Goal: Information Seeking & Learning: Find specific fact

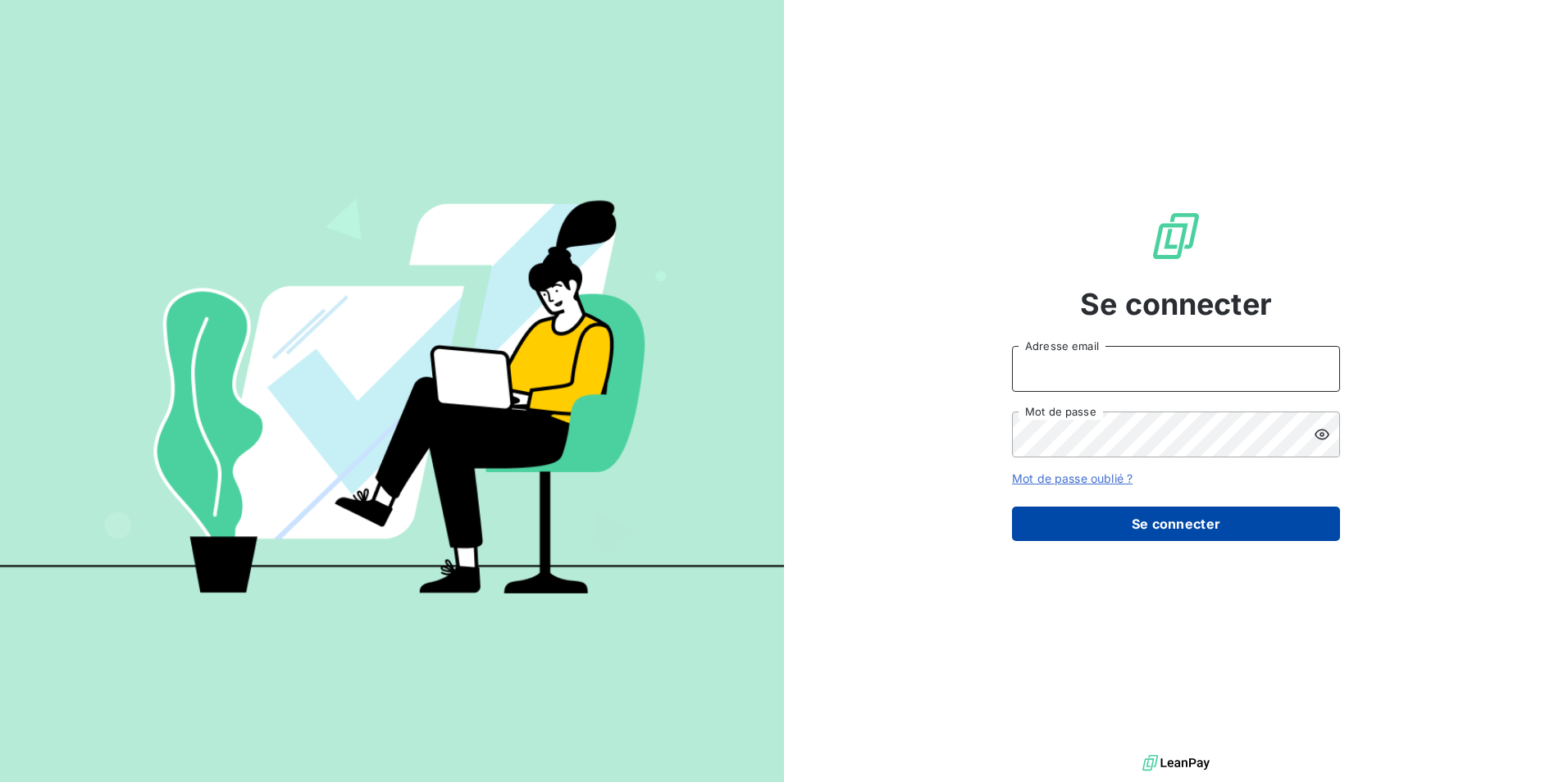
type input "[EMAIL_ADDRESS][DOMAIN_NAME]"
click at [1125, 522] on button "Se connecter" at bounding box center [1176, 524] width 328 height 34
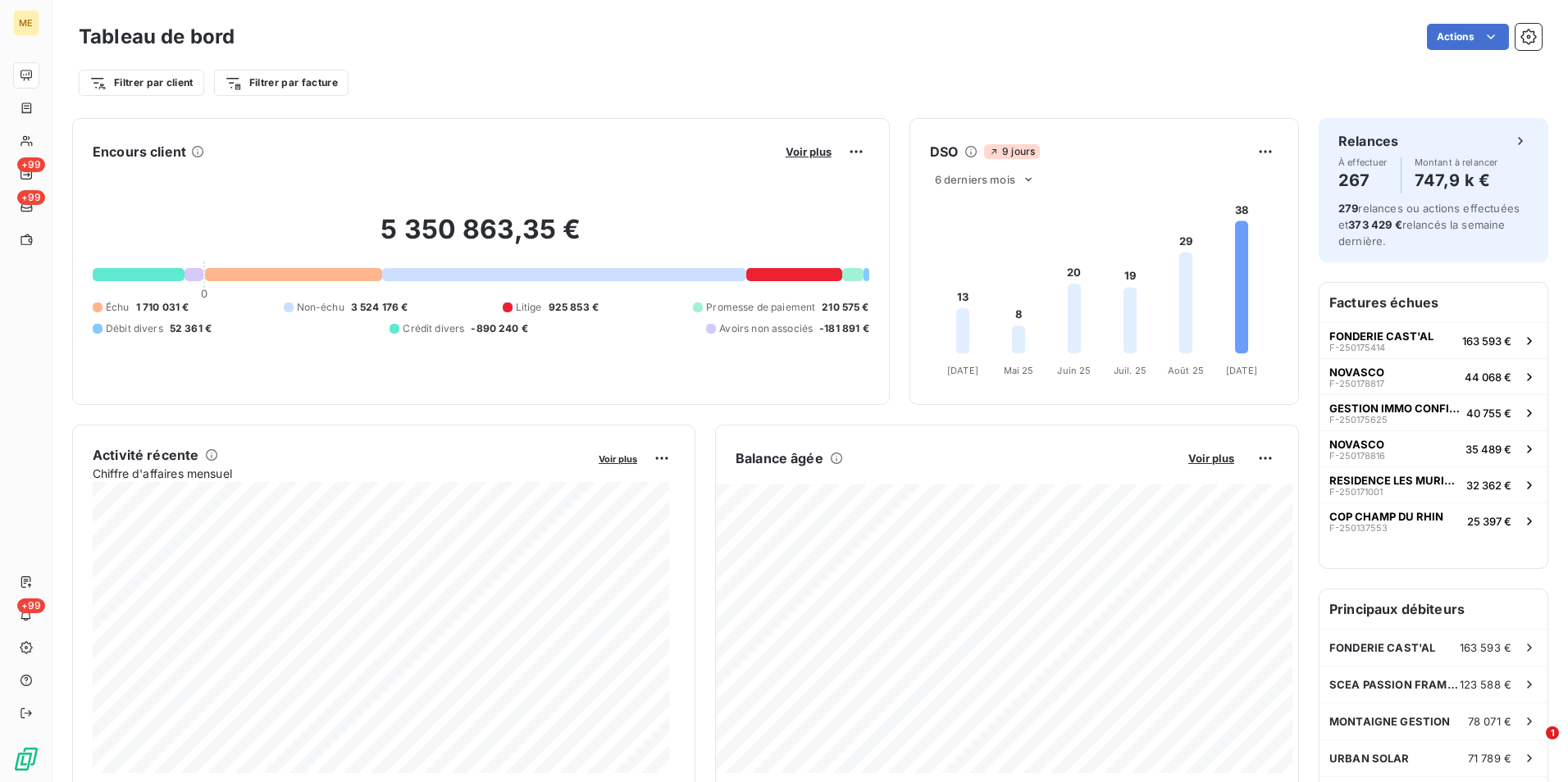
scroll to position [83, 0]
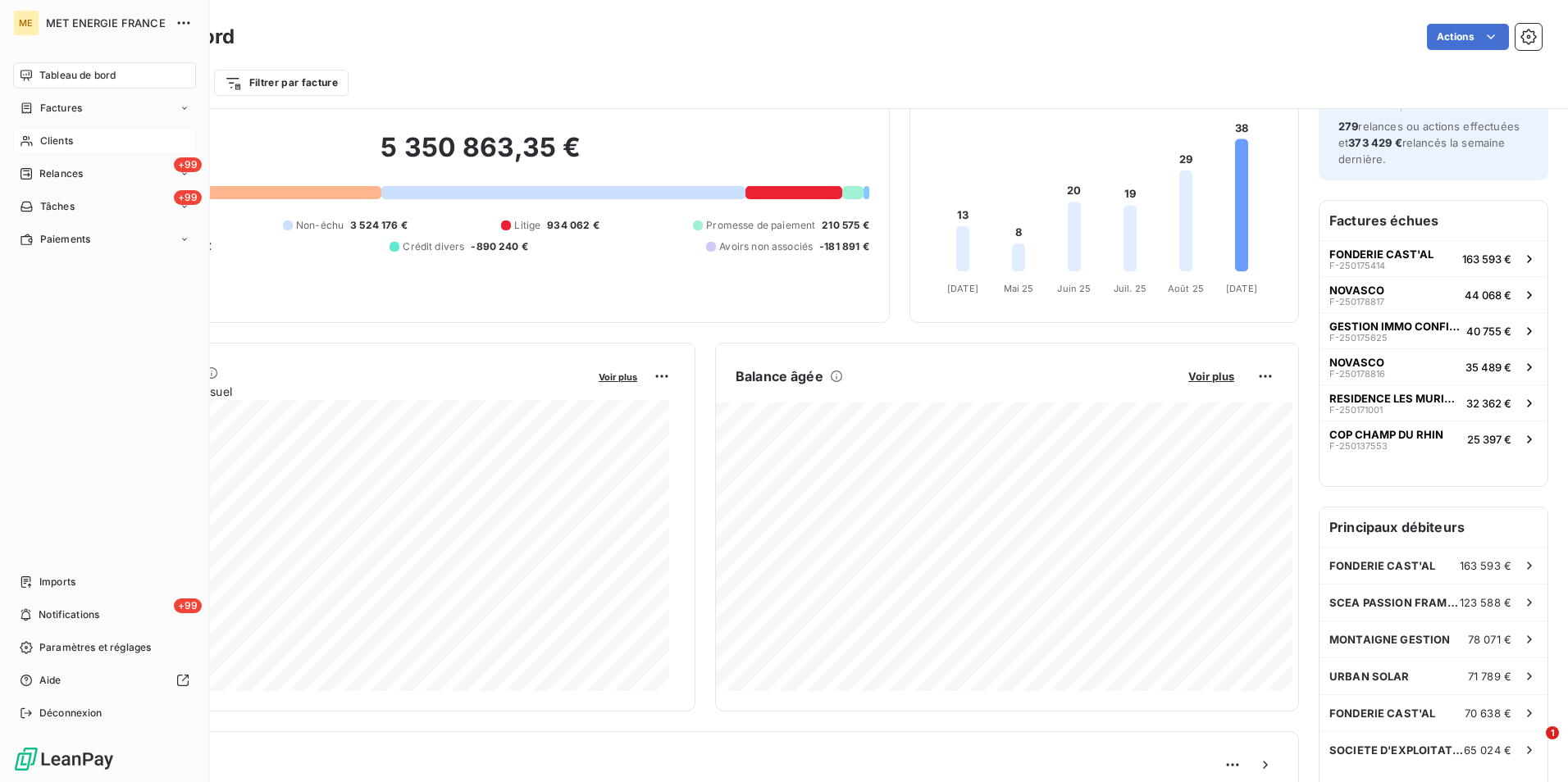
click at [71, 142] on span "Clients" at bounding box center [56, 141] width 32 height 15
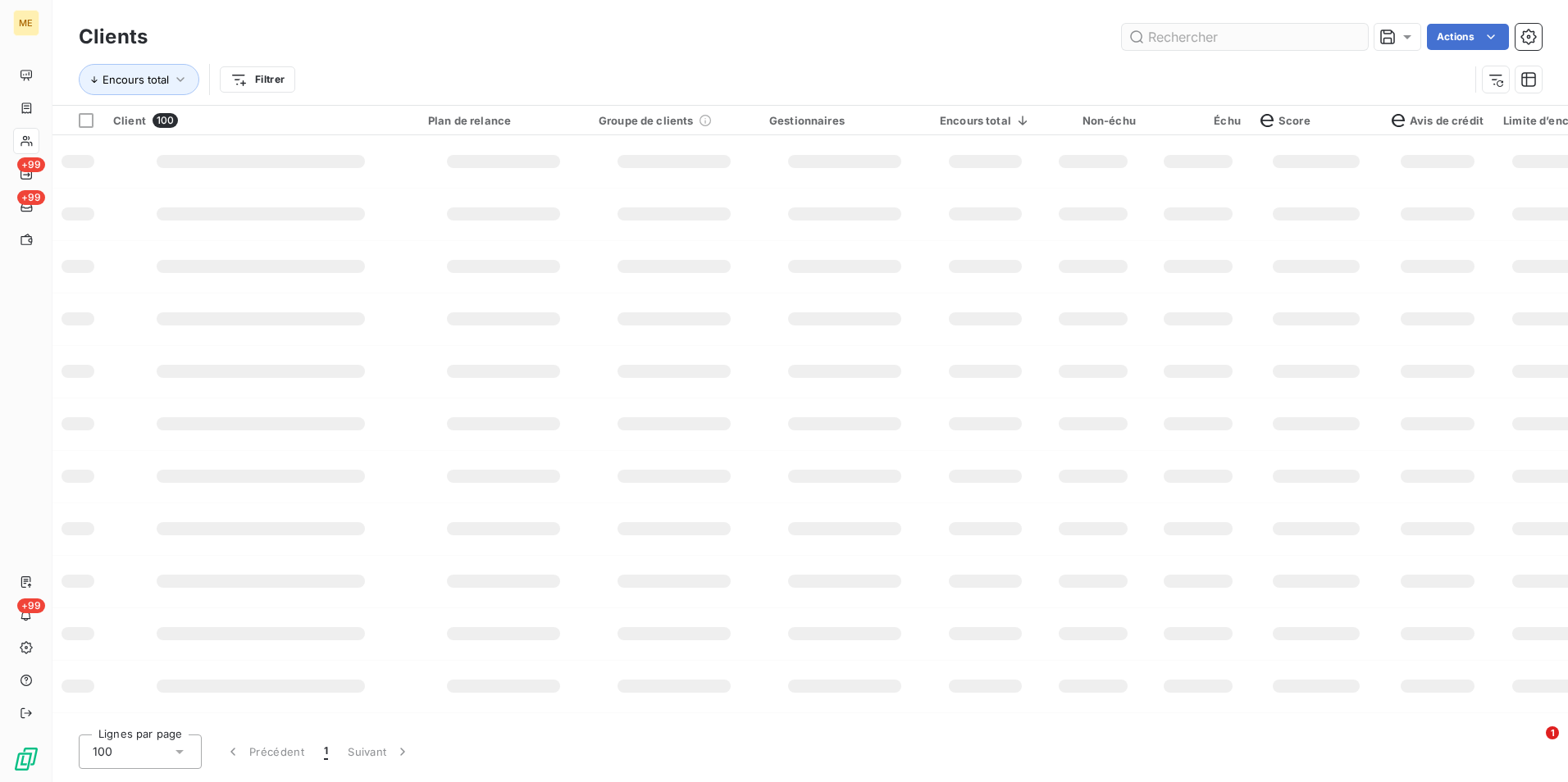
click at [1171, 34] on input "text" at bounding box center [1245, 37] width 246 height 26
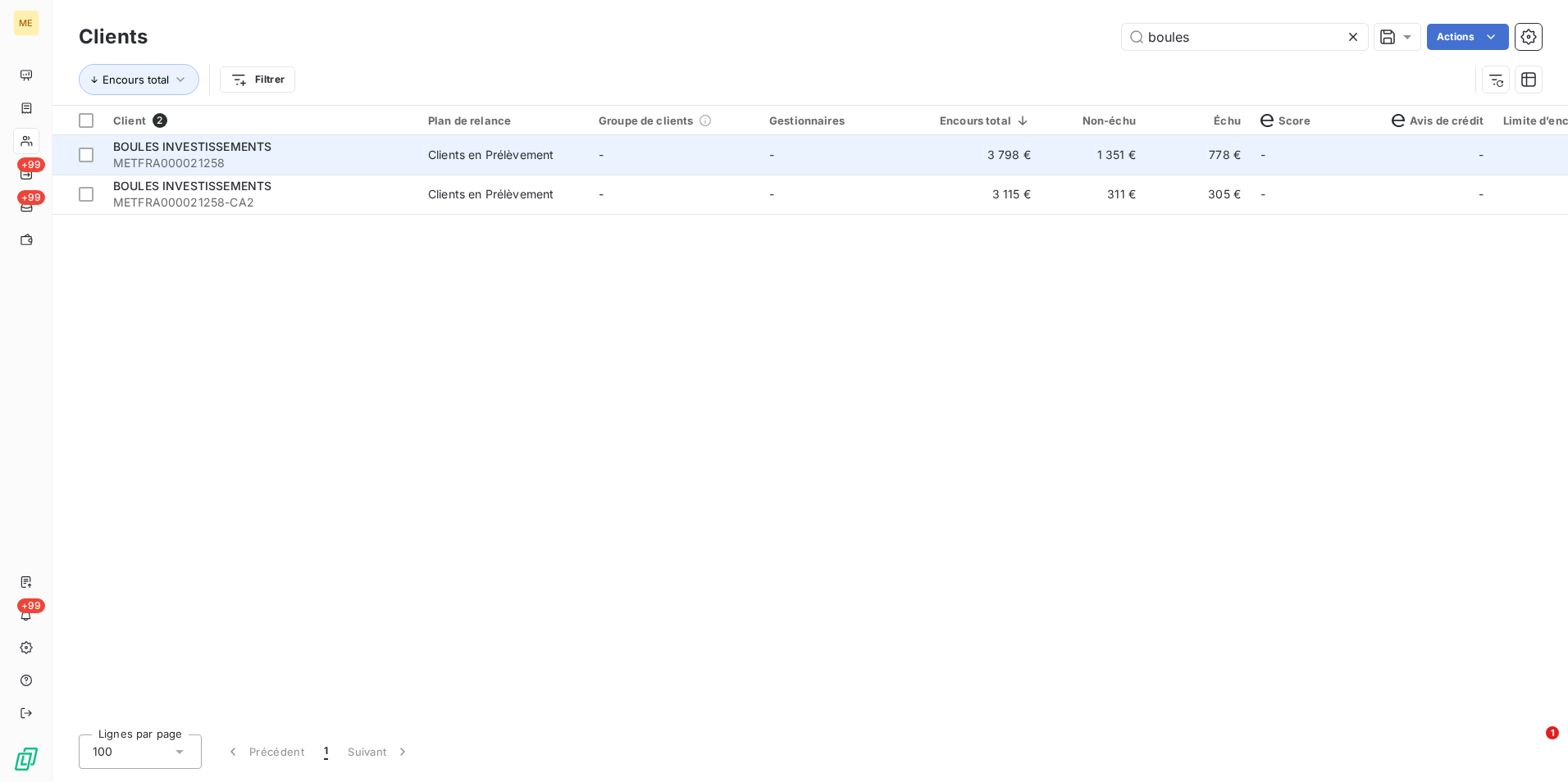
type input "boules"
click at [759, 168] on td "-" at bounding box center [845, 155] width 171 height 39
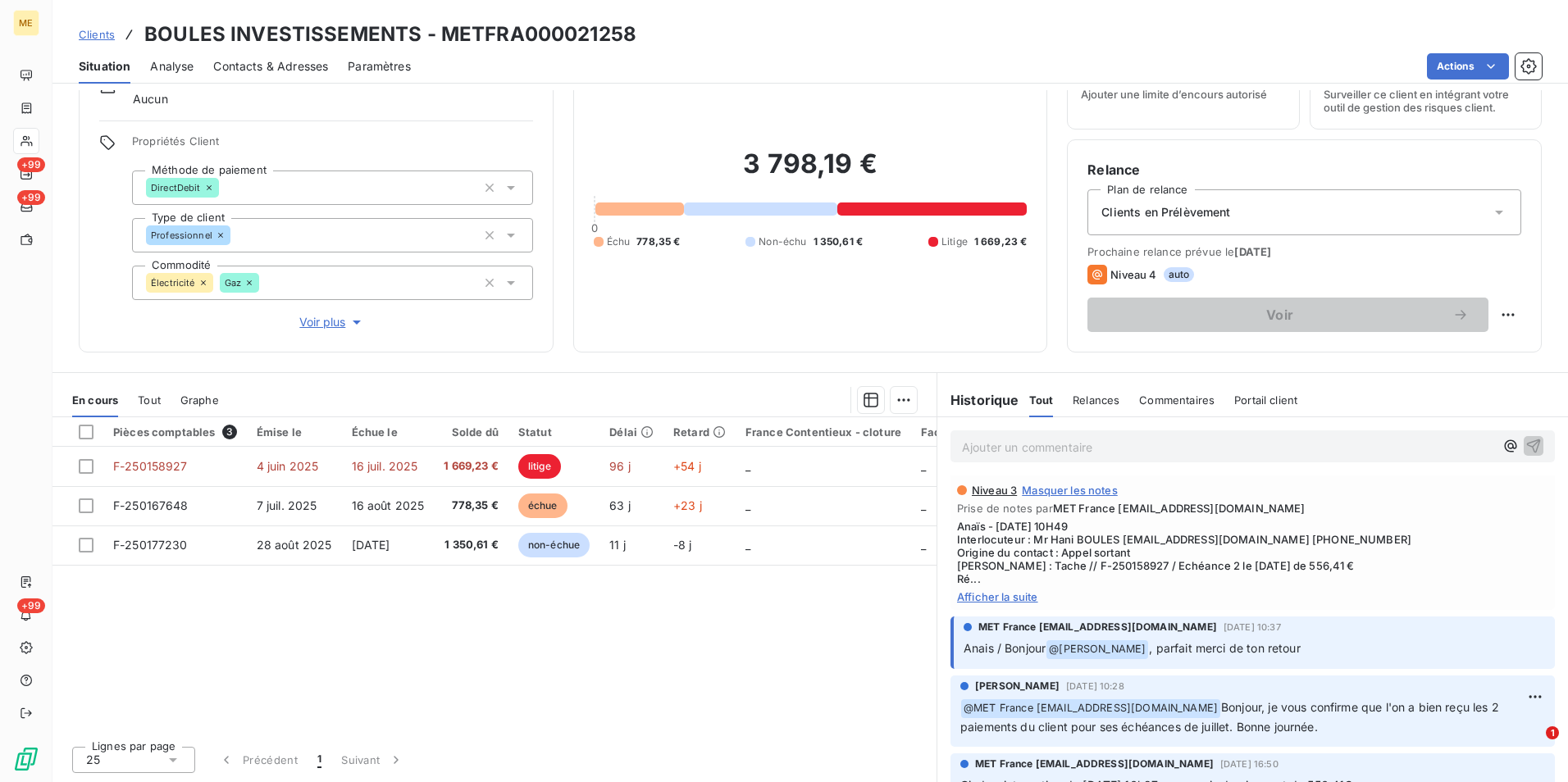
scroll to position [328, 0]
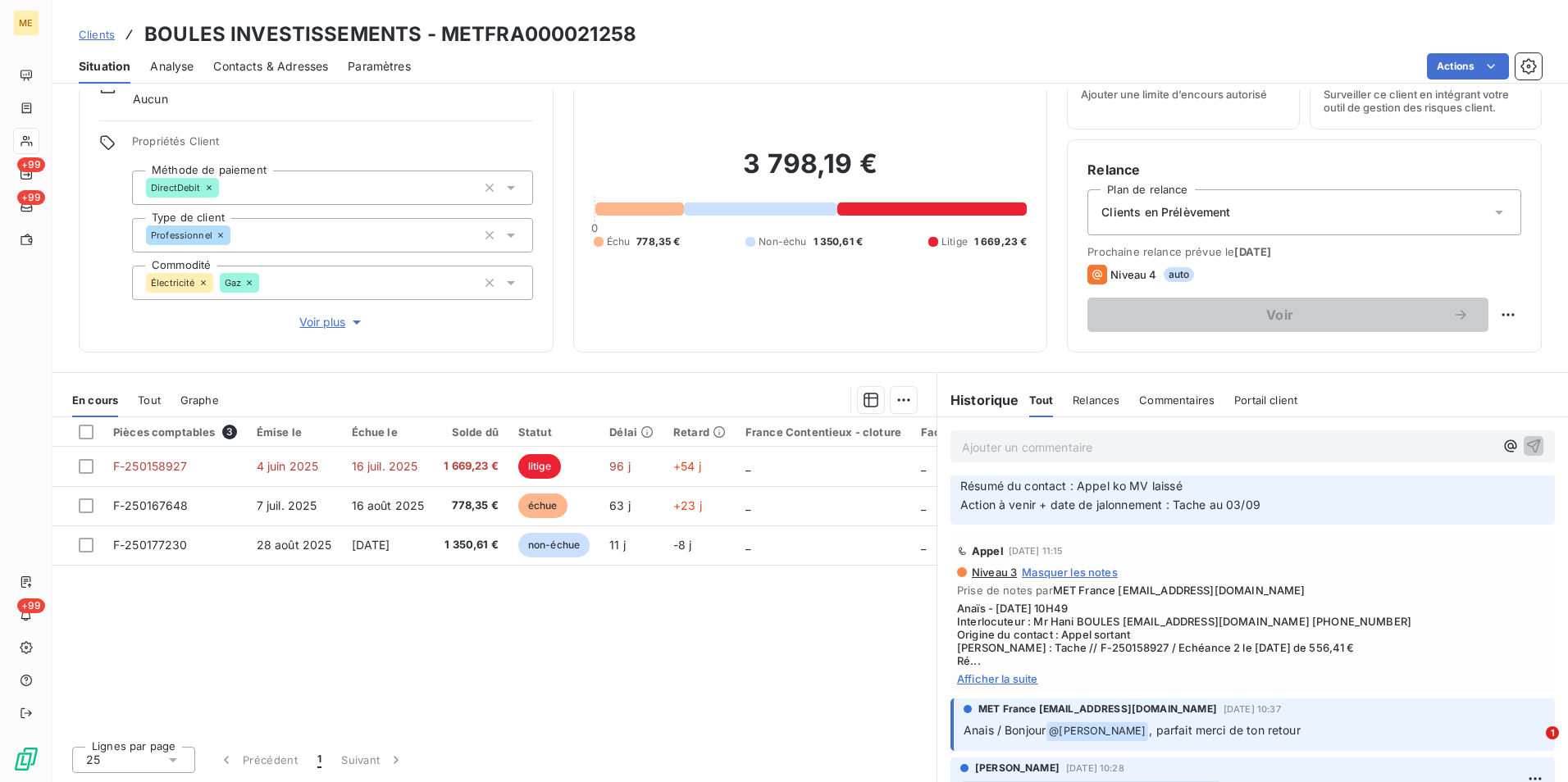
click at [1010, 684] on span "Afficher la suite" at bounding box center [1253, 679] width 592 height 13
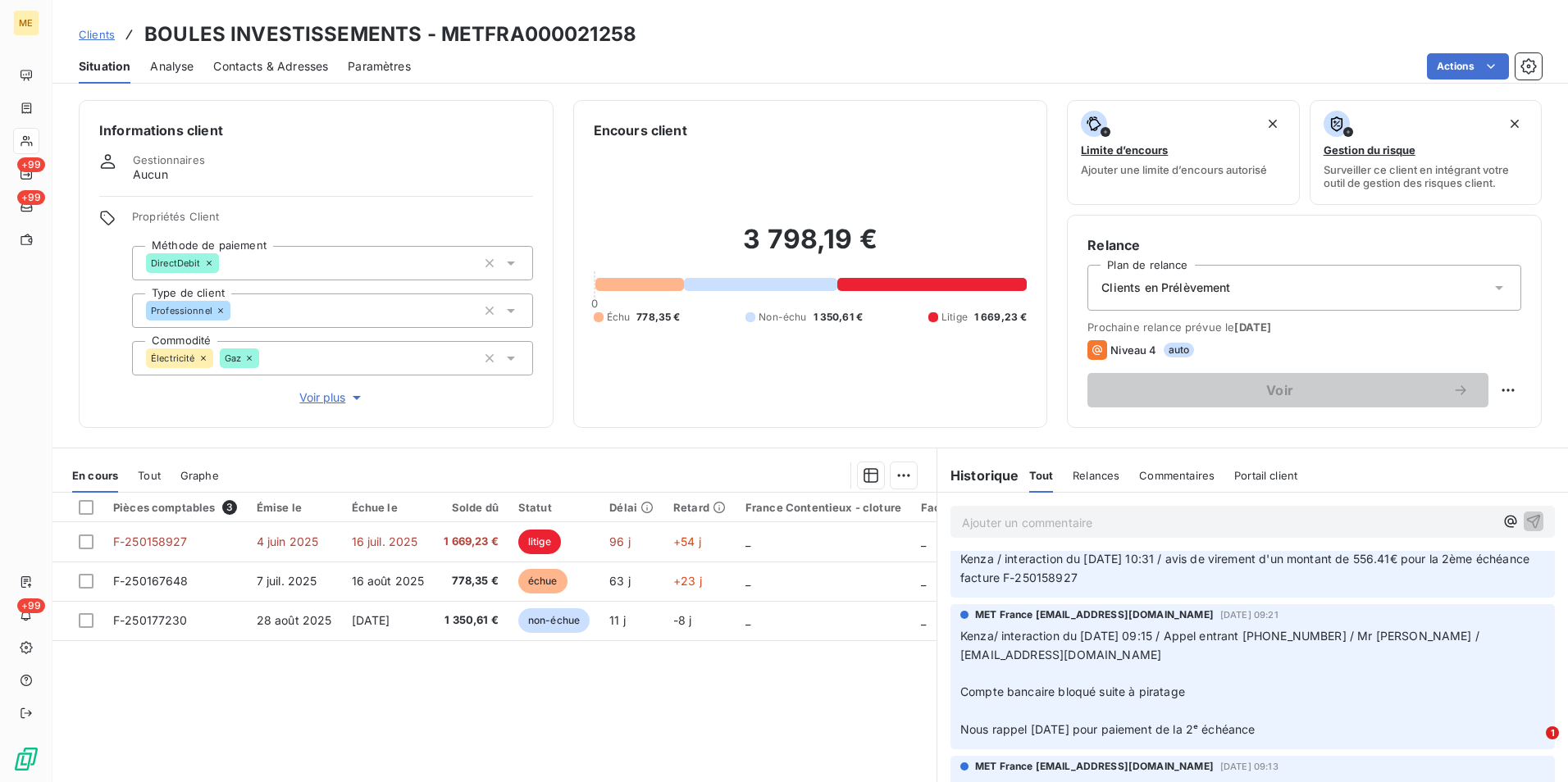
scroll to position [0, 0]
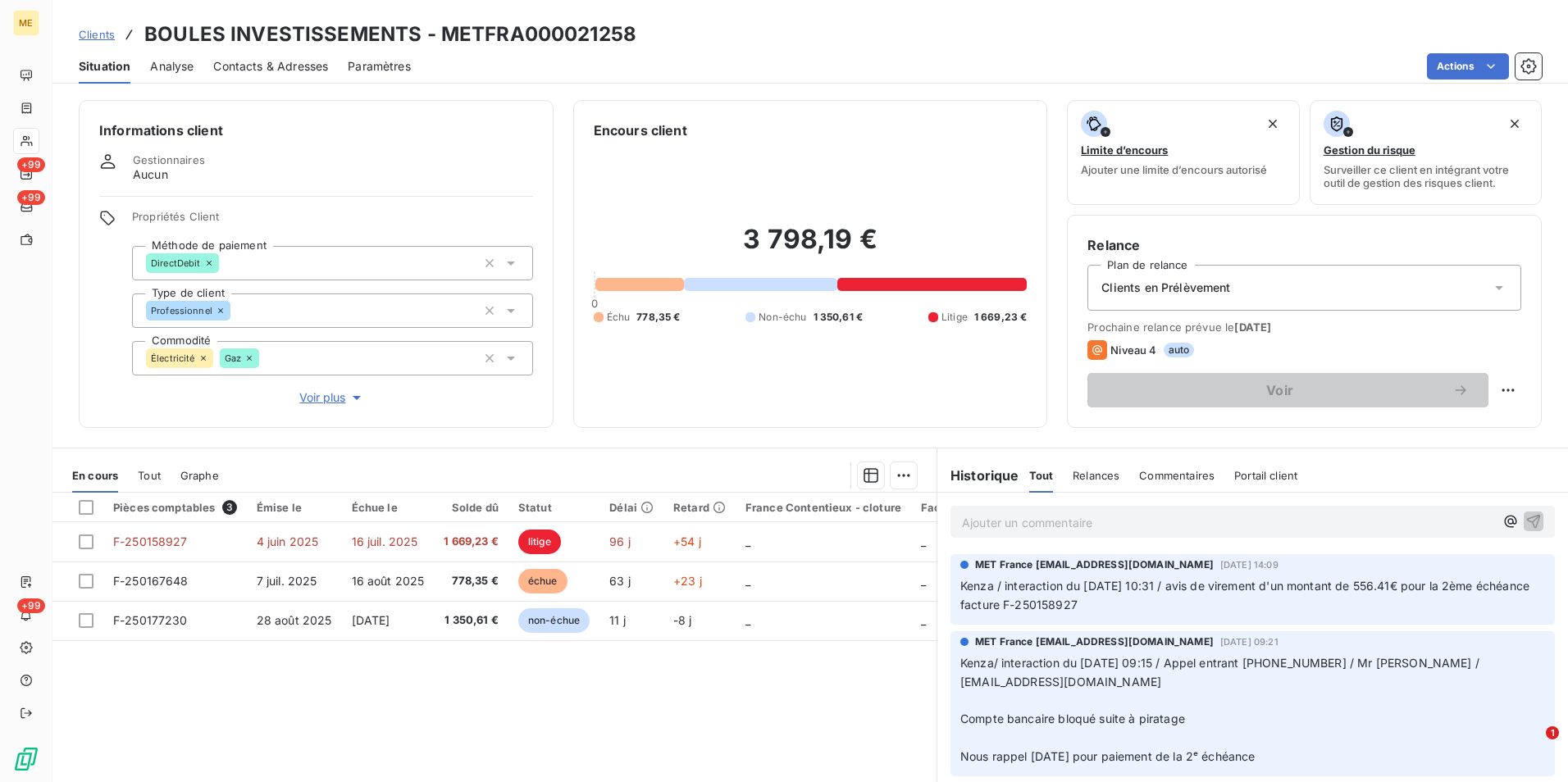
drag, startPoint x: 1178, startPoint y: 606, endPoint x: 1056, endPoint y: 606, distance: 122.0
click at [1056, 606] on p "Kenza / interaction du 05/09/2025 10:31 / avis de virement d'un montant de 556.…" at bounding box center [1253, 596] width 585 height 38
copy span "F-250158927"
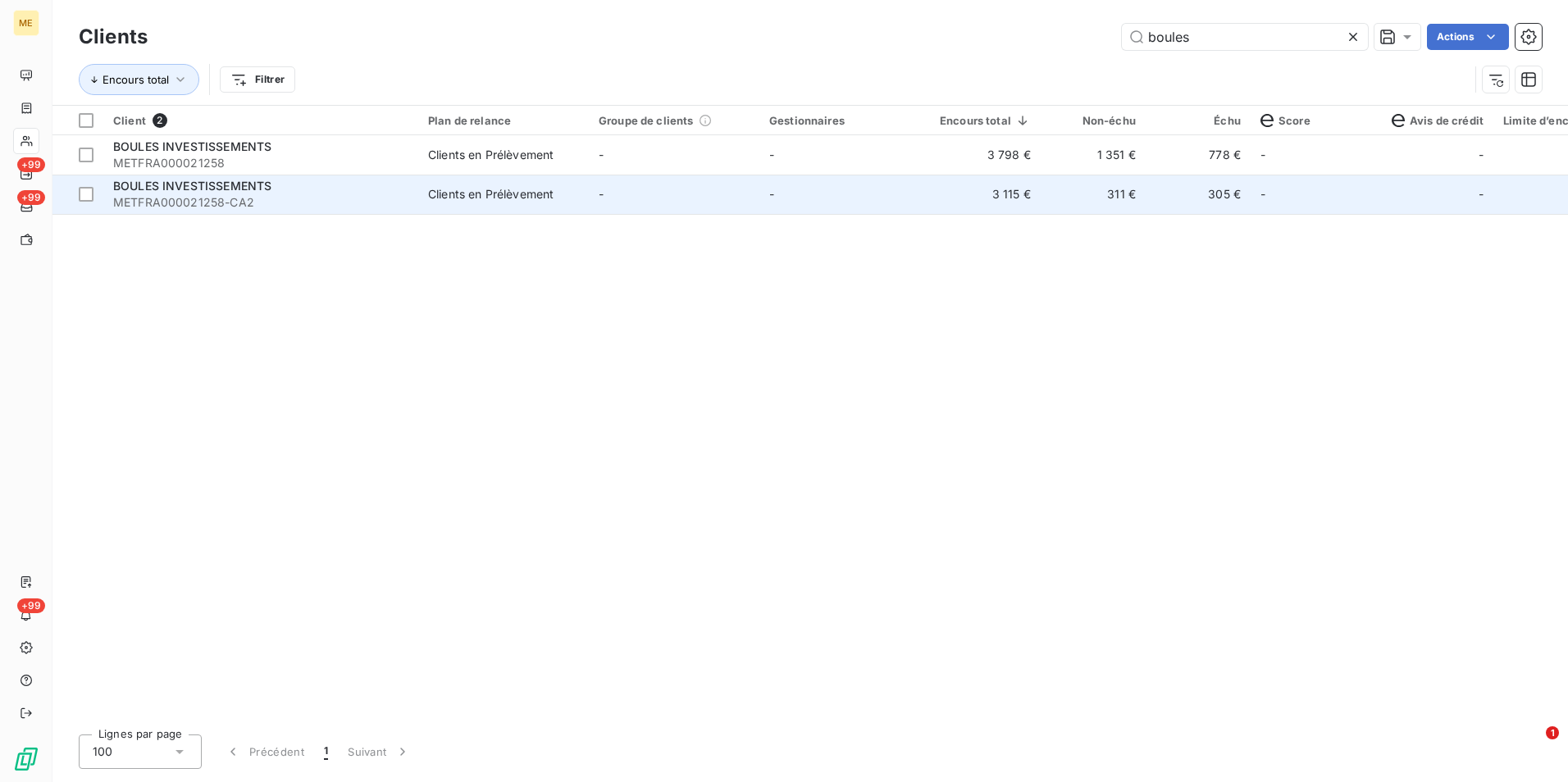
click at [901, 196] on td "-" at bounding box center [845, 195] width 171 height 39
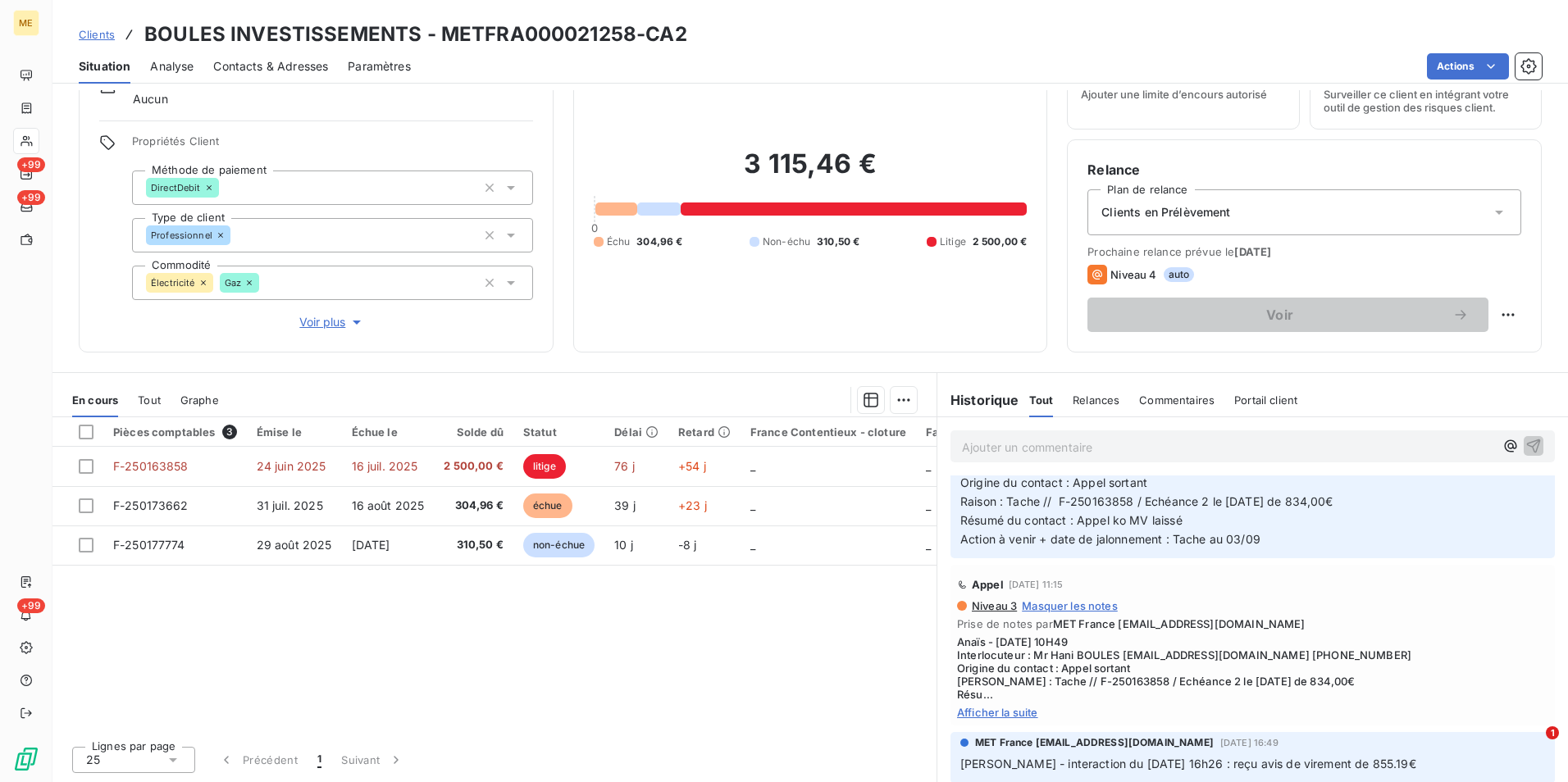
scroll to position [246, 0]
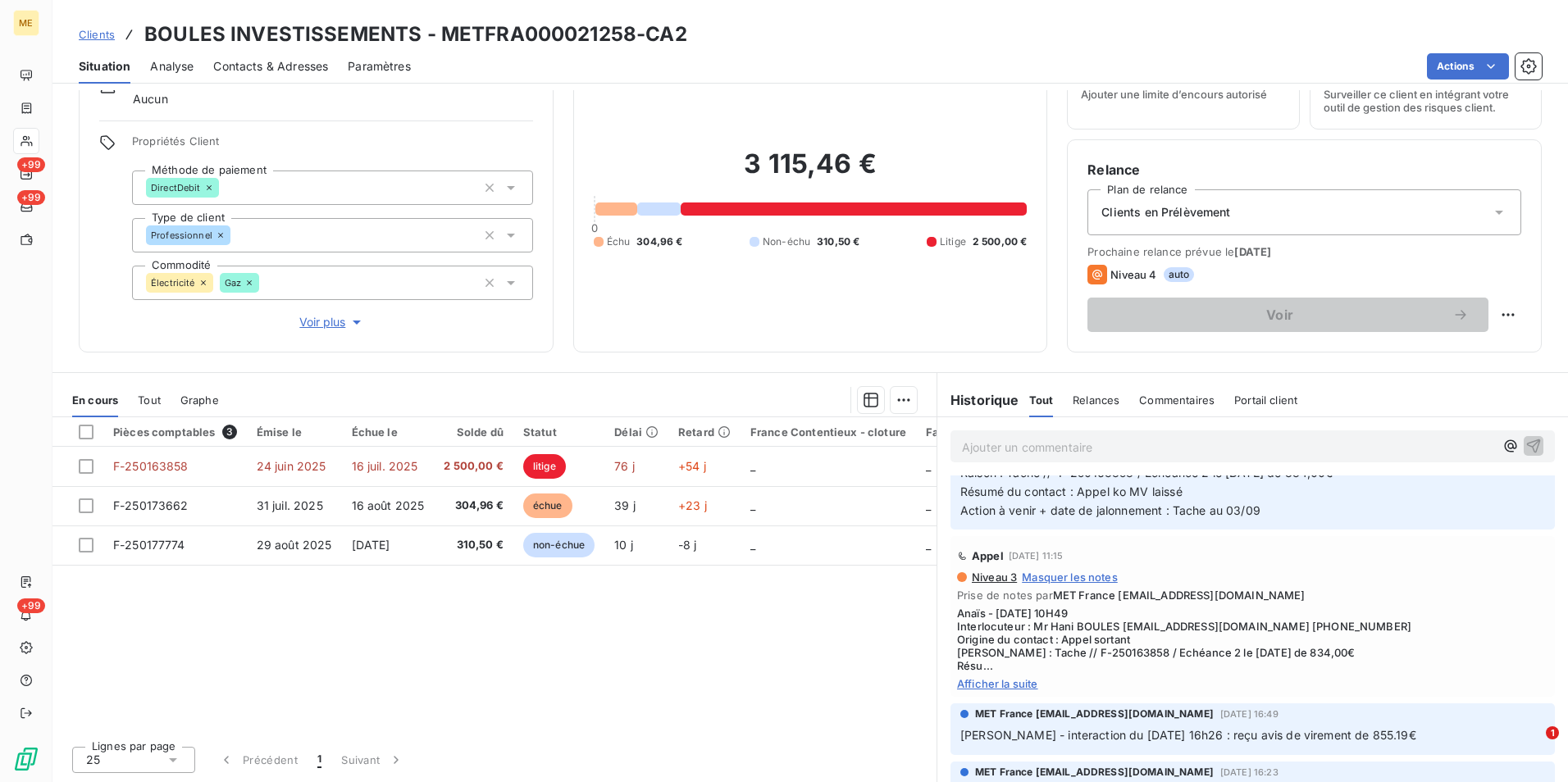
click at [1011, 687] on span "Afficher la suite" at bounding box center [1253, 683] width 592 height 13
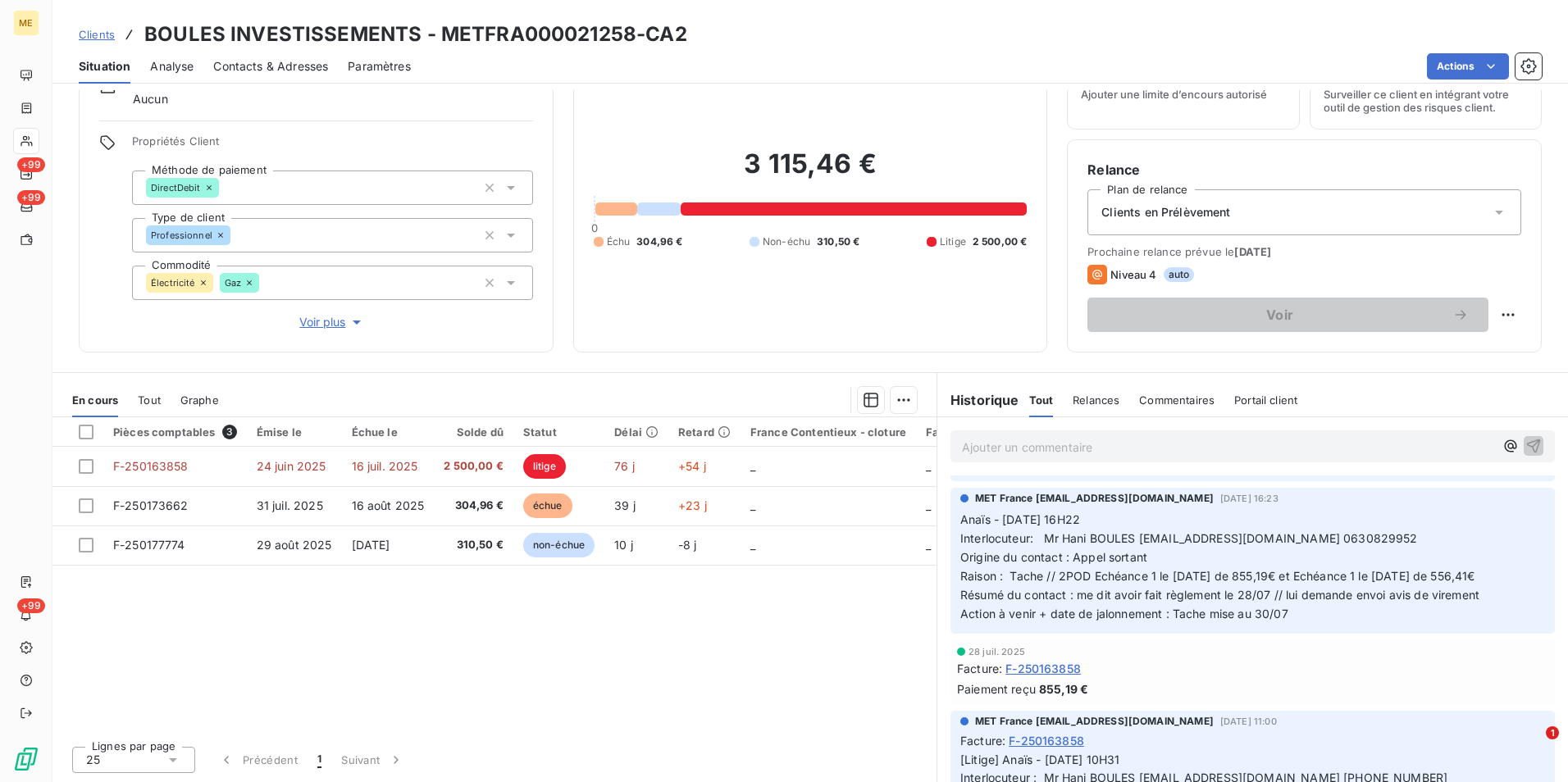
scroll to position [574, 0]
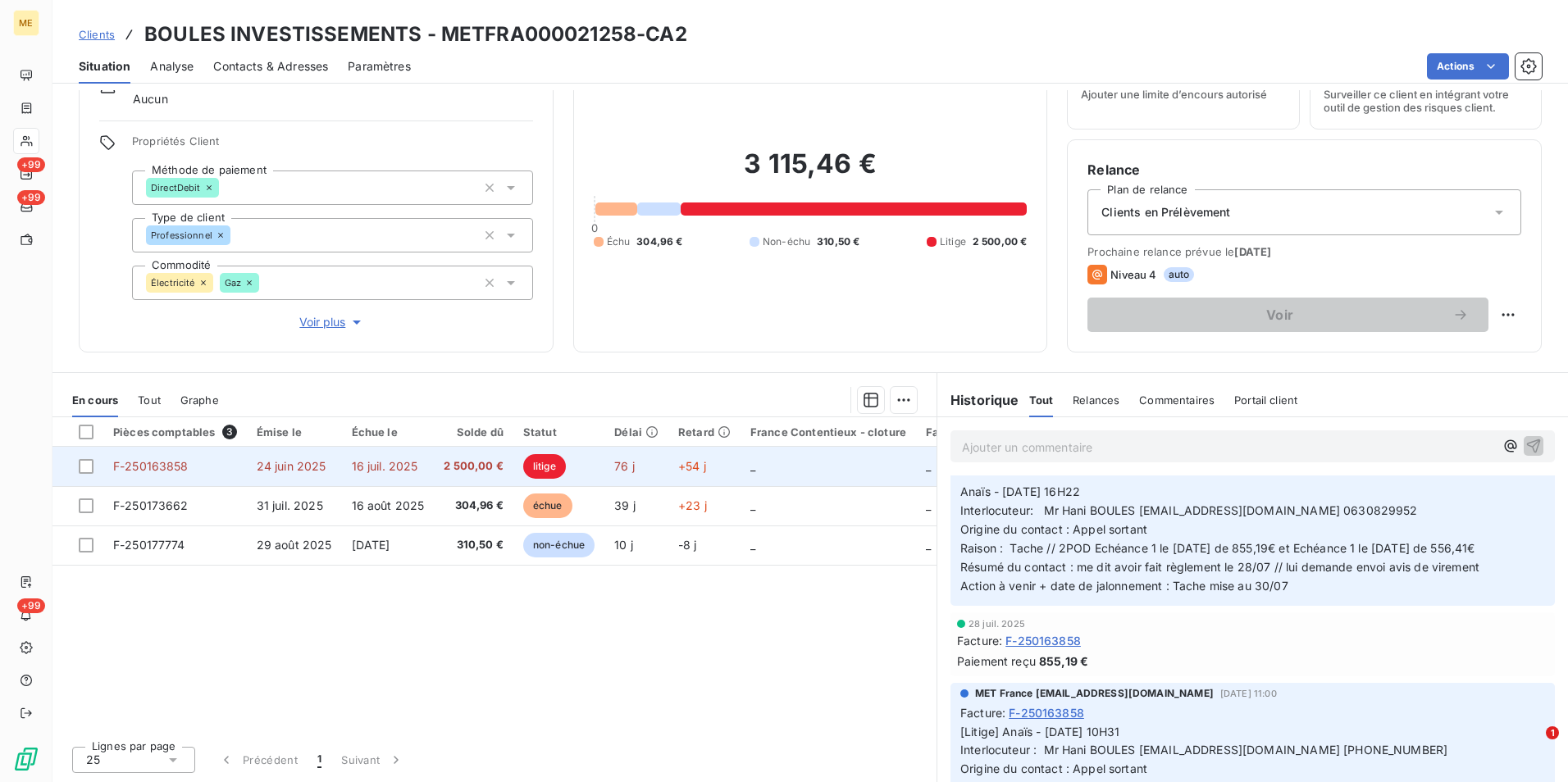
click at [324, 446] on td "24 juin 2025" at bounding box center [294, 466] width 95 height 39
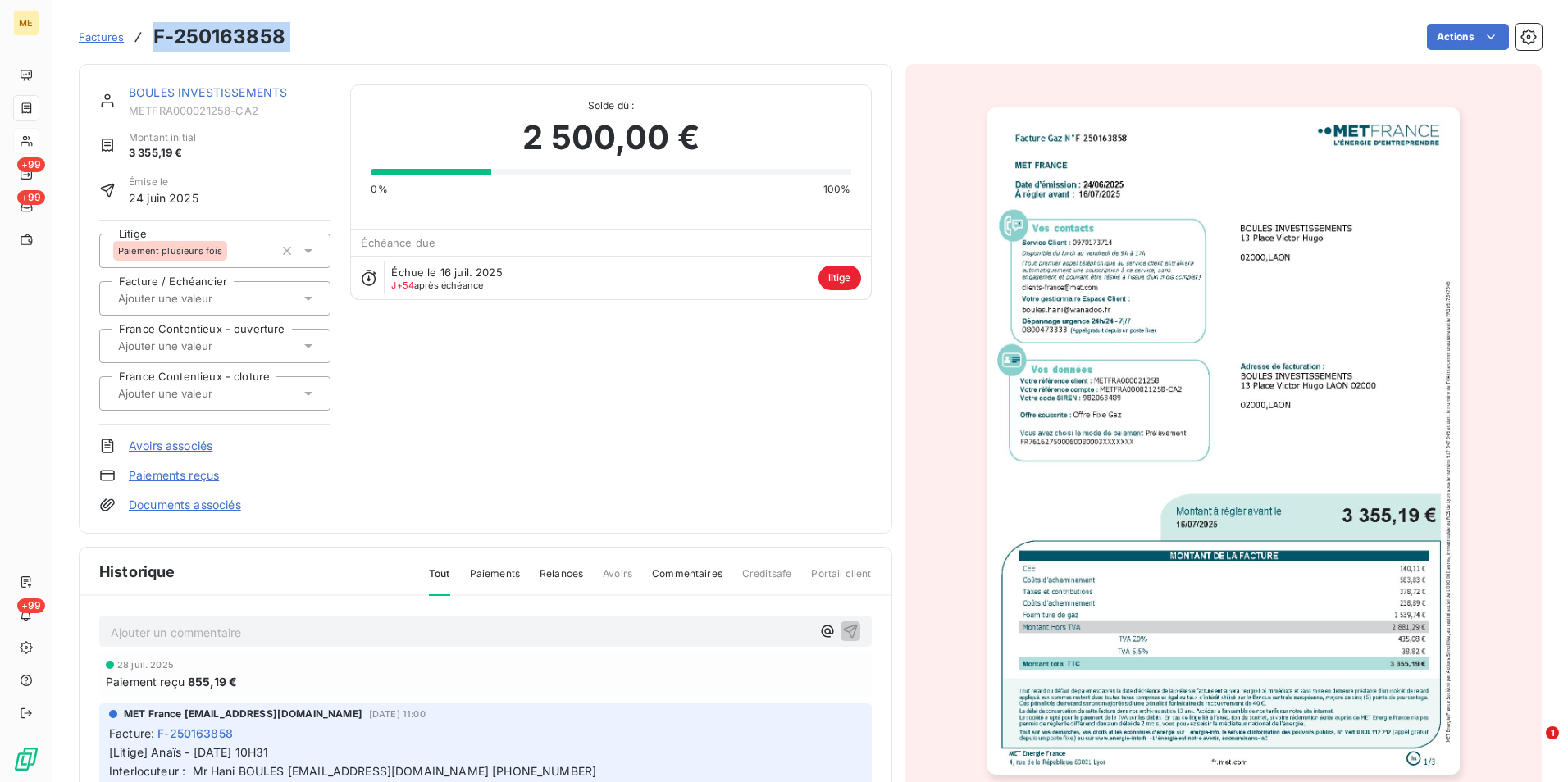
drag, startPoint x: 293, startPoint y: 47, endPoint x: 155, endPoint y: 44, distance: 138.0
click at [155, 44] on div "Factures F-250163858 Actions" at bounding box center [810, 37] width 1464 height 34
copy section "F-250163858 Actions"
click at [99, 33] on span "Factures" at bounding box center [101, 37] width 45 height 13
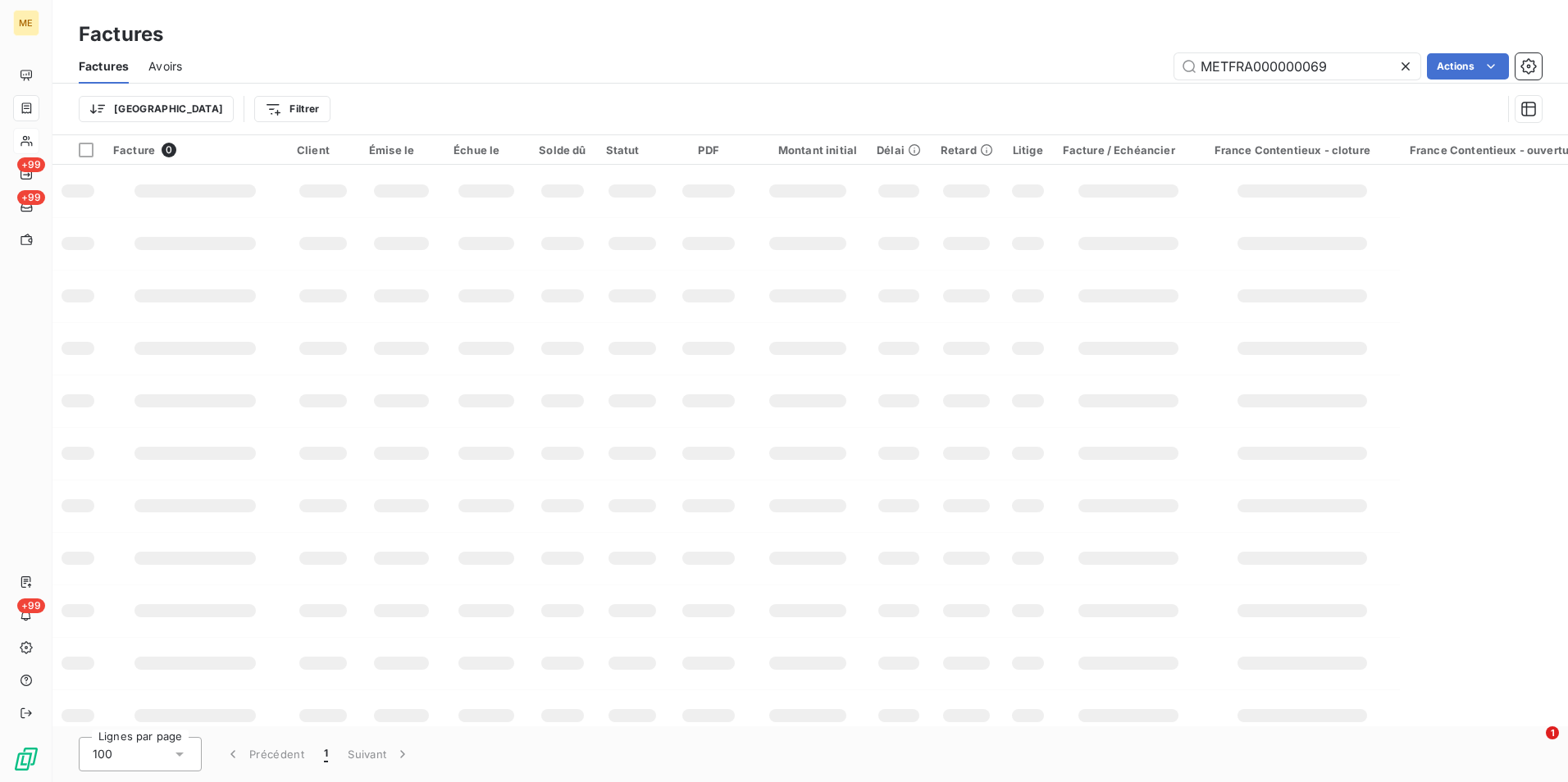
click at [1403, 70] on icon at bounding box center [1406, 66] width 16 height 16
click at [1401, 68] on input "text" at bounding box center [1297, 66] width 246 height 26
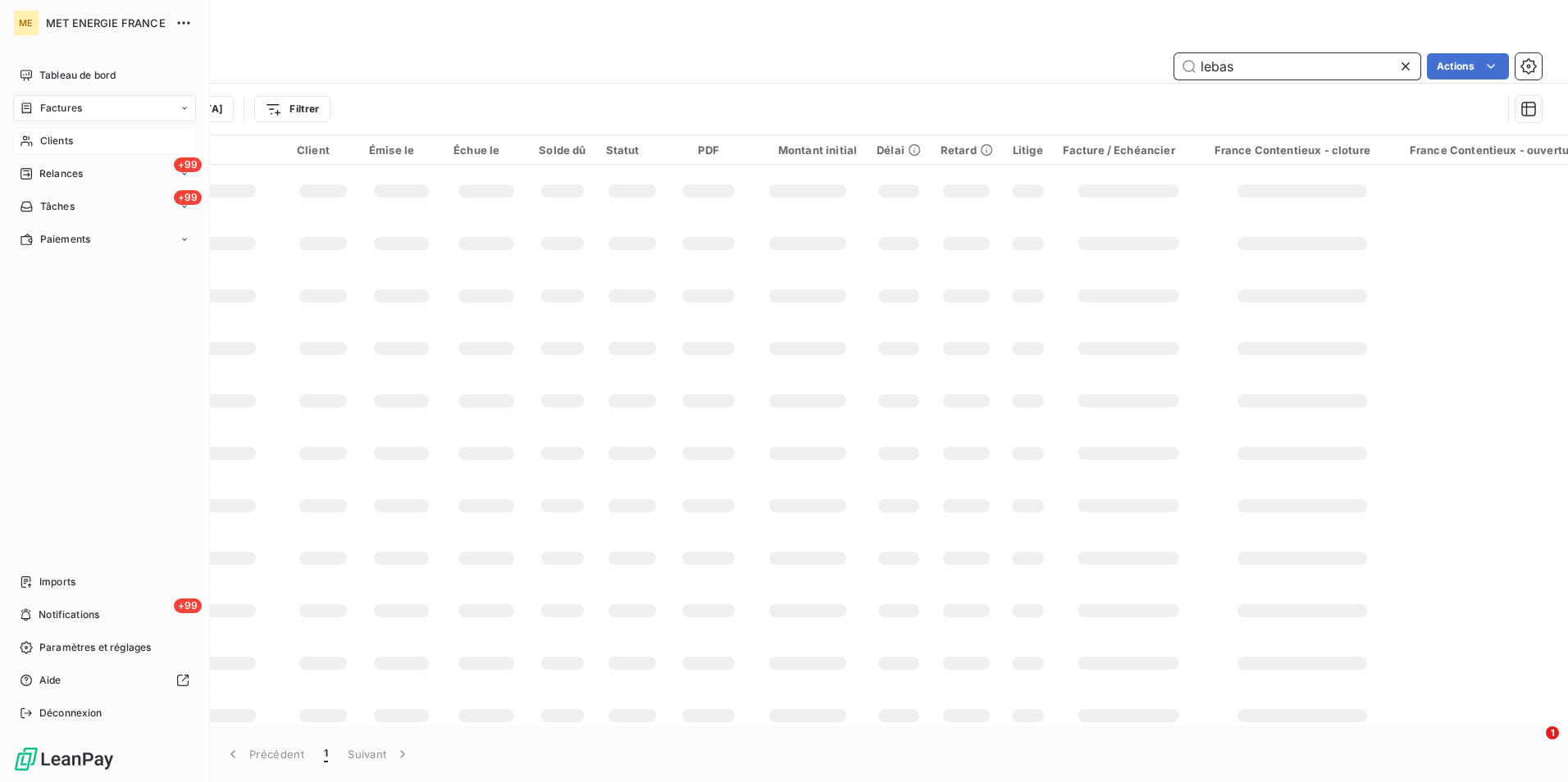
type input "lebas"
click at [54, 140] on span "Clients" at bounding box center [56, 141] width 32 height 15
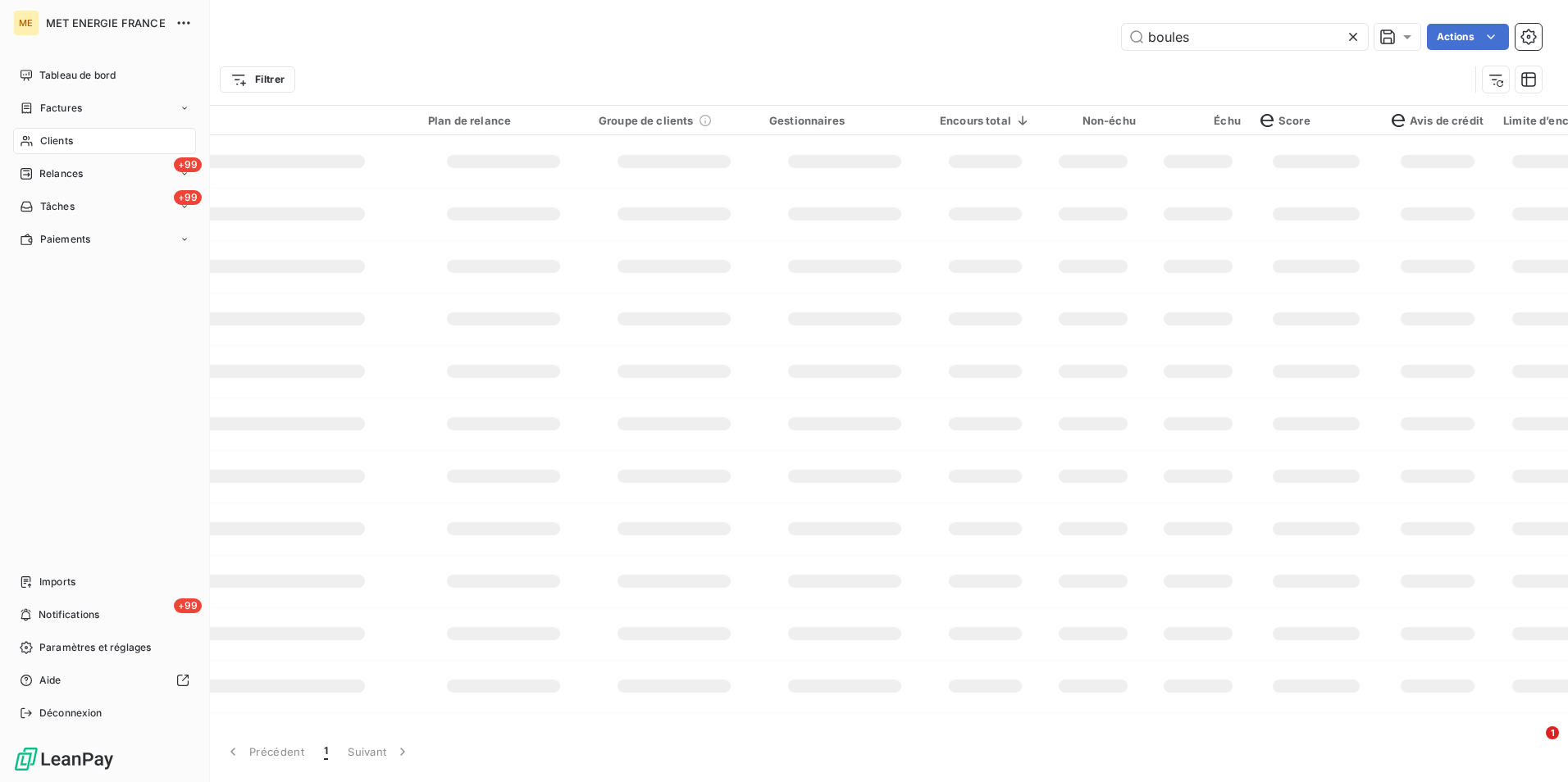
click at [79, 140] on div "Clients" at bounding box center [104, 141] width 183 height 26
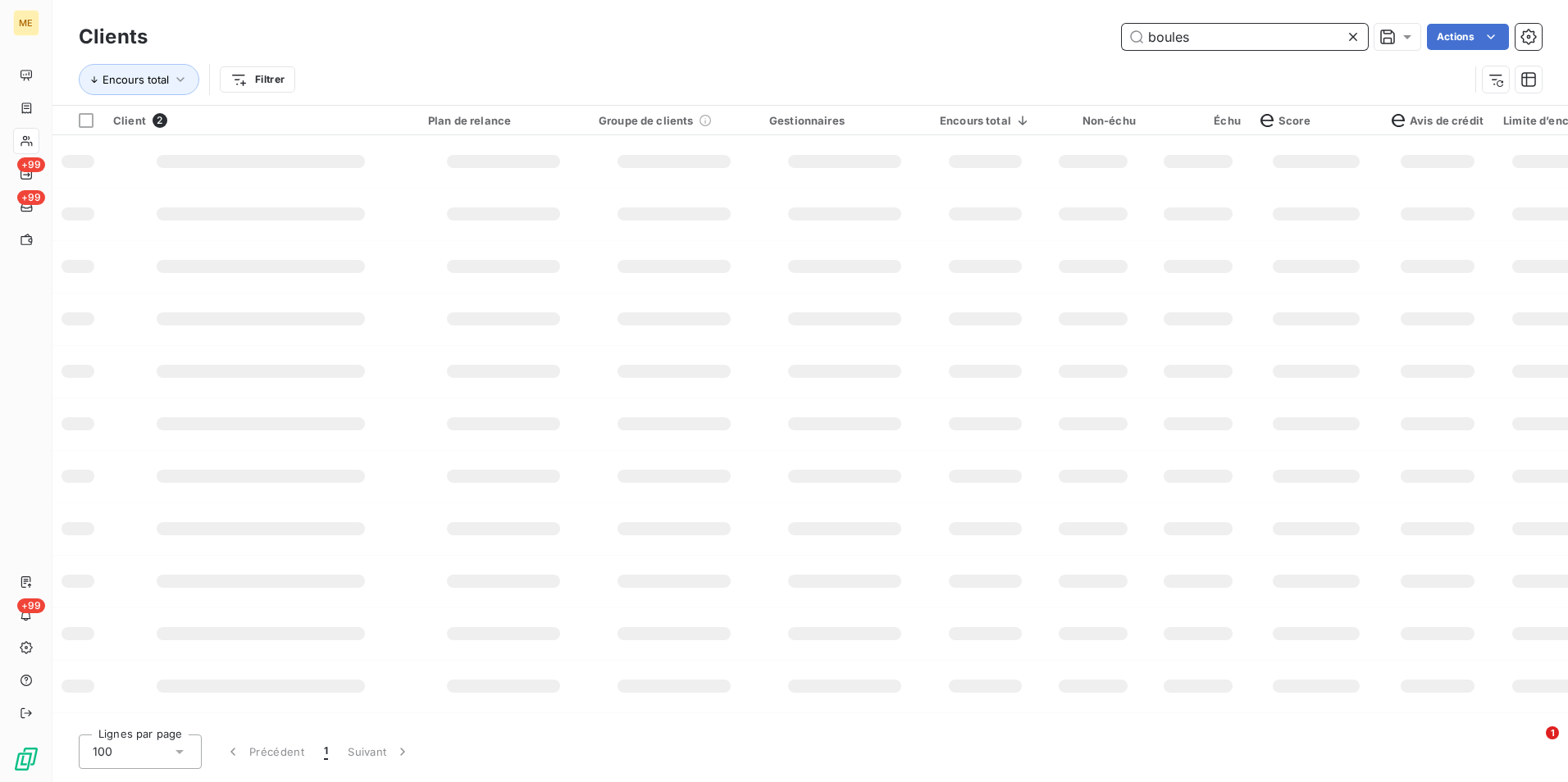
click at [1339, 37] on input "boules" at bounding box center [1245, 37] width 246 height 26
click at [1349, 37] on icon at bounding box center [1353, 37] width 16 height 16
click at [1349, 37] on input "text" at bounding box center [1245, 37] width 246 height 26
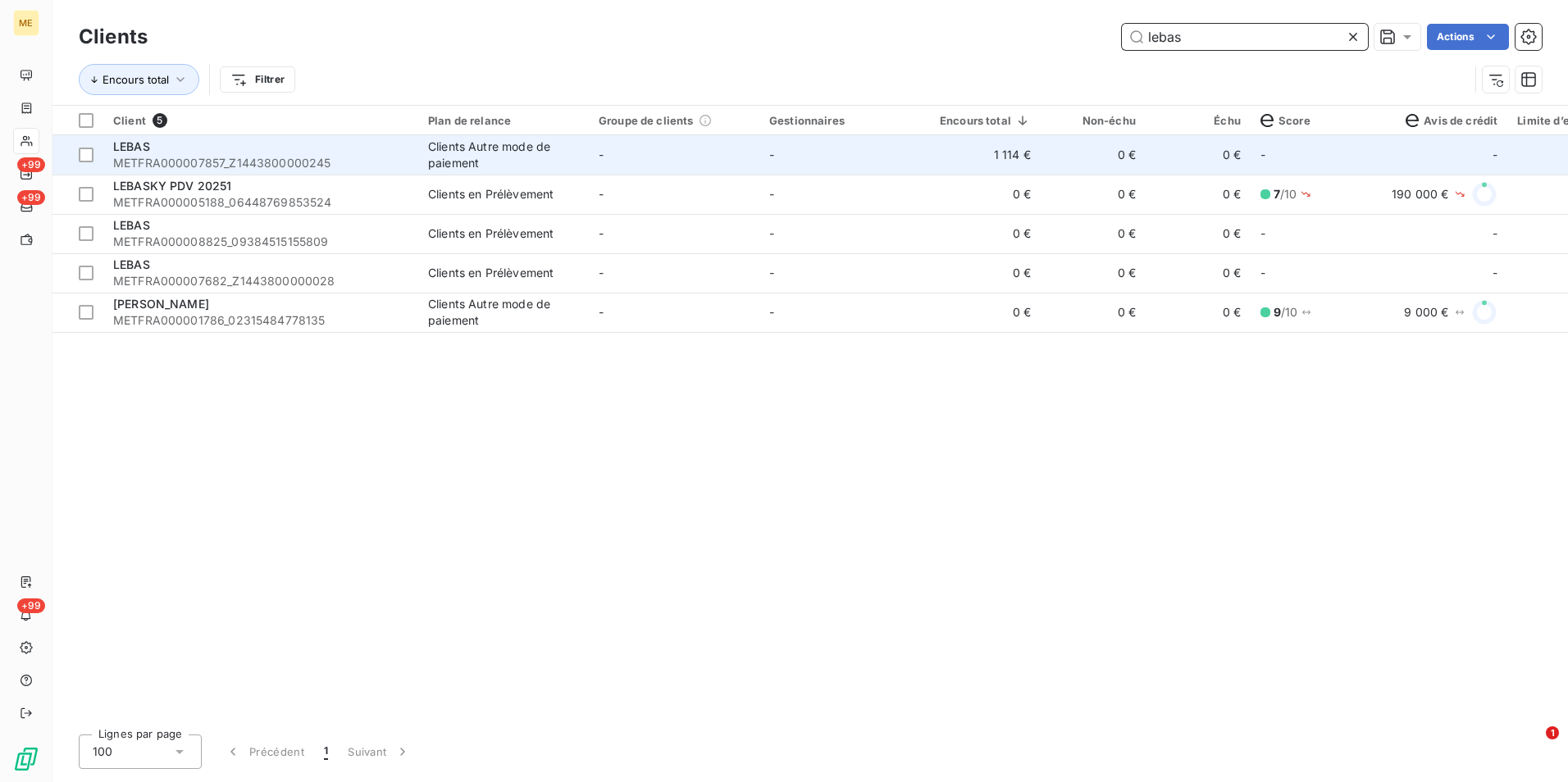
type input "lebas"
click at [524, 154] on div "Clients Autre mode de paiement" at bounding box center [503, 155] width 151 height 32
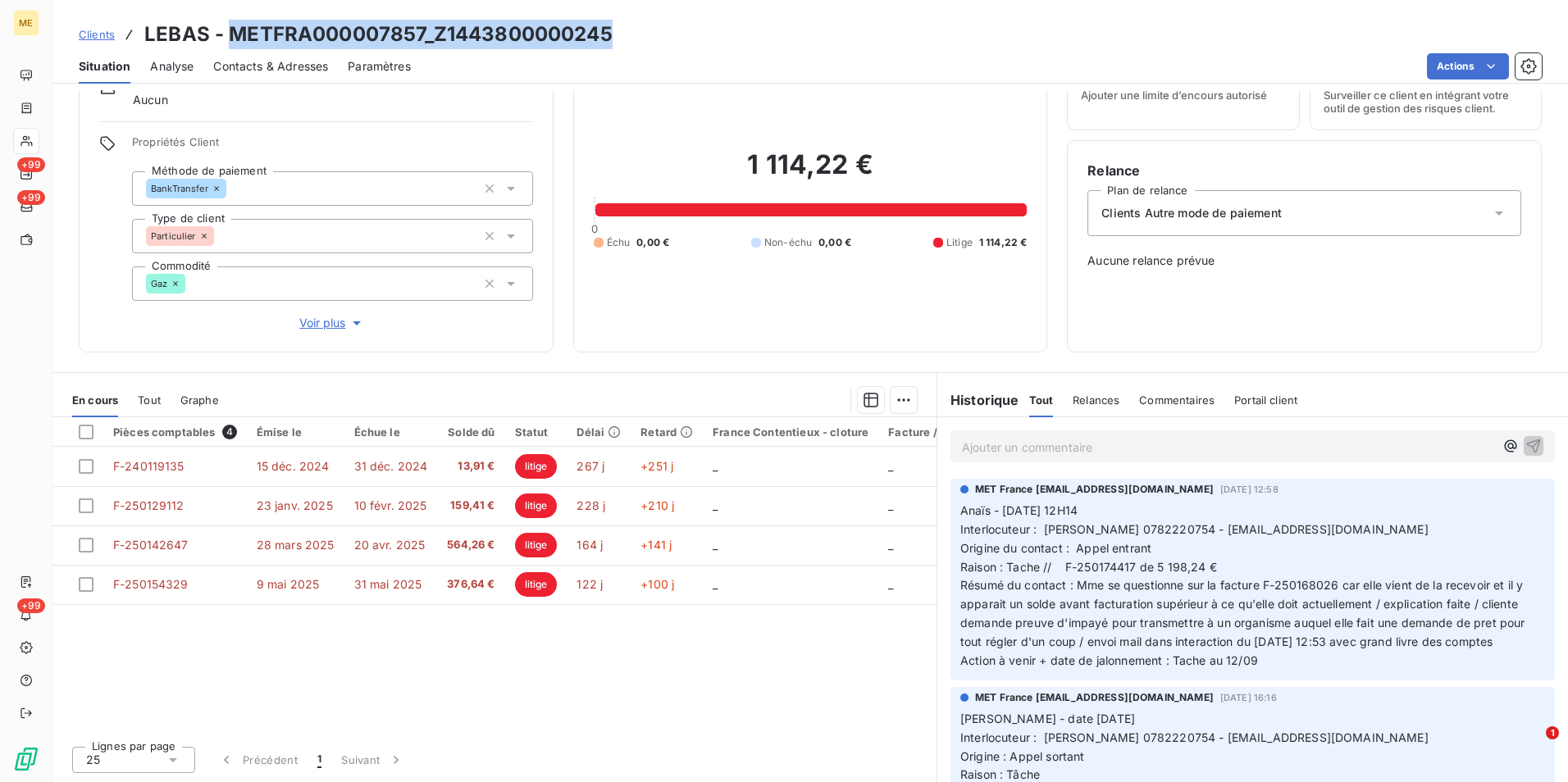
drag, startPoint x: 677, startPoint y: 26, endPoint x: 234, endPoint y: 38, distance: 443.2
click at [234, 38] on div "Clients LEBAS - METFRA000007857_Z1443800000245" at bounding box center [810, 34] width 1516 height 30
copy h3 "METFRA000007857_Z1443800000245"
click at [93, 29] on span "Clients" at bounding box center [97, 34] width 36 height 13
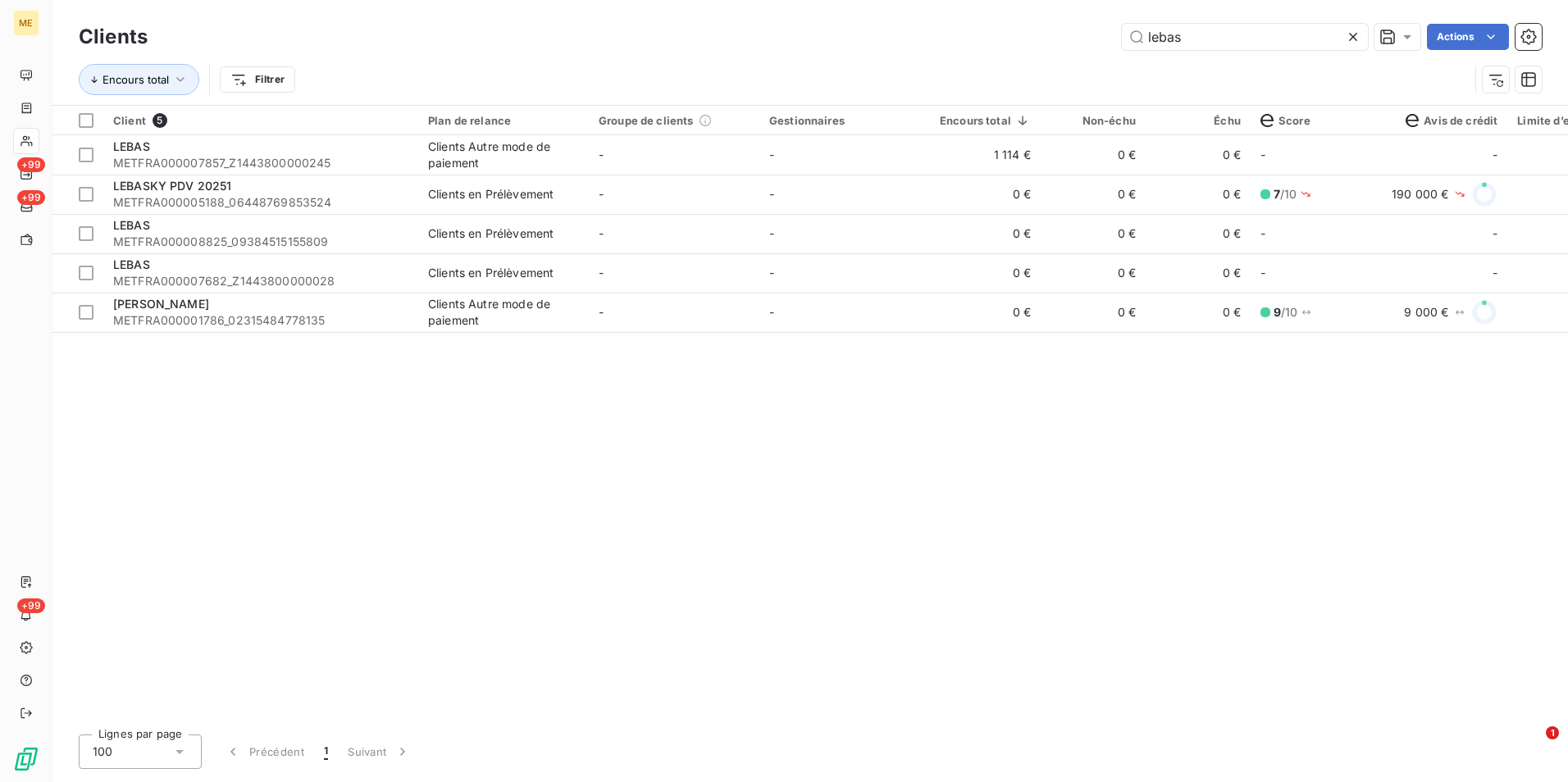
click at [1358, 40] on icon at bounding box center [1353, 37] width 16 height 16
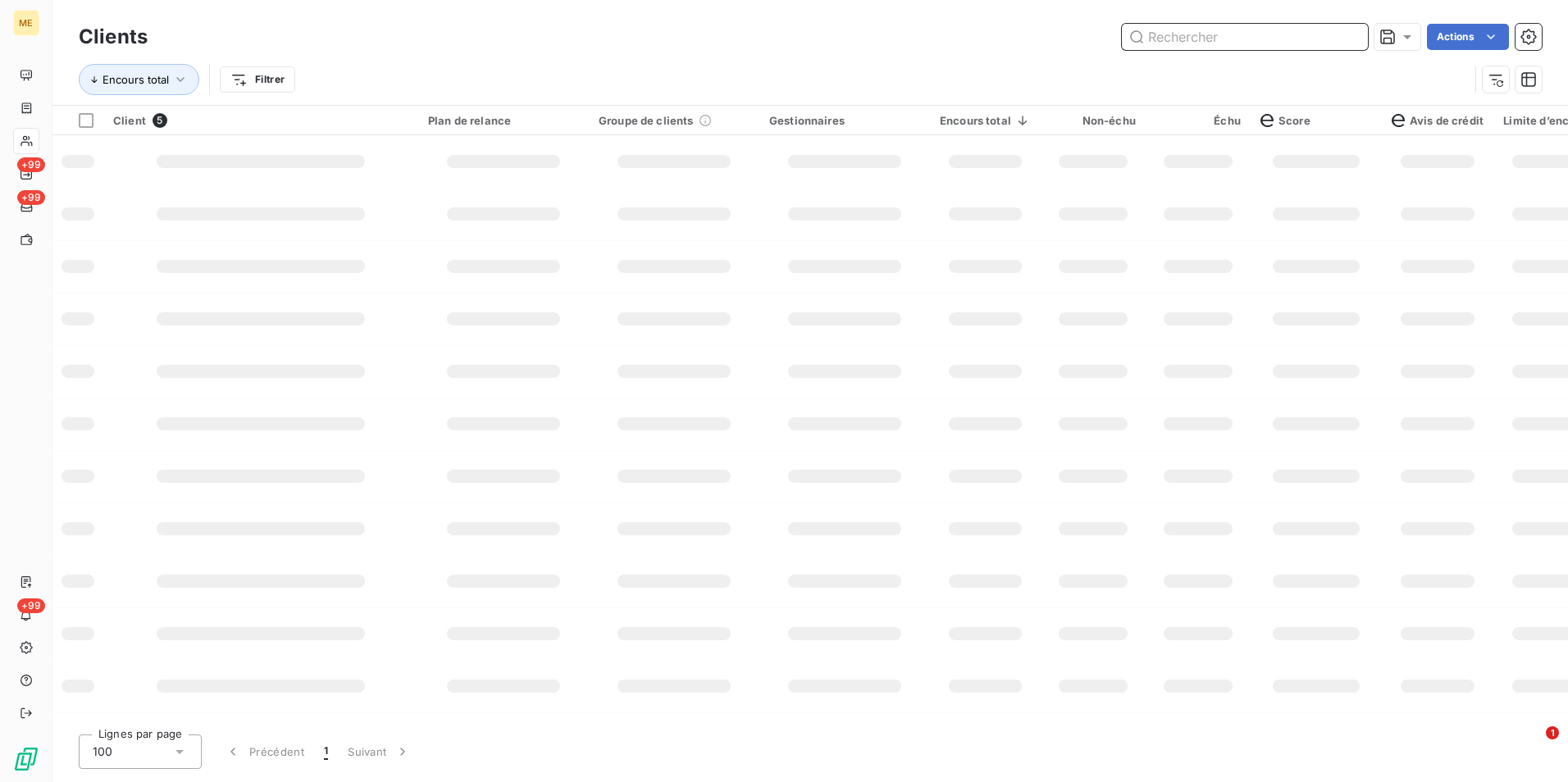
click at [1347, 40] on input "text" at bounding box center [1245, 37] width 246 height 26
type input "s"
click at [1246, 34] on input "text" at bounding box center [1245, 37] width 246 height 26
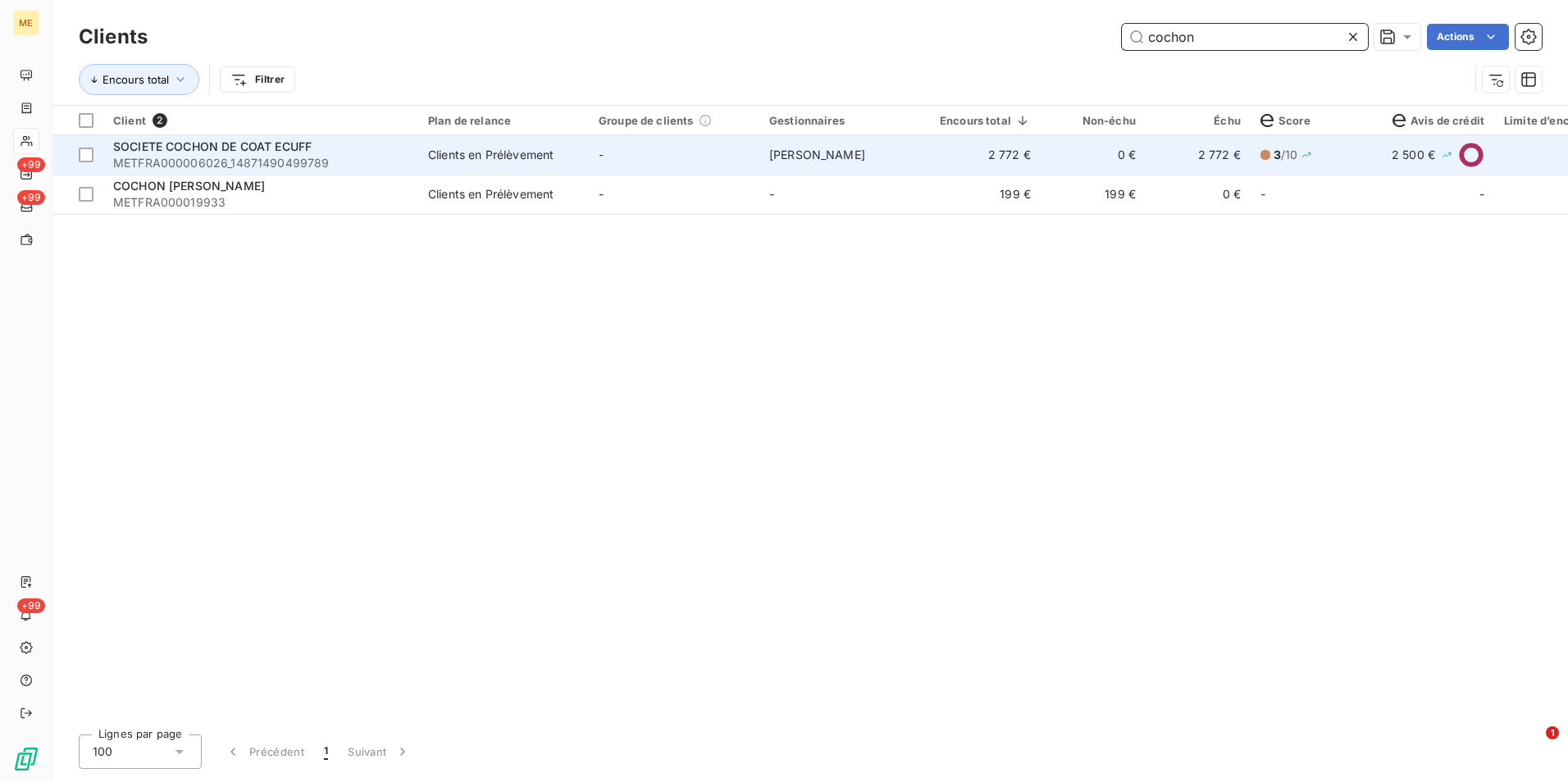
type input "cochon"
click at [909, 170] on td "[PERSON_NAME]" at bounding box center [845, 155] width 171 height 39
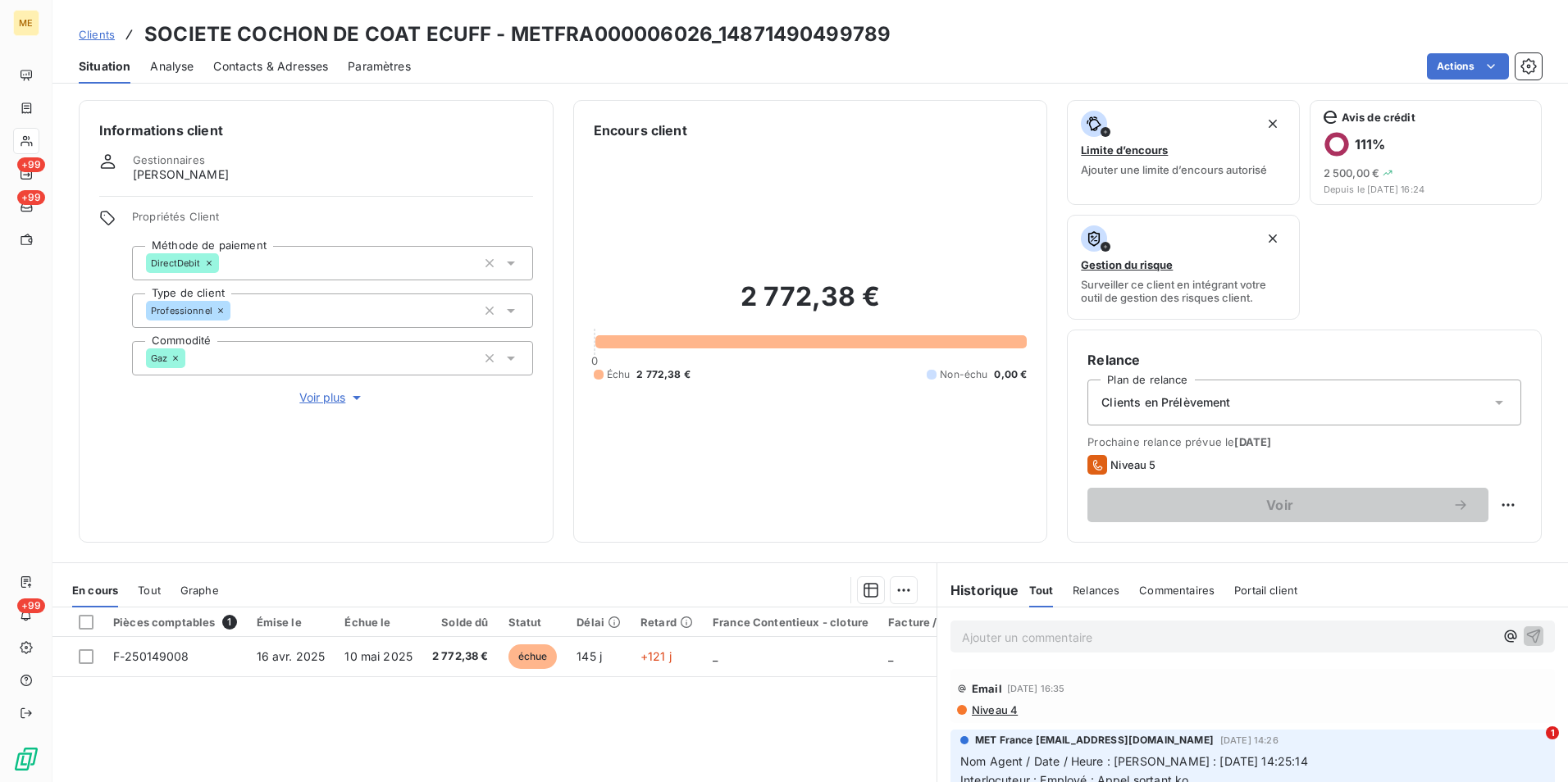
click at [302, 73] on span "Contacts & Adresses" at bounding box center [271, 66] width 114 height 16
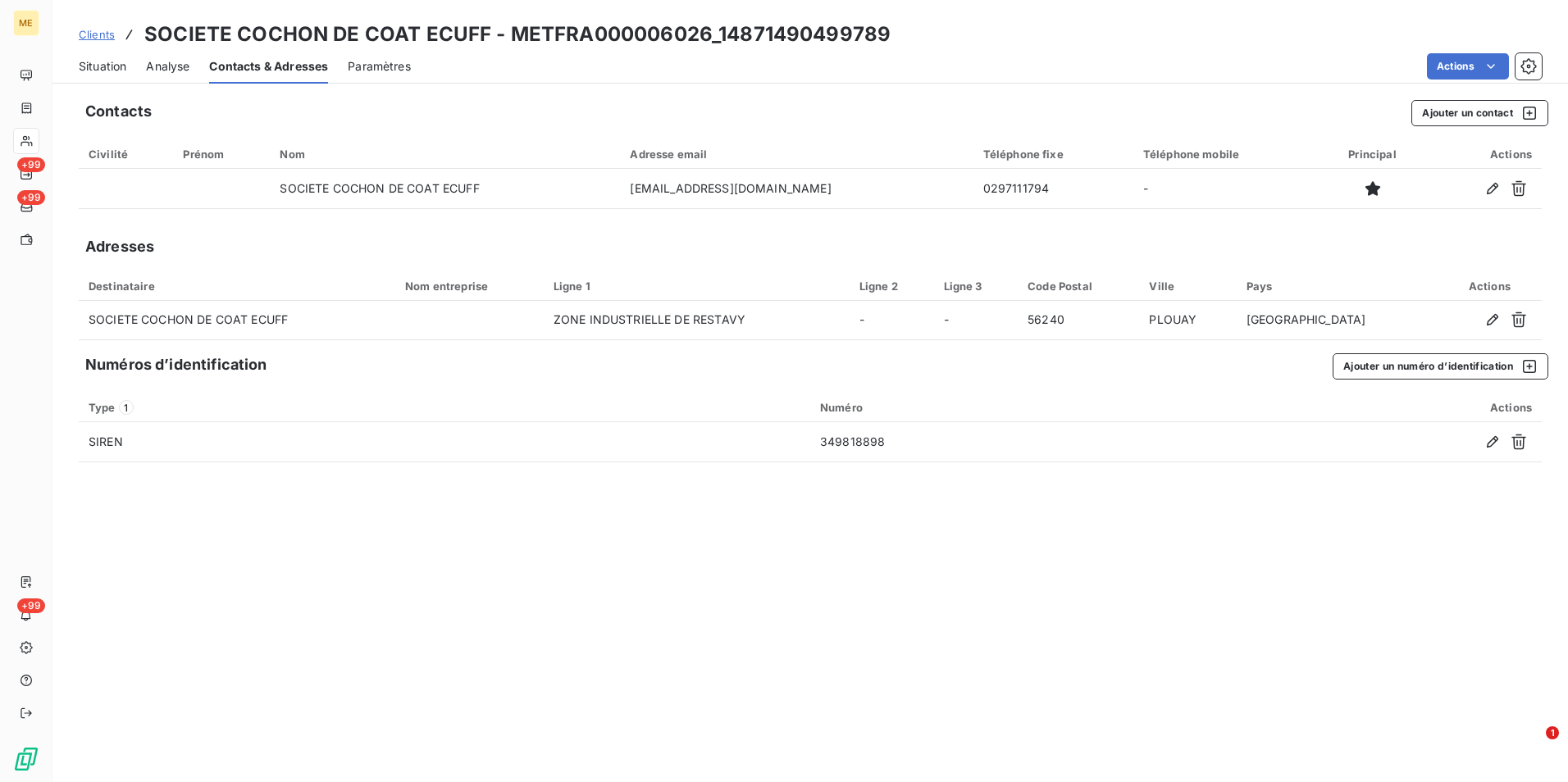
drag, startPoint x: 108, startPoint y: 70, endPoint x: 141, endPoint y: 50, distance: 38.6
click at [108, 70] on span "Situation" at bounding box center [102, 66] width 48 height 16
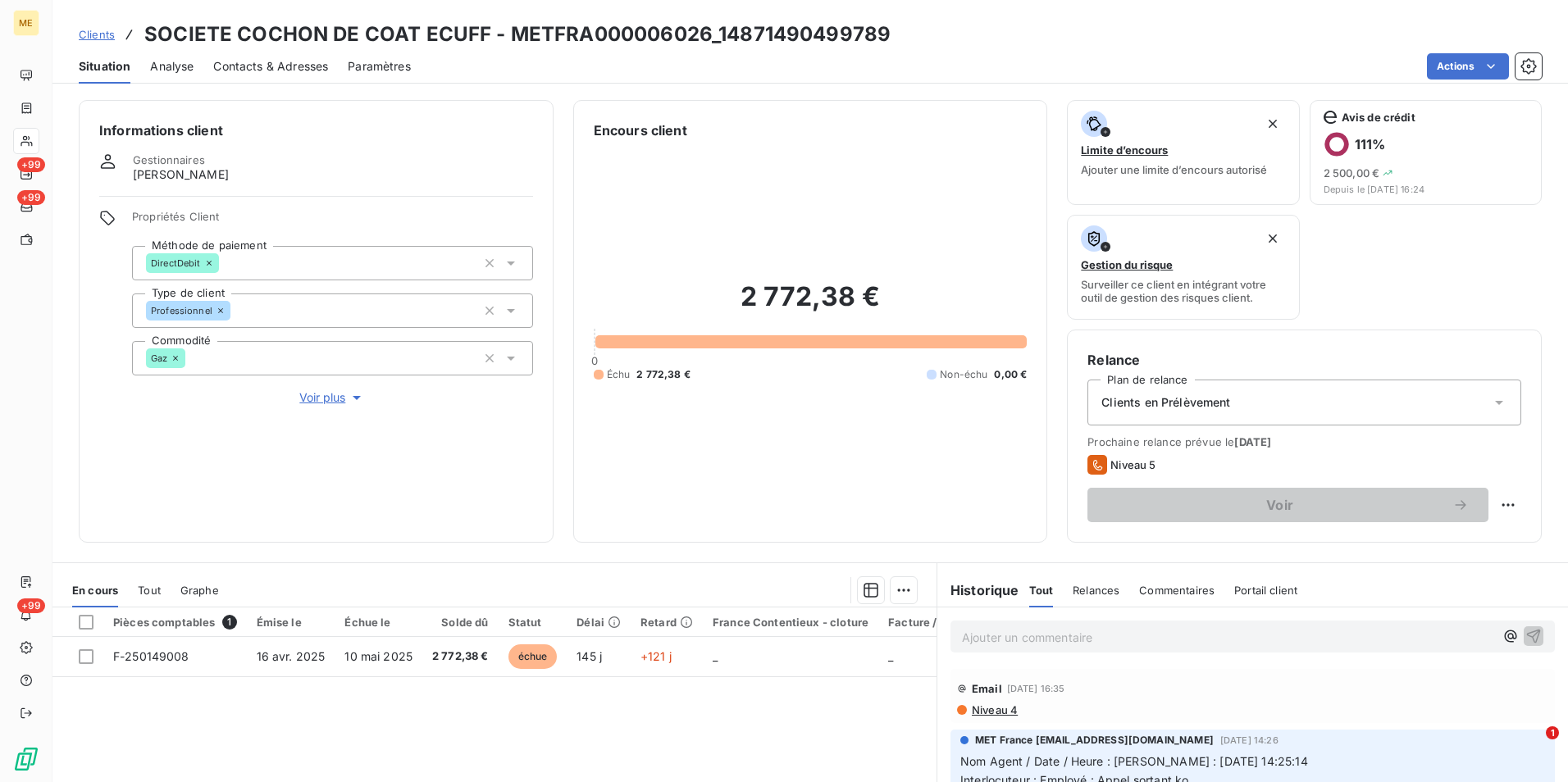
click at [104, 38] on span "Clients" at bounding box center [97, 34] width 36 height 13
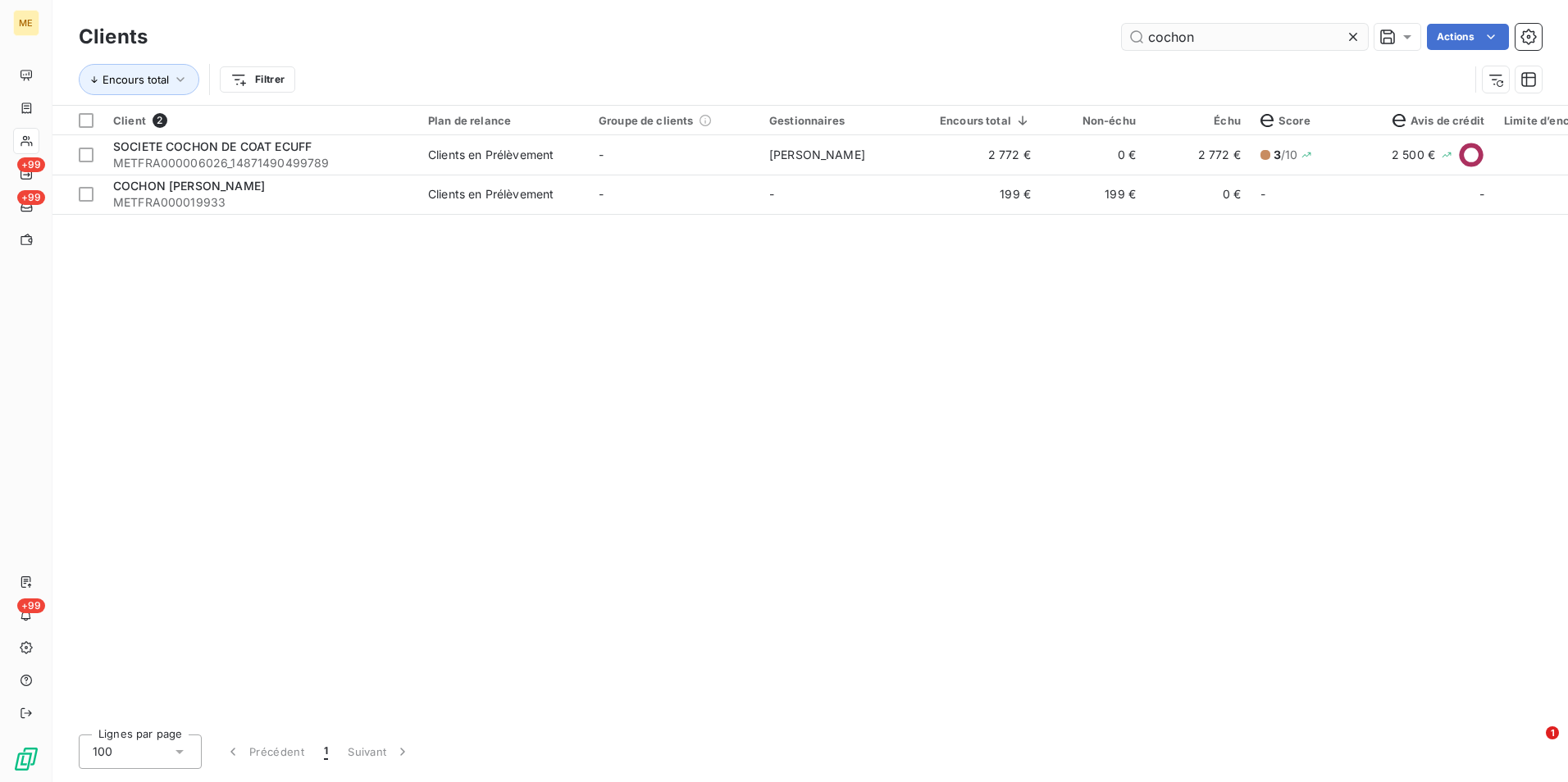
click at [1354, 27] on div at bounding box center [1356, 37] width 23 height 26
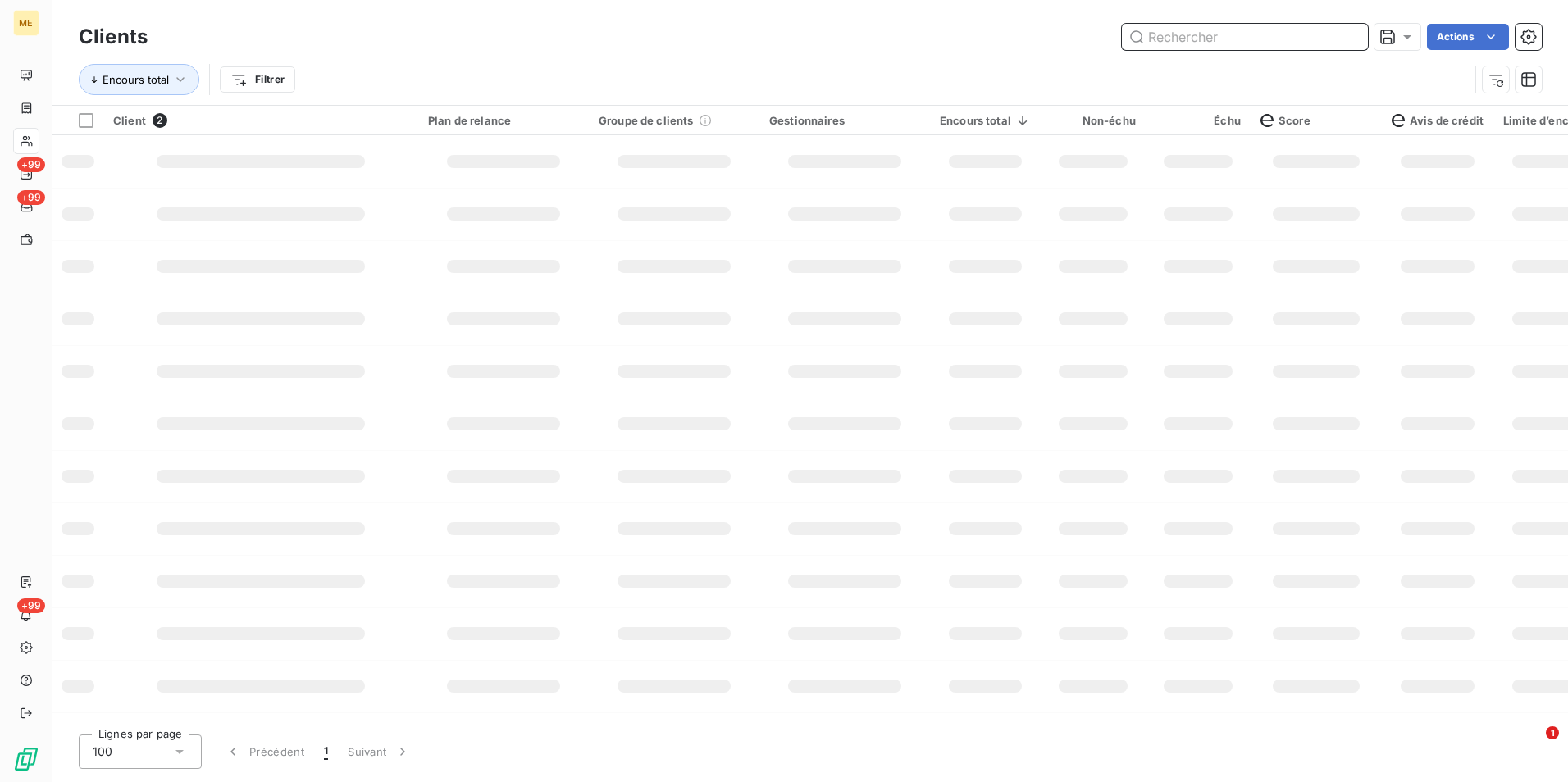
click at [1350, 27] on input "text" at bounding box center [1245, 37] width 246 height 26
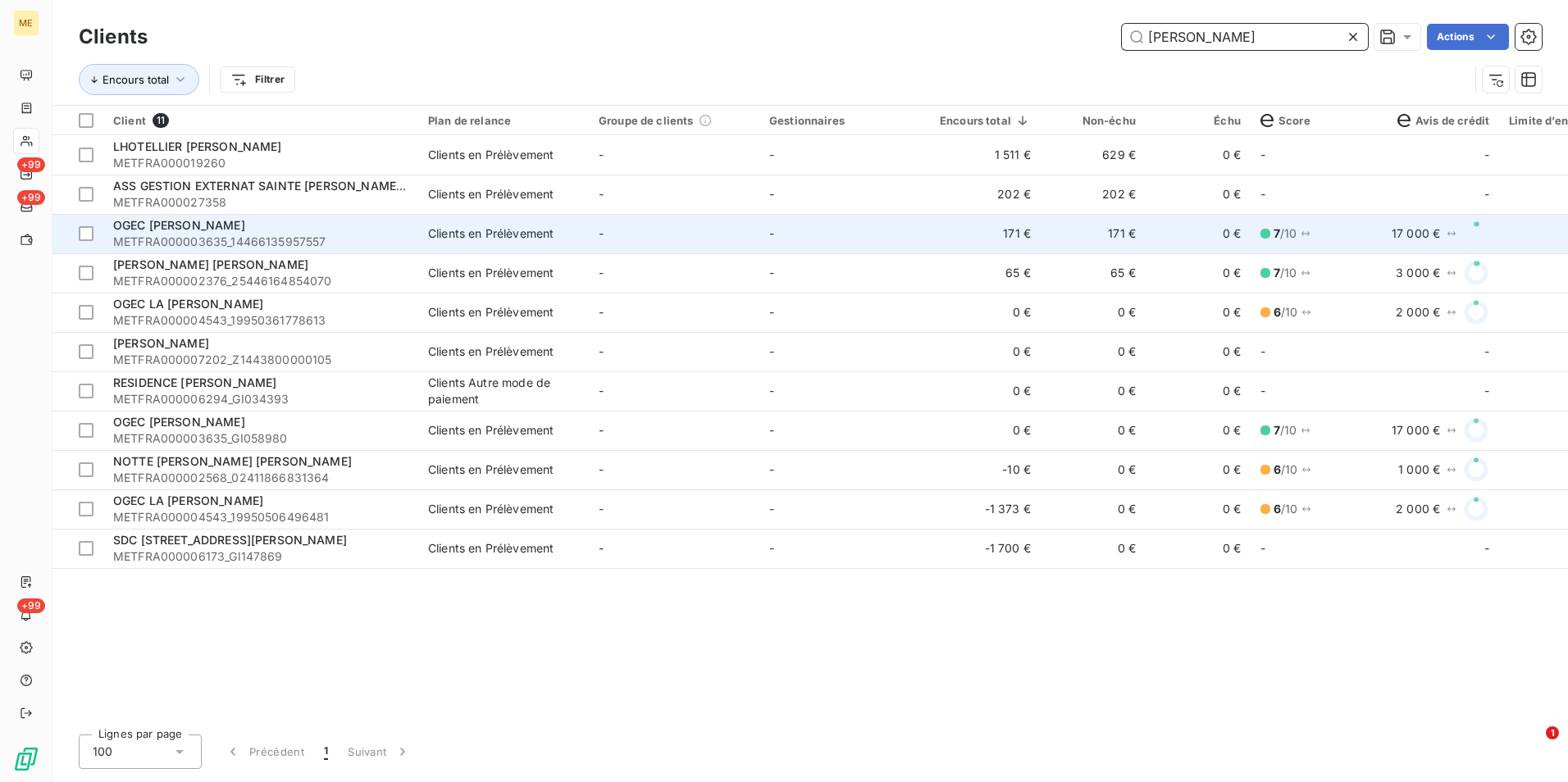
type input "[PERSON_NAME]"
click at [781, 225] on td "-" at bounding box center [845, 234] width 171 height 39
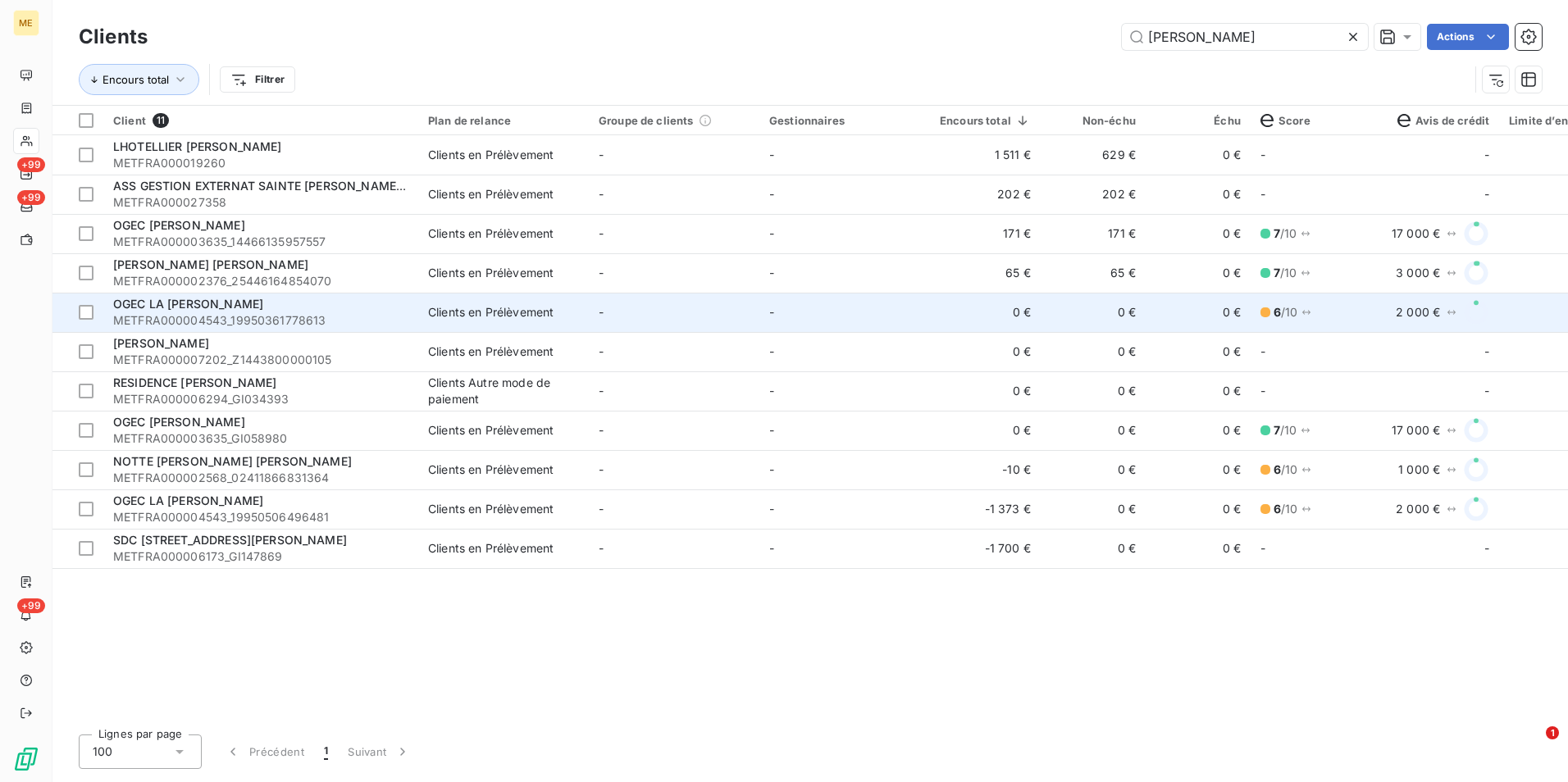
click at [403, 312] on div "OGEC LA [PERSON_NAME] D'ARC" at bounding box center [261, 304] width 295 height 16
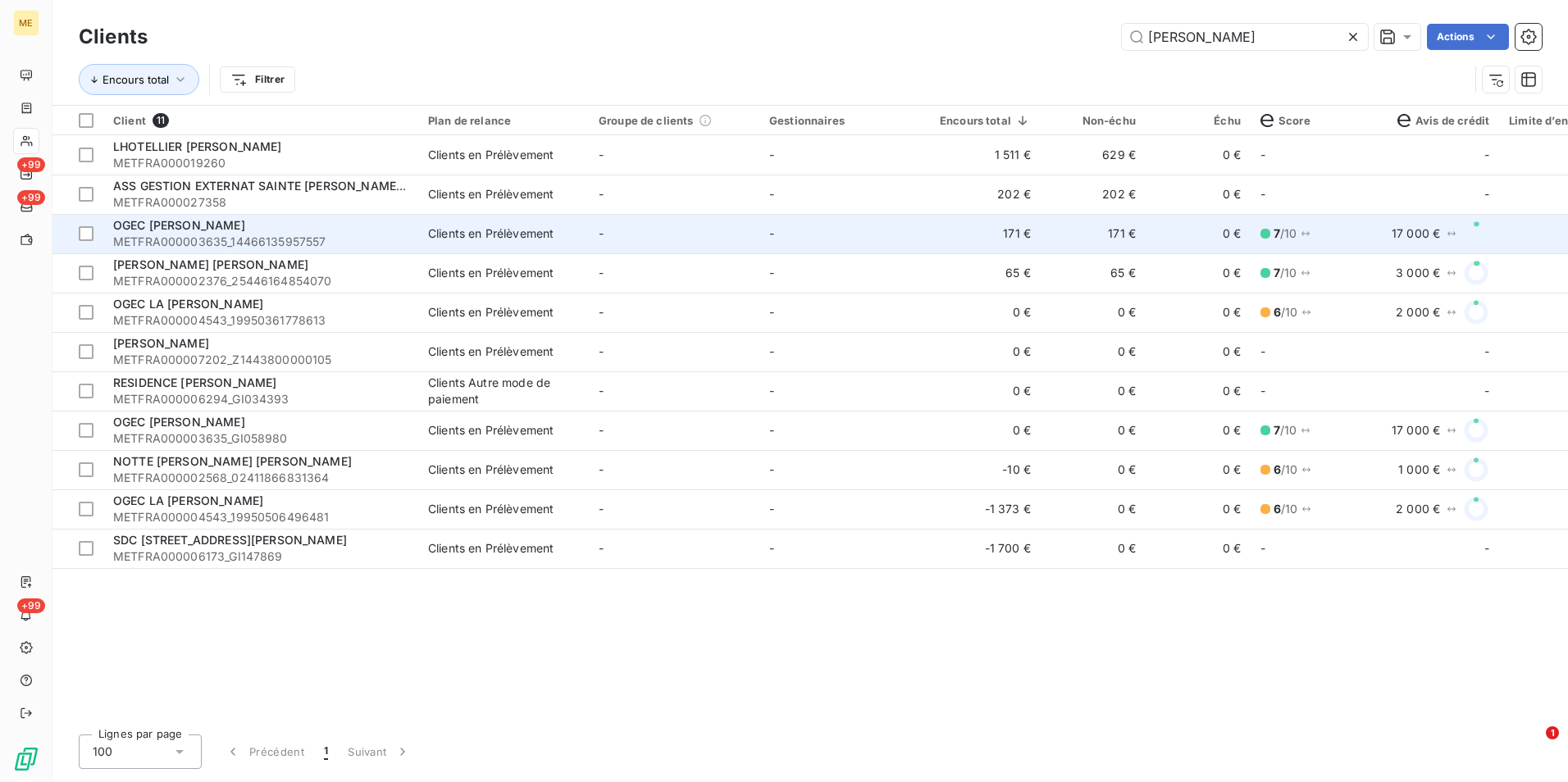
click at [427, 236] on td "Clients en Prélèvement" at bounding box center [504, 234] width 171 height 39
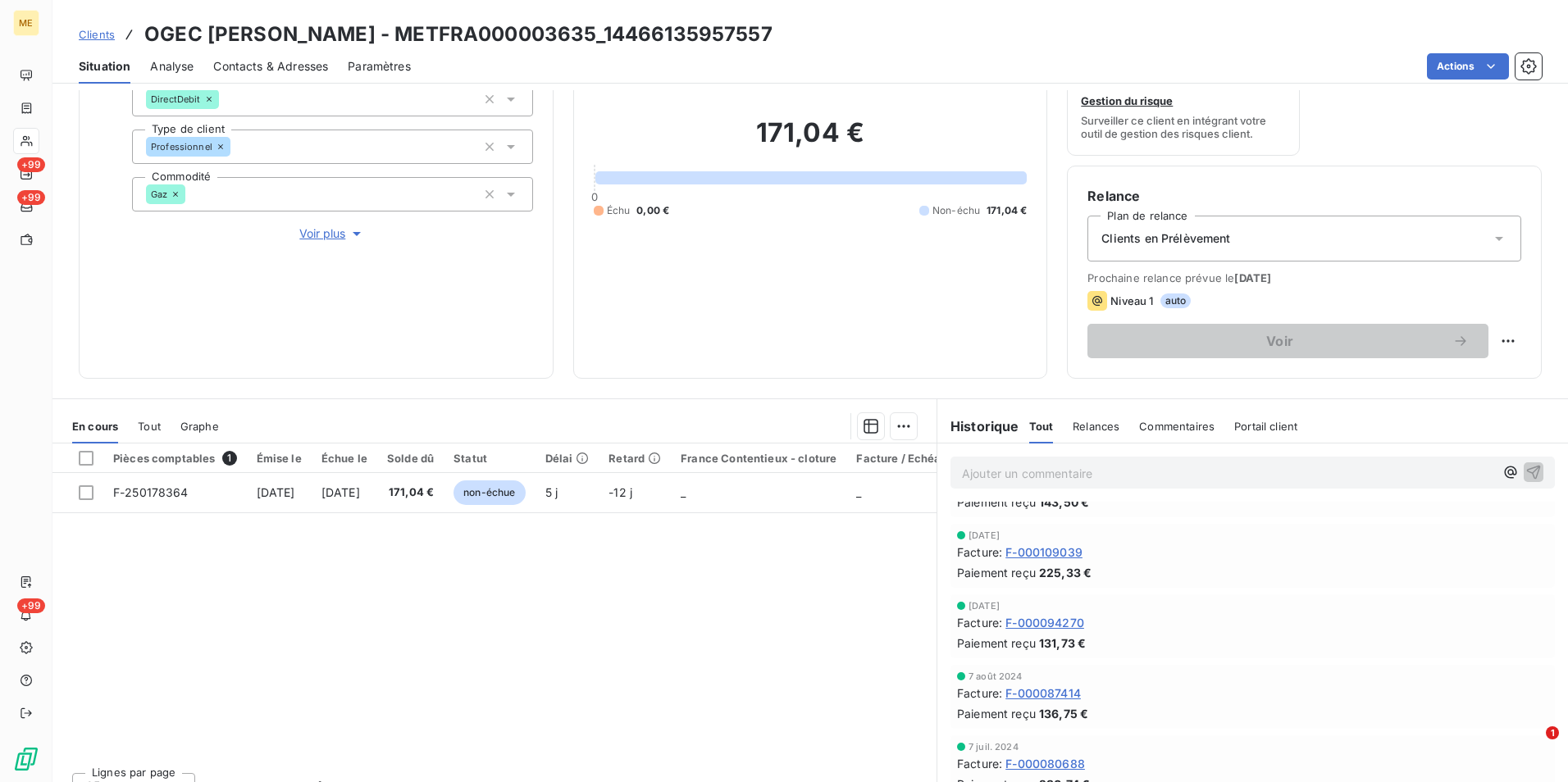
scroll to position [902, 0]
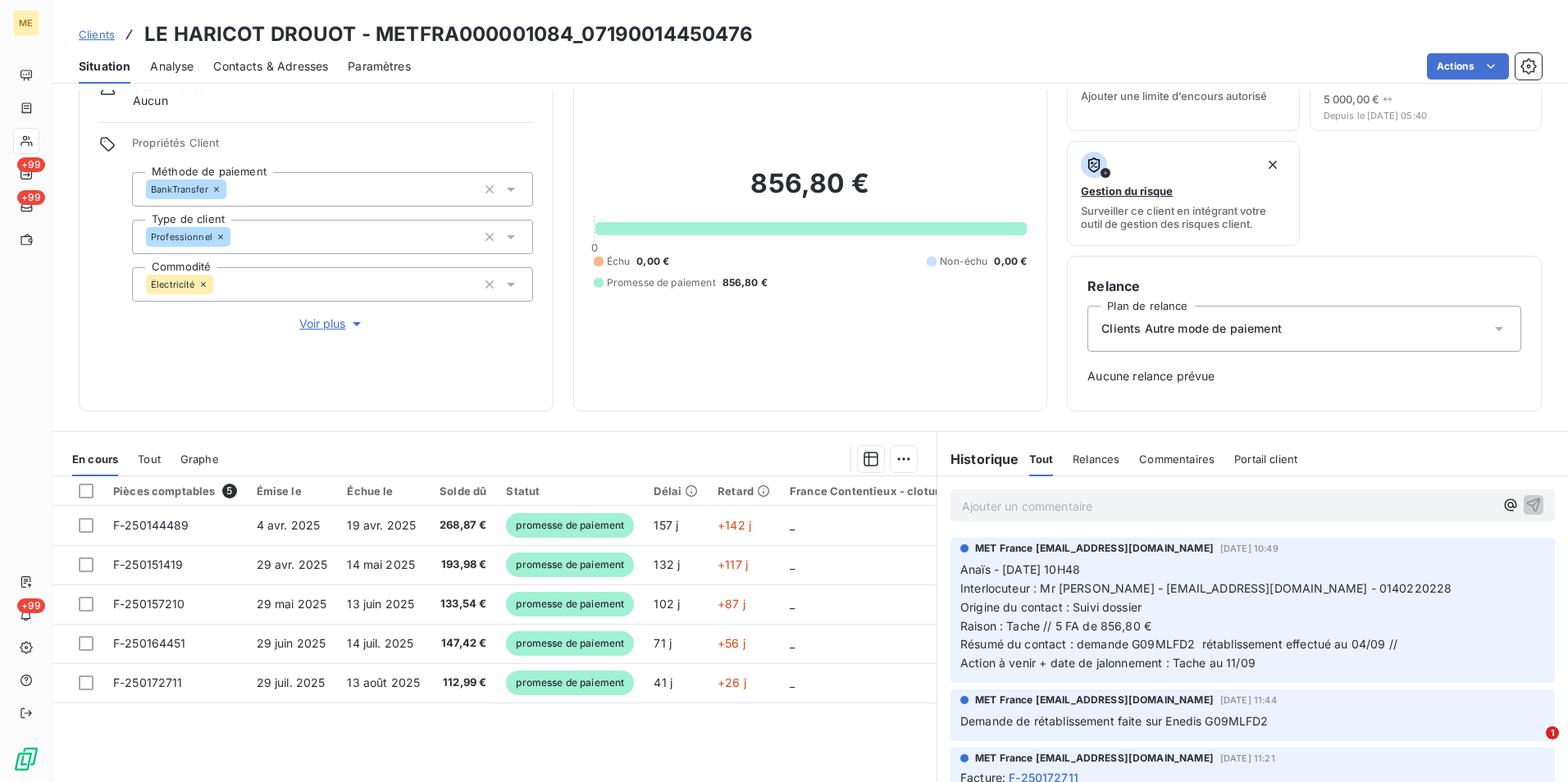
scroll to position [133, 0]
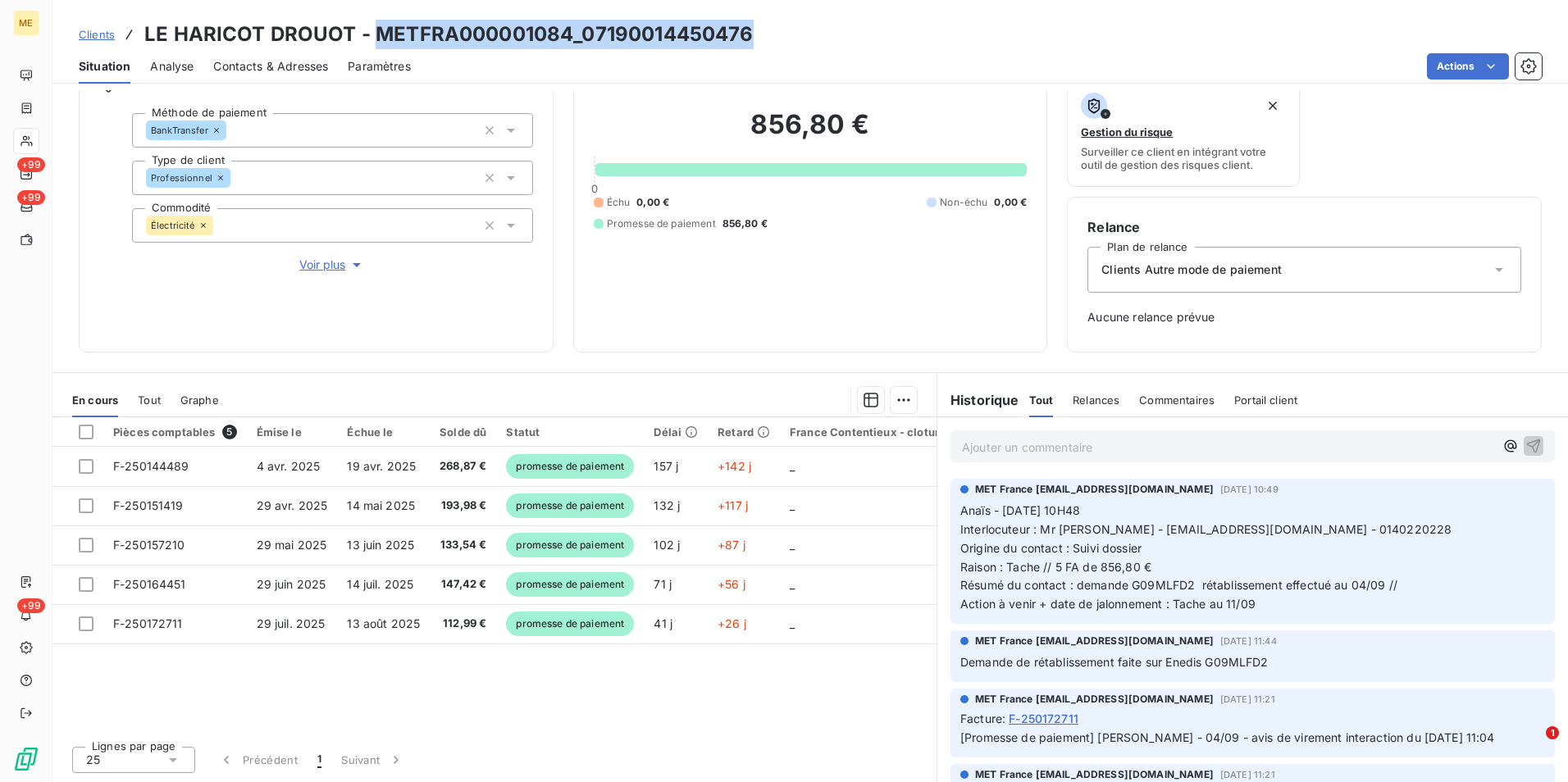
drag, startPoint x: 769, startPoint y: 48, endPoint x: 375, endPoint y: 29, distance: 394.5
click at [375, 29] on div "Clients LE HARICOT DROUOT - METFRA000001084_07190014450476" at bounding box center [810, 34] width 1516 height 30
copy h3 "METFRA000001084_07190014450476"
click at [106, 31] on span "Clients" at bounding box center [97, 34] width 36 height 13
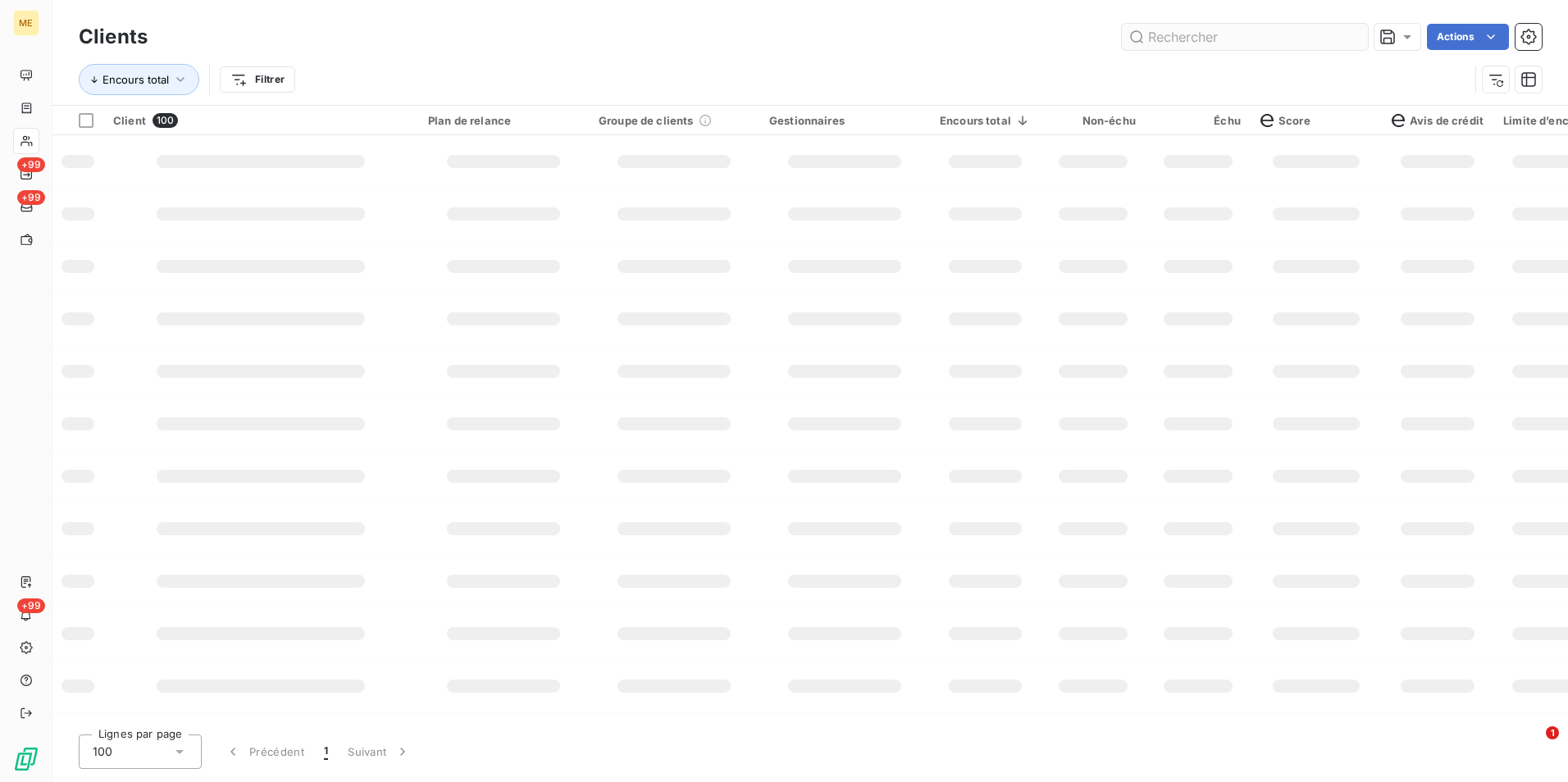
click at [1230, 38] on input "text" at bounding box center [1245, 37] width 246 height 26
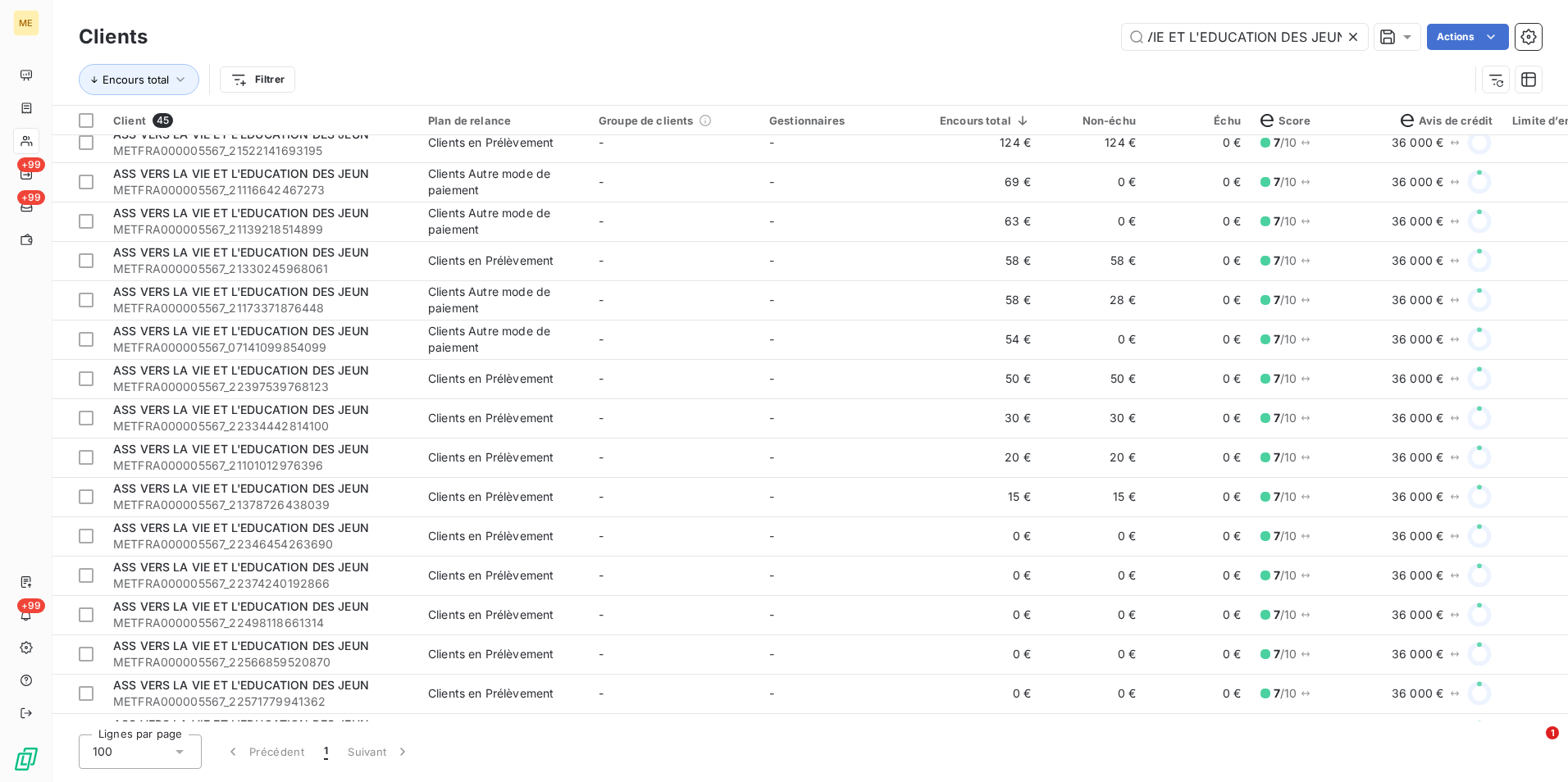
scroll to position [492, 0]
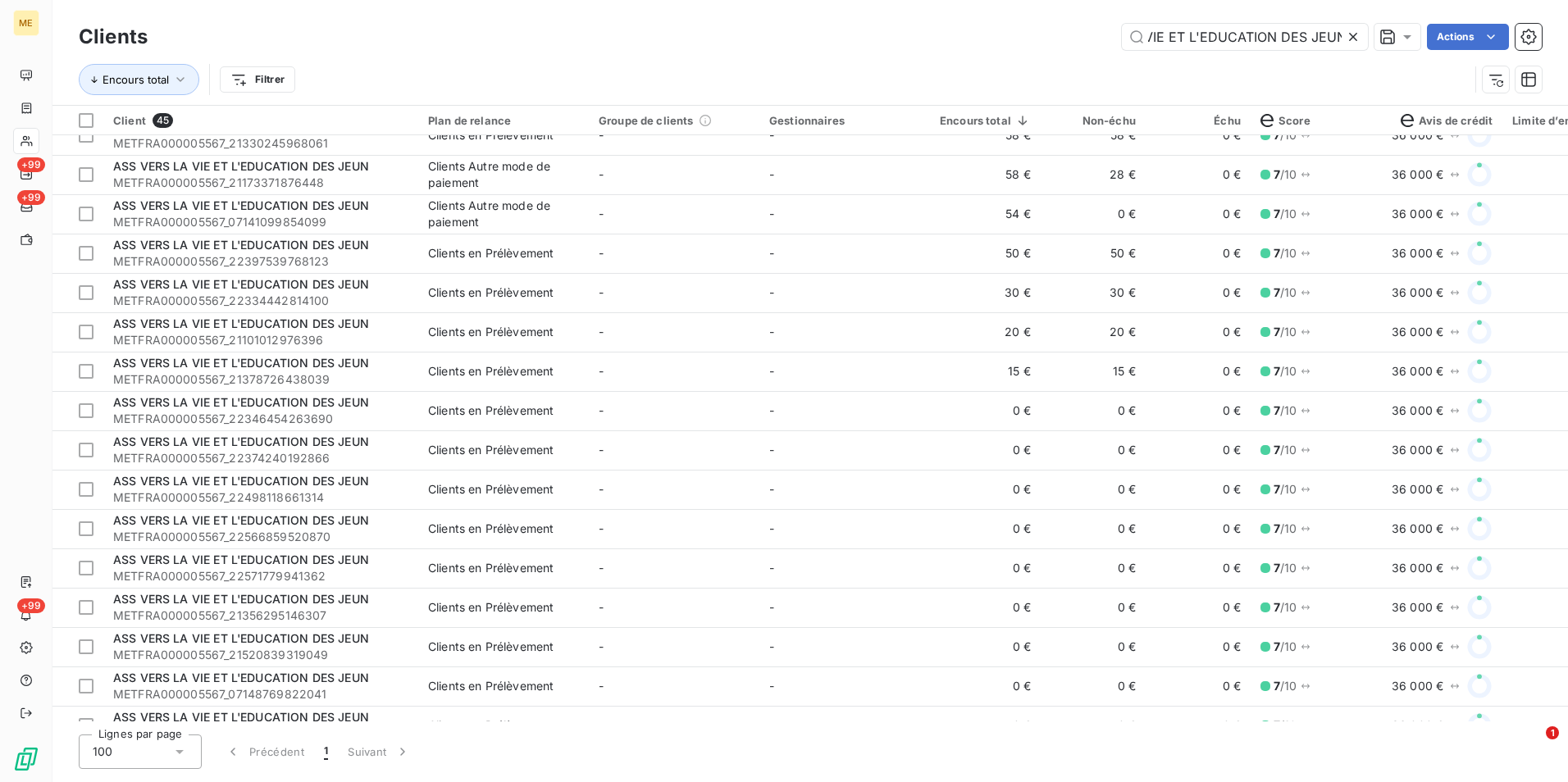
type input "ASS VERS LA VIE ET L'EDUCATION DES JEUN"
click at [949, 390] on td "15 €" at bounding box center [986, 371] width 111 height 39
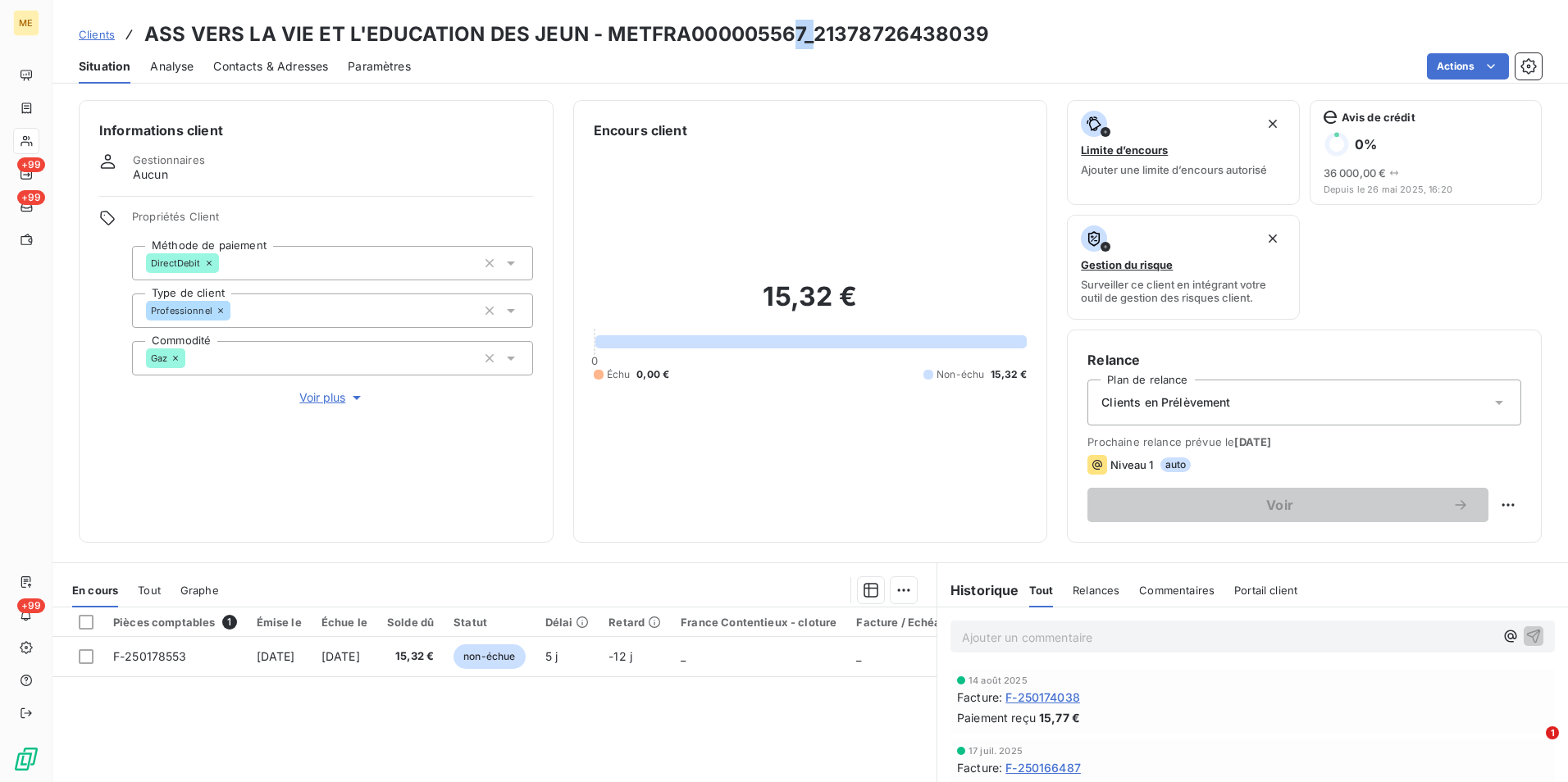
drag, startPoint x: 800, startPoint y: 31, endPoint x: 786, endPoint y: 31, distance: 14.0
click at [786, 31] on h3 "ASS VERS LA VIE ET L'EDUCATION DES JEUN - METFRA000005567_21378726438039" at bounding box center [566, 34] width 845 height 30
drag, startPoint x: 786, startPoint y: 31, endPoint x: 651, endPoint y: 40, distance: 135.3
click at [651, 40] on h3 "ASS VERS LA VIE ET L'EDUCATION DES JEUN - METFRA000005567_21378726438039" at bounding box center [566, 34] width 845 height 30
drag, startPoint x: 606, startPoint y: 36, endPoint x: 796, endPoint y: 43, distance: 190.1
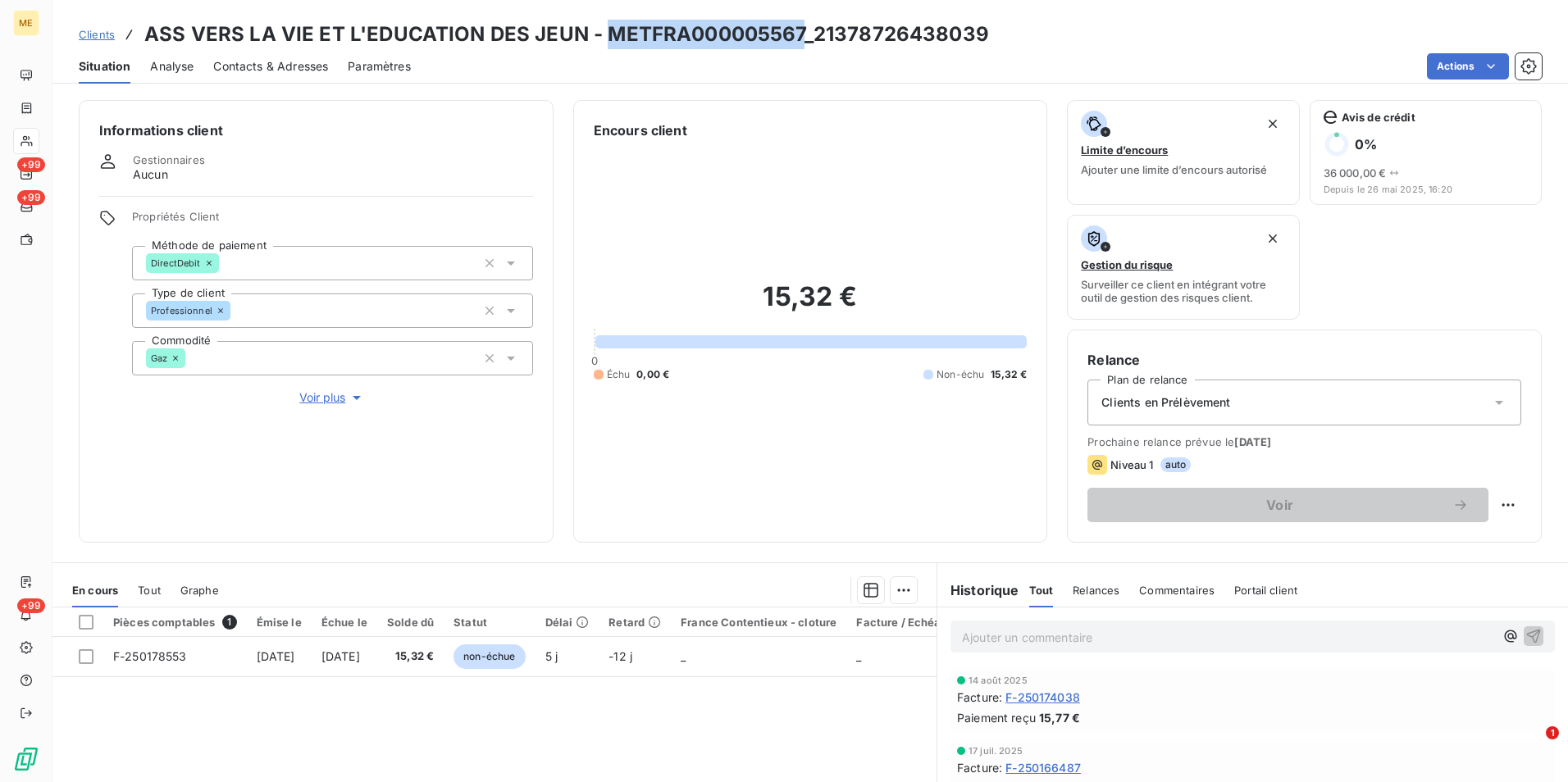
click at [796, 43] on h3 "ASS VERS LA VIE ET L'EDUCATION DES JEUN - METFRA000005567_21378726438039" at bounding box center [566, 34] width 845 height 30
copy h3 "METFRA000005567"
click at [102, 31] on span "Clients" at bounding box center [97, 34] width 36 height 13
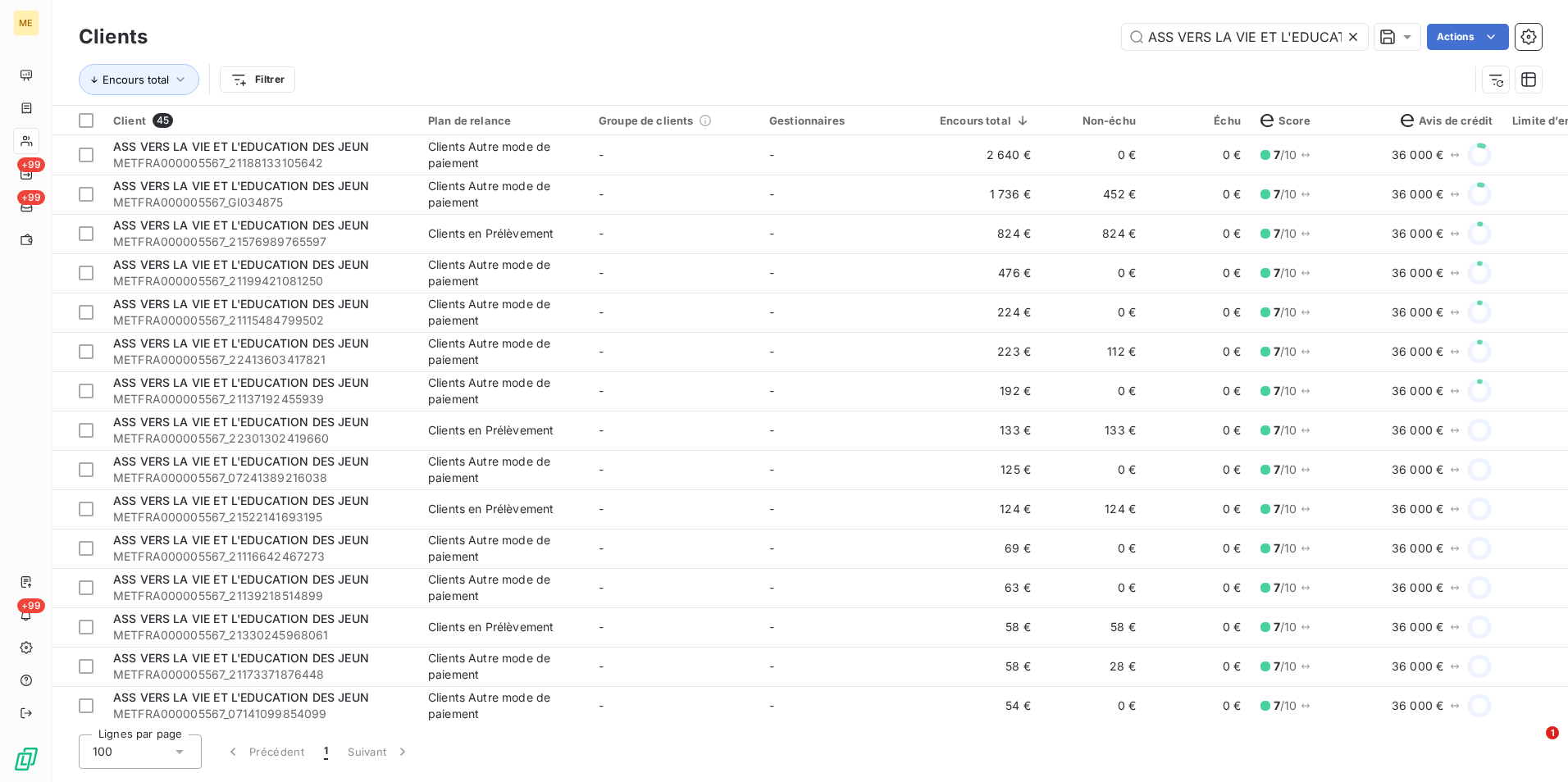
drag, startPoint x: 1356, startPoint y: 40, endPoint x: 1340, endPoint y: 34, distance: 17.1
click at [1354, 40] on icon at bounding box center [1353, 37] width 16 height 16
click at [1340, 34] on input "ASS VERS LA VIE ET L'EDUCATION DES JEUN" at bounding box center [1245, 37] width 246 height 26
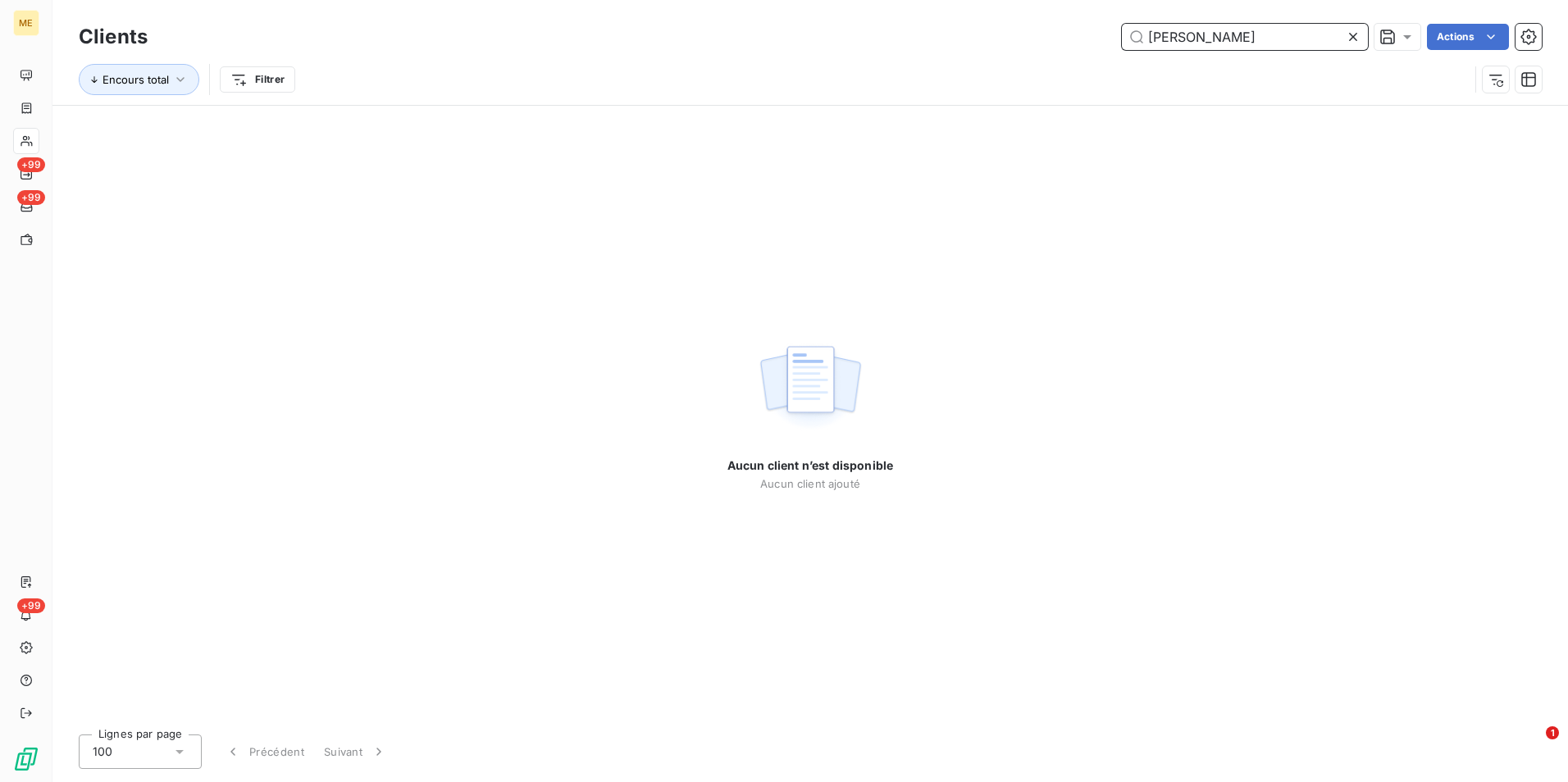
click at [1161, 32] on input "[PERSON_NAME]" at bounding box center [1245, 37] width 246 height 26
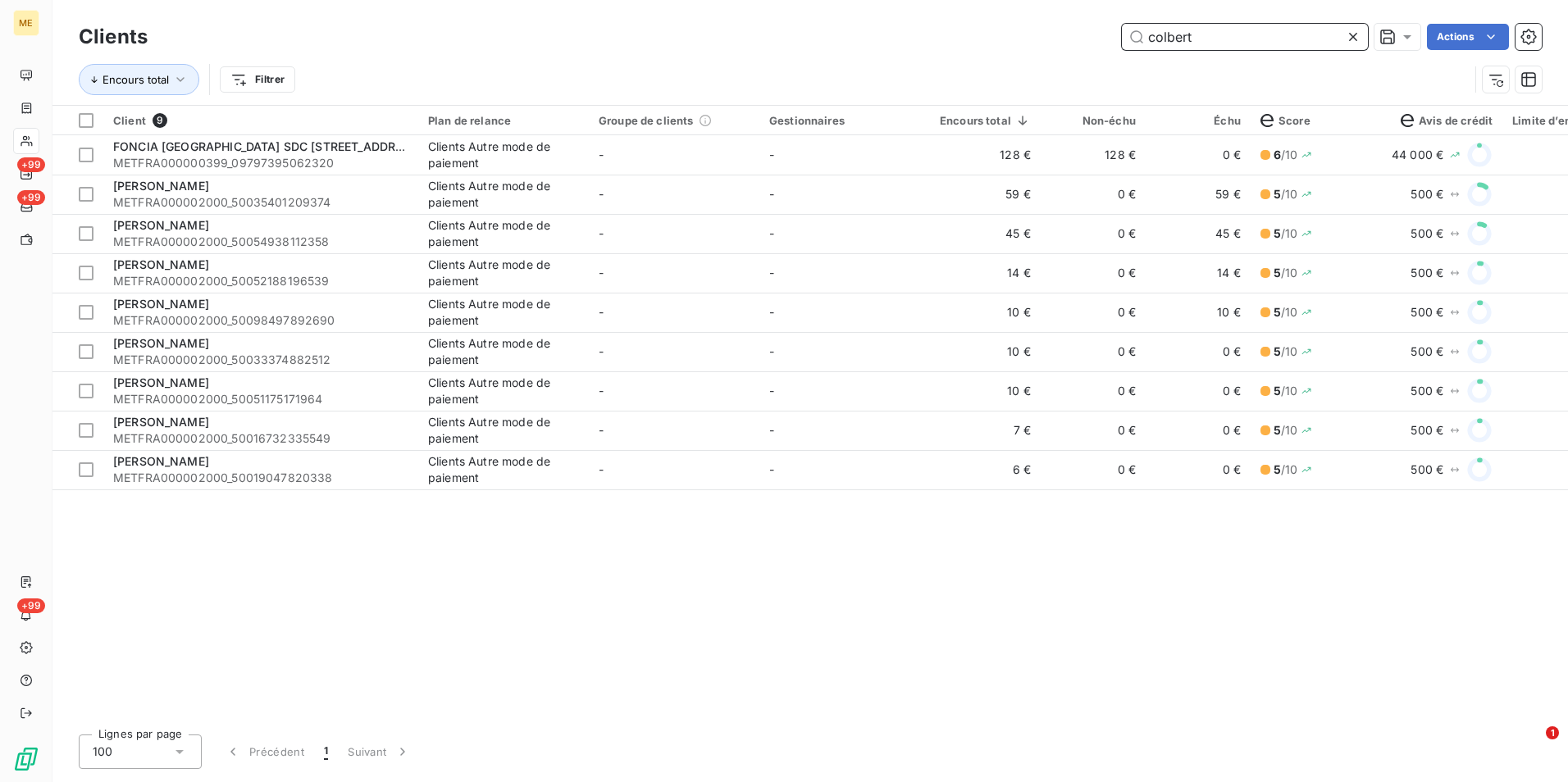
type input "colbert"
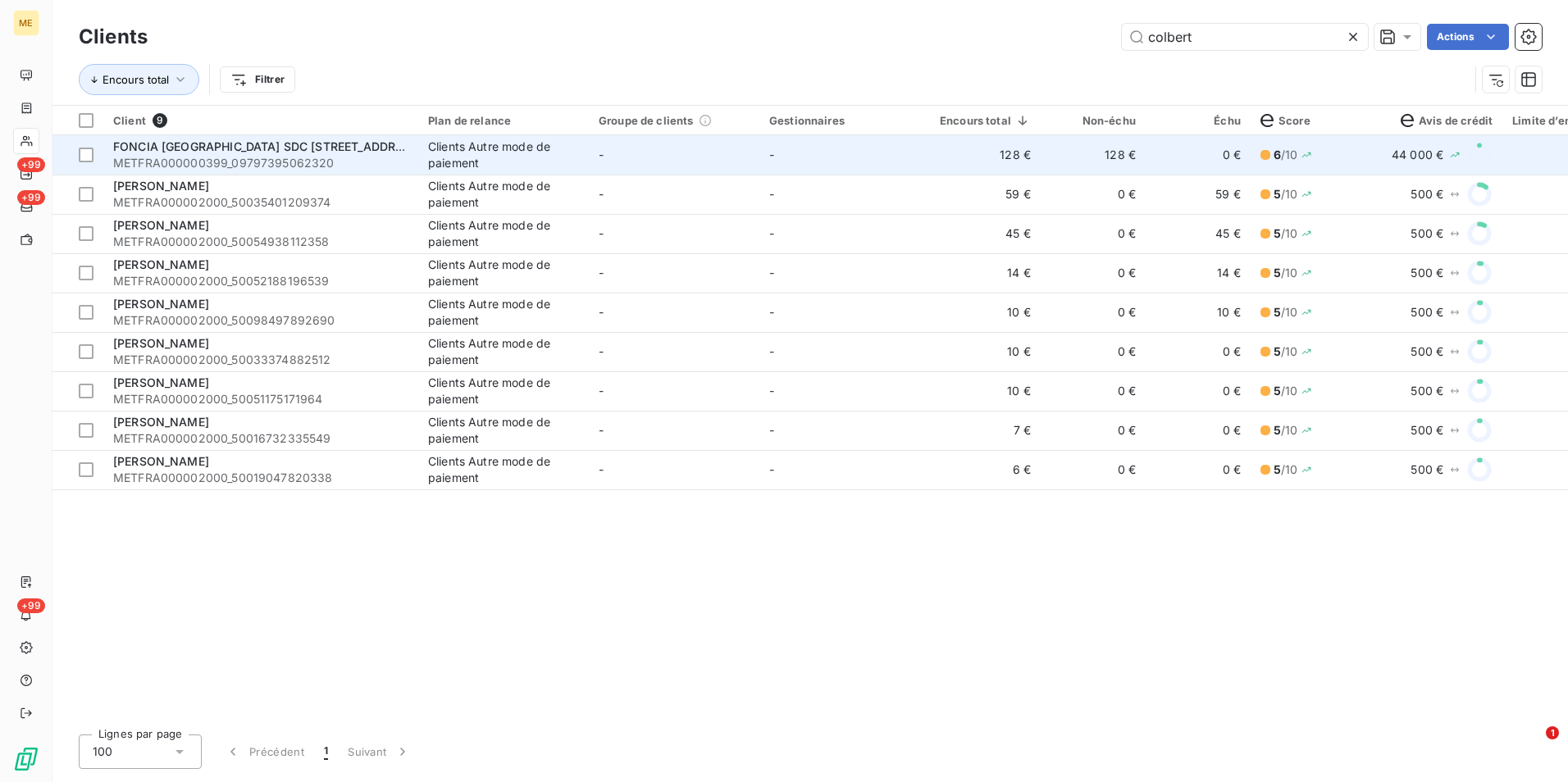
click at [481, 157] on div "Clients Autre mode de paiement" at bounding box center [503, 155] width 151 height 32
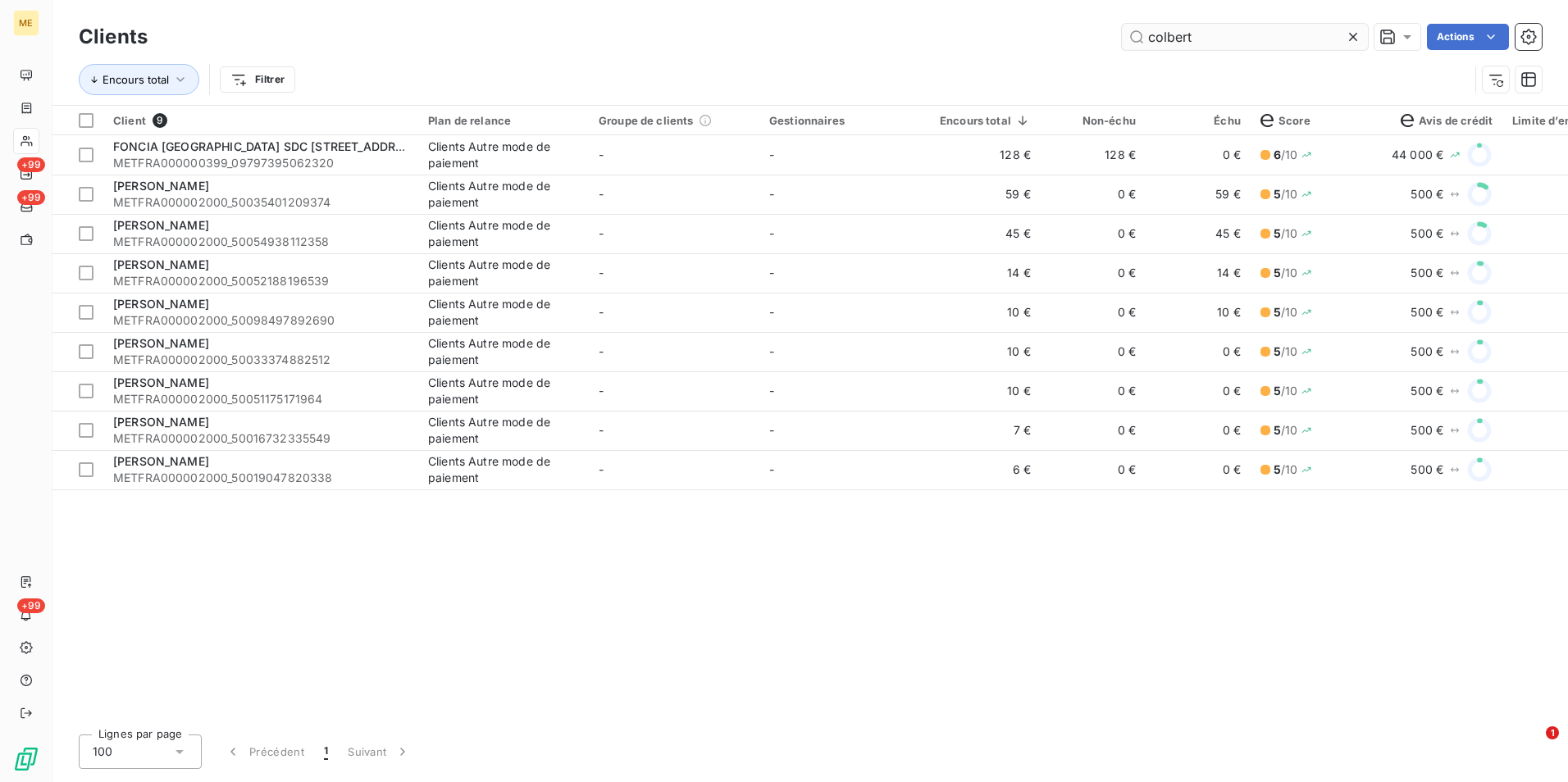
click at [1358, 38] on icon at bounding box center [1353, 37] width 16 height 16
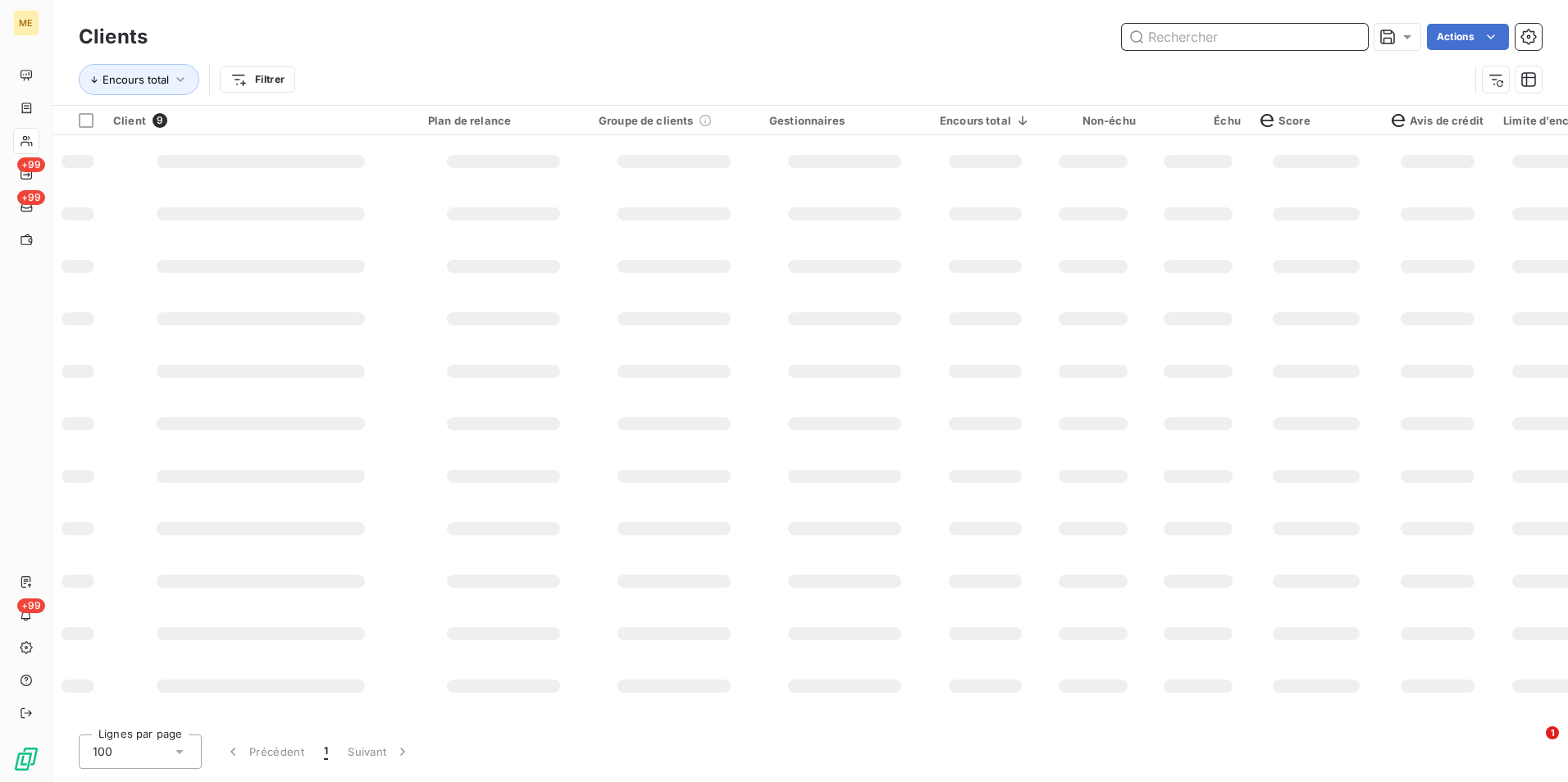
click at [1351, 37] on input "text" at bounding box center [1245, 37] width 246 height 26
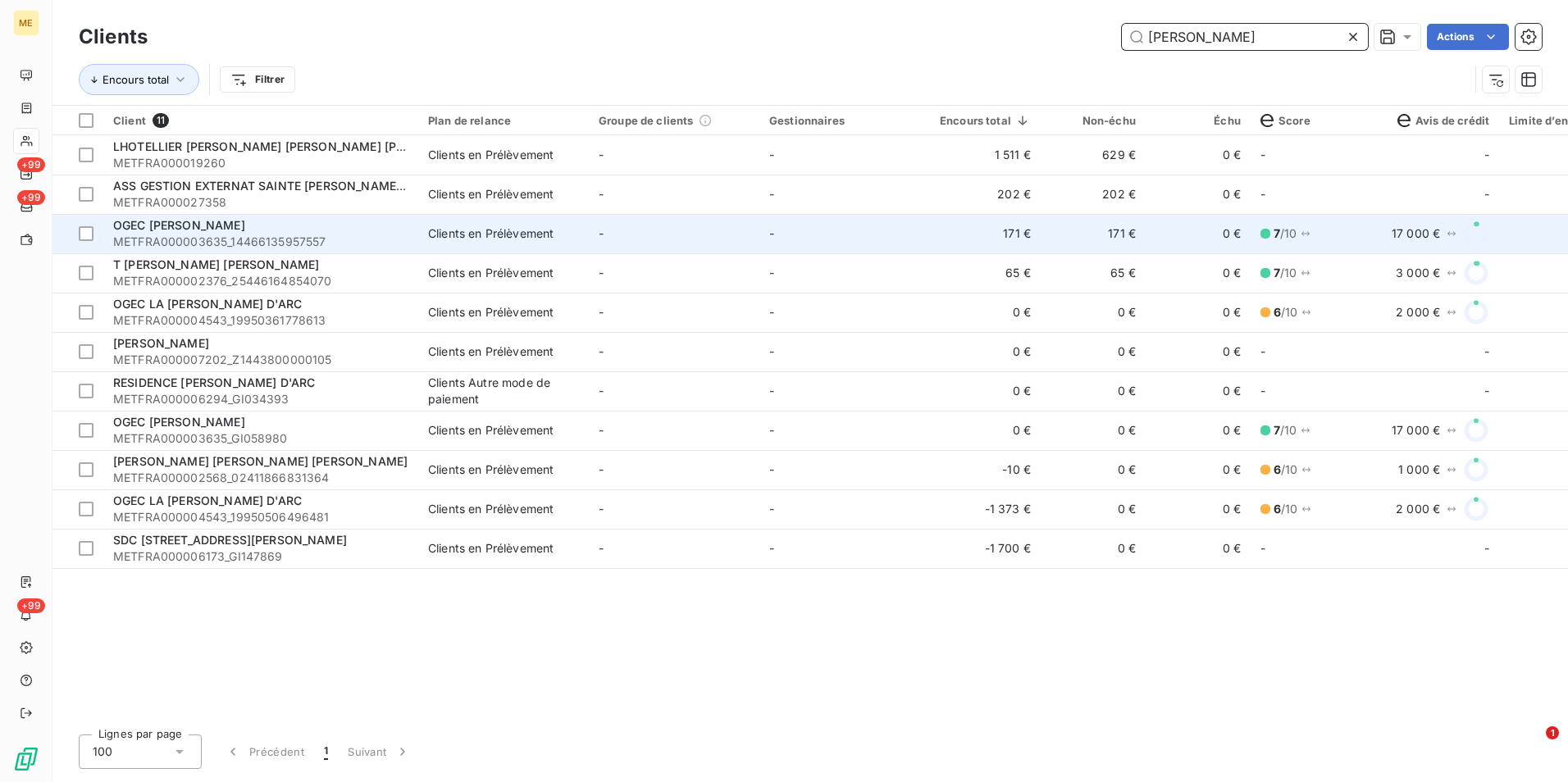
type input "[PERSON_NAME]"
click at [606, 234] on td "-" at bounding box center [675, 234] width 171 height 39
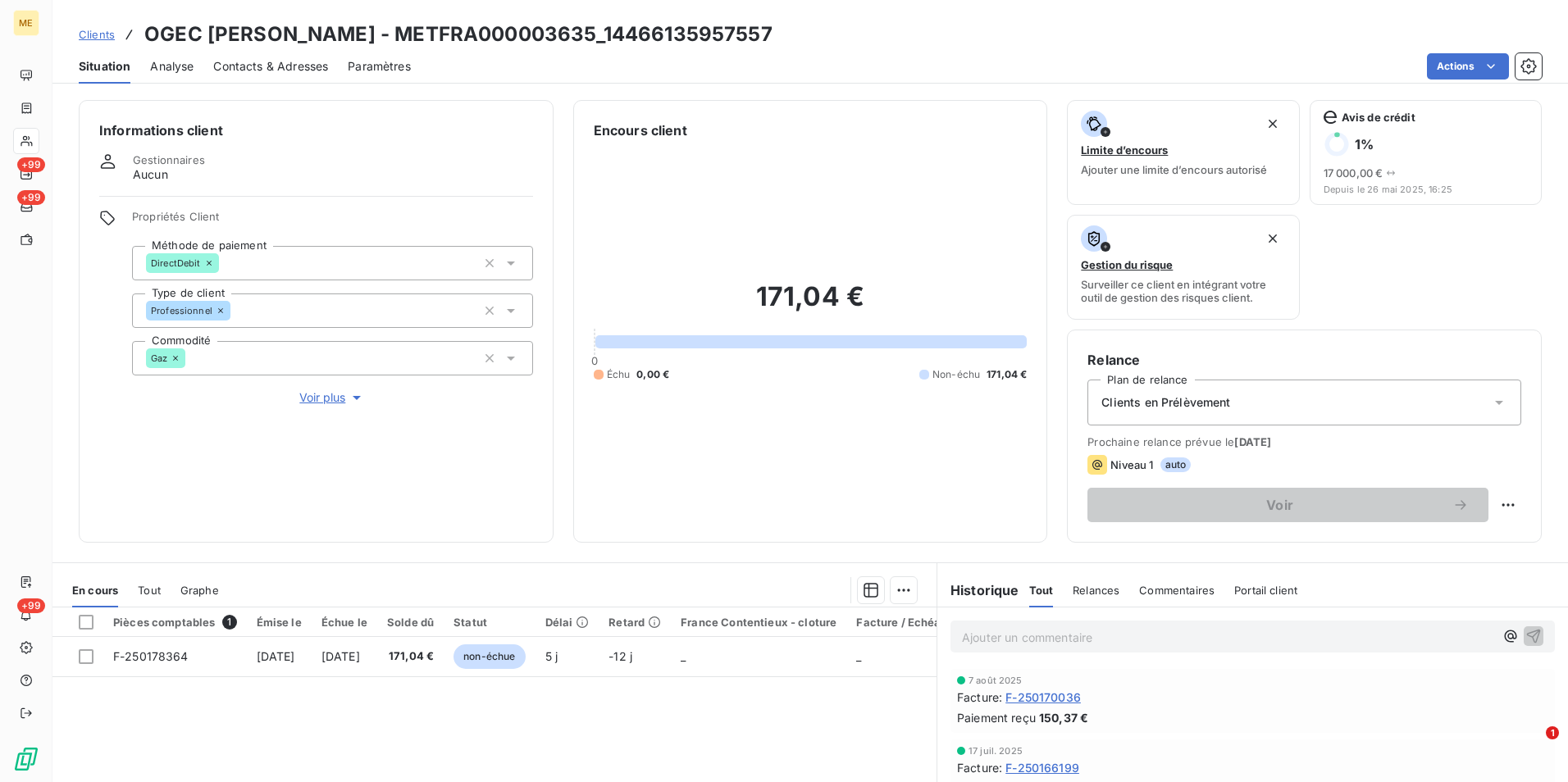
click at [283, 73] on span "Contacts & Adresses" at bounding box center [271, 66] width 114 height 16
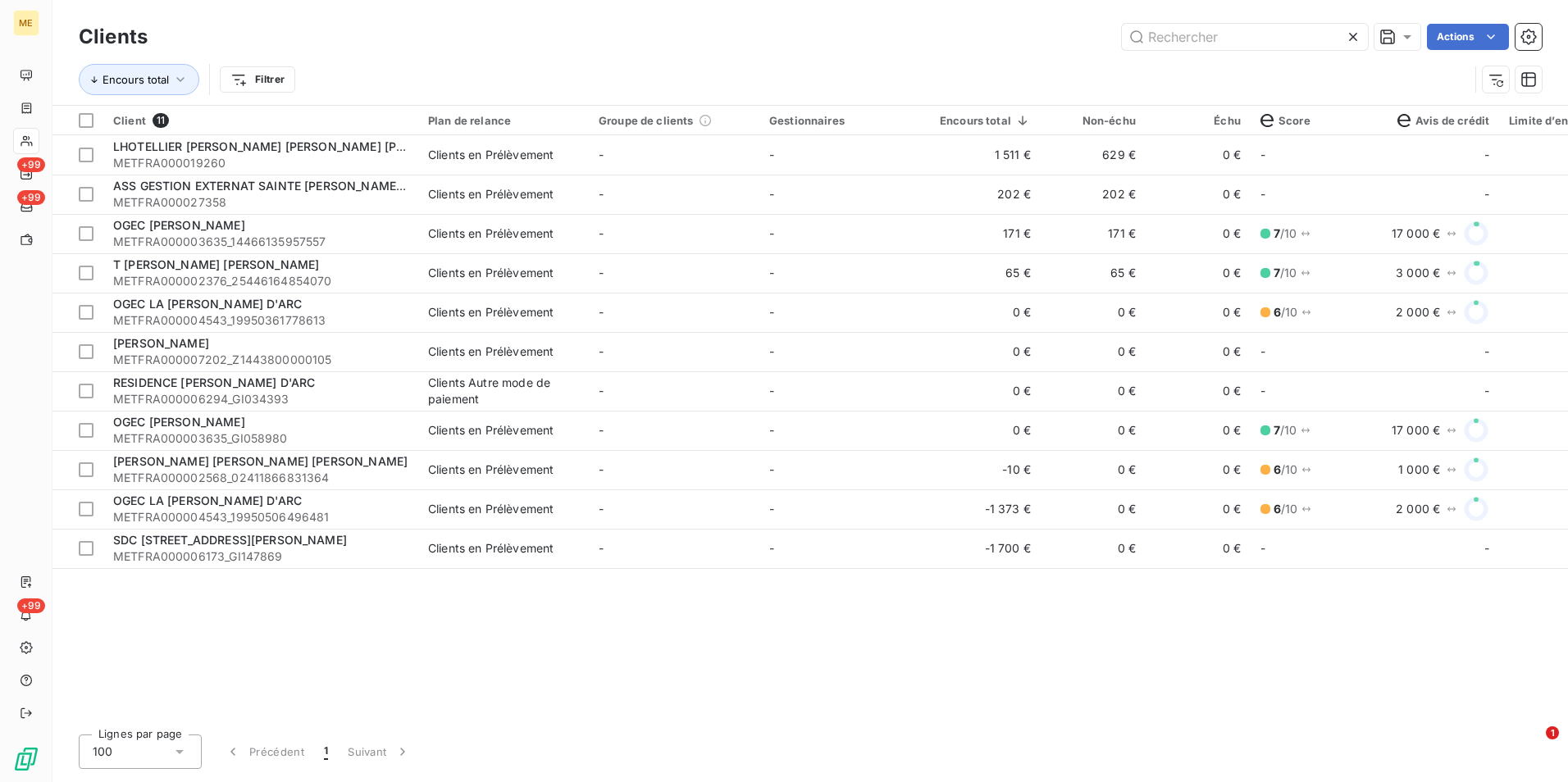
type input "LE TRUCK D'ALDO"
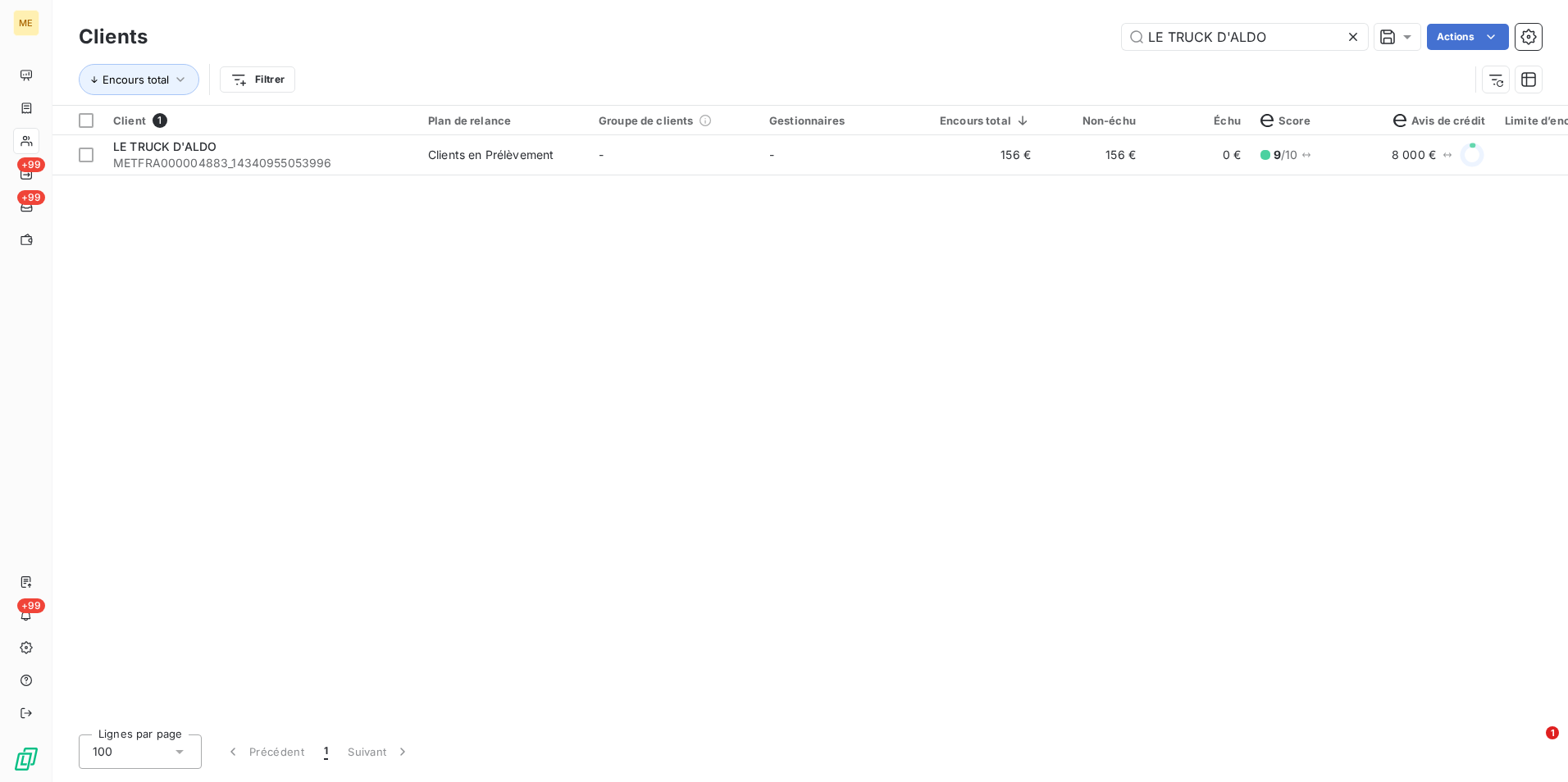
click at [1353, 35] on icon at bounding box center [1353, 37] width 16 height 16
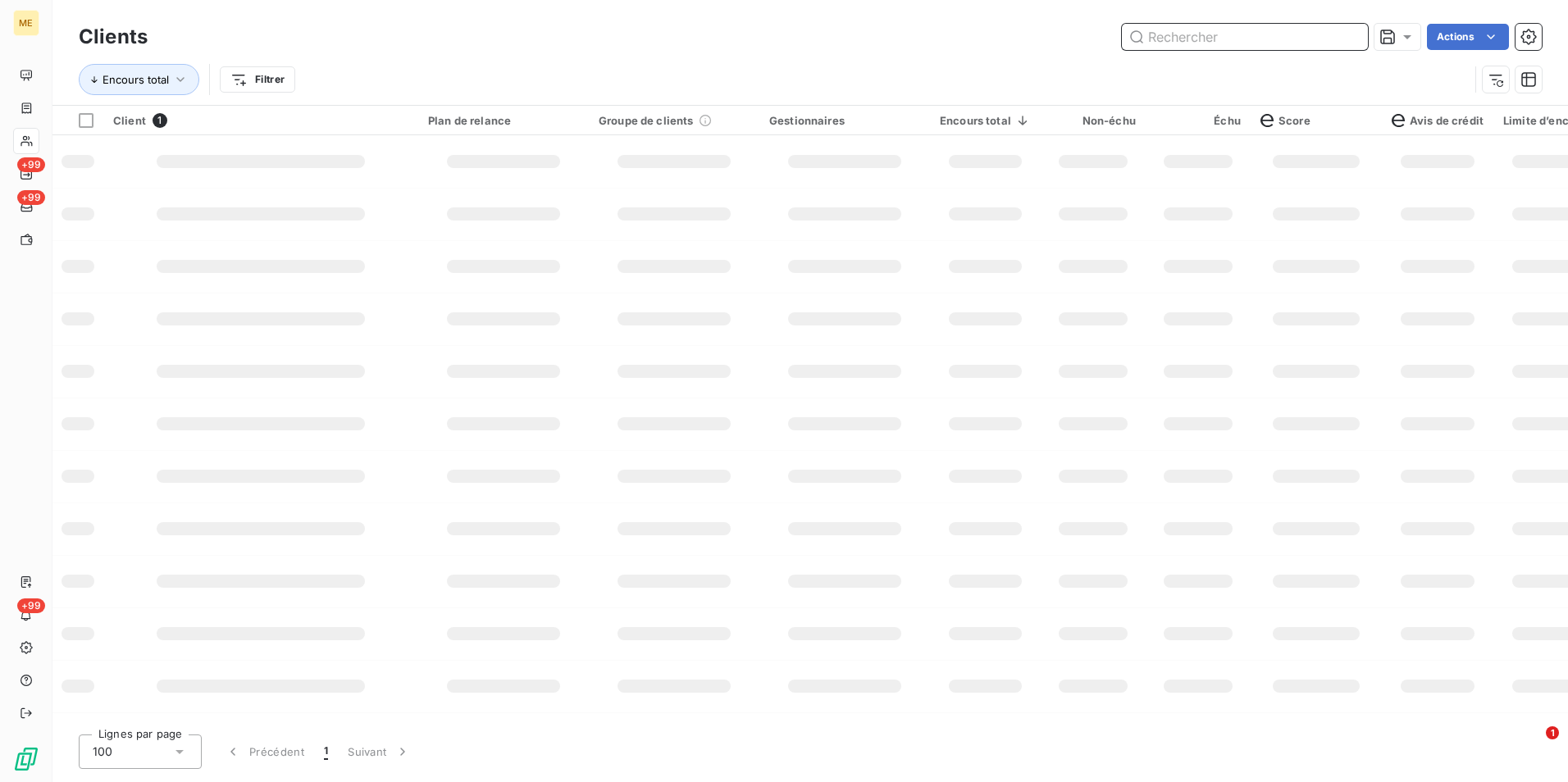
click at [1338, 41] on input "text" at bounding box center [1245, 37] width 246 height 26
type input "G"
click at [1217, 40] on input "text" at bounding box center [1245, 37] width 246 height 26
paste input "METFRA000003078_19518523761905"
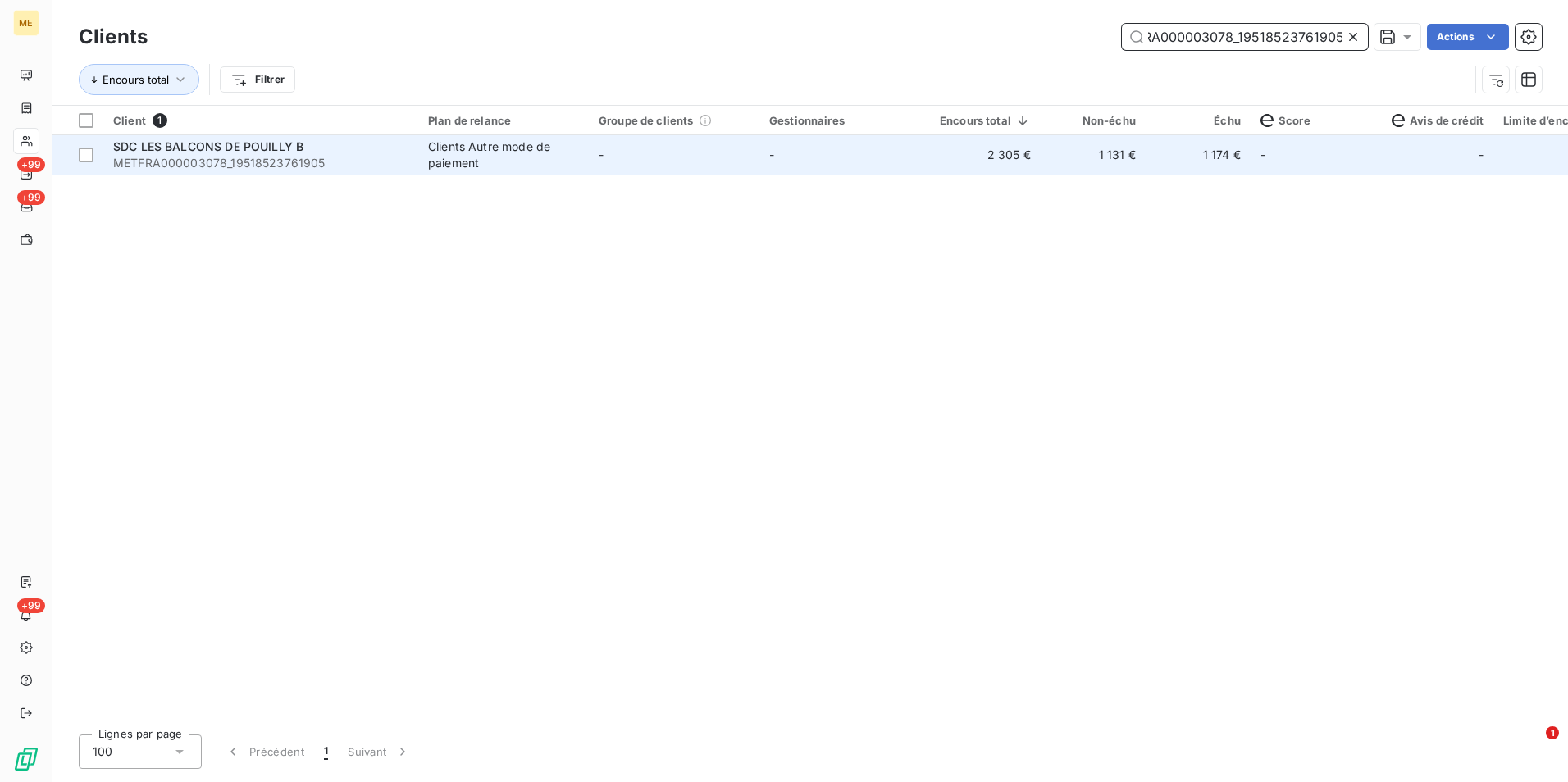
type input "METFRA000003078_19518523761905"
click at [1183, 163] on td "1 174 €" at bounding box center [1198, 155] width 105 height 39
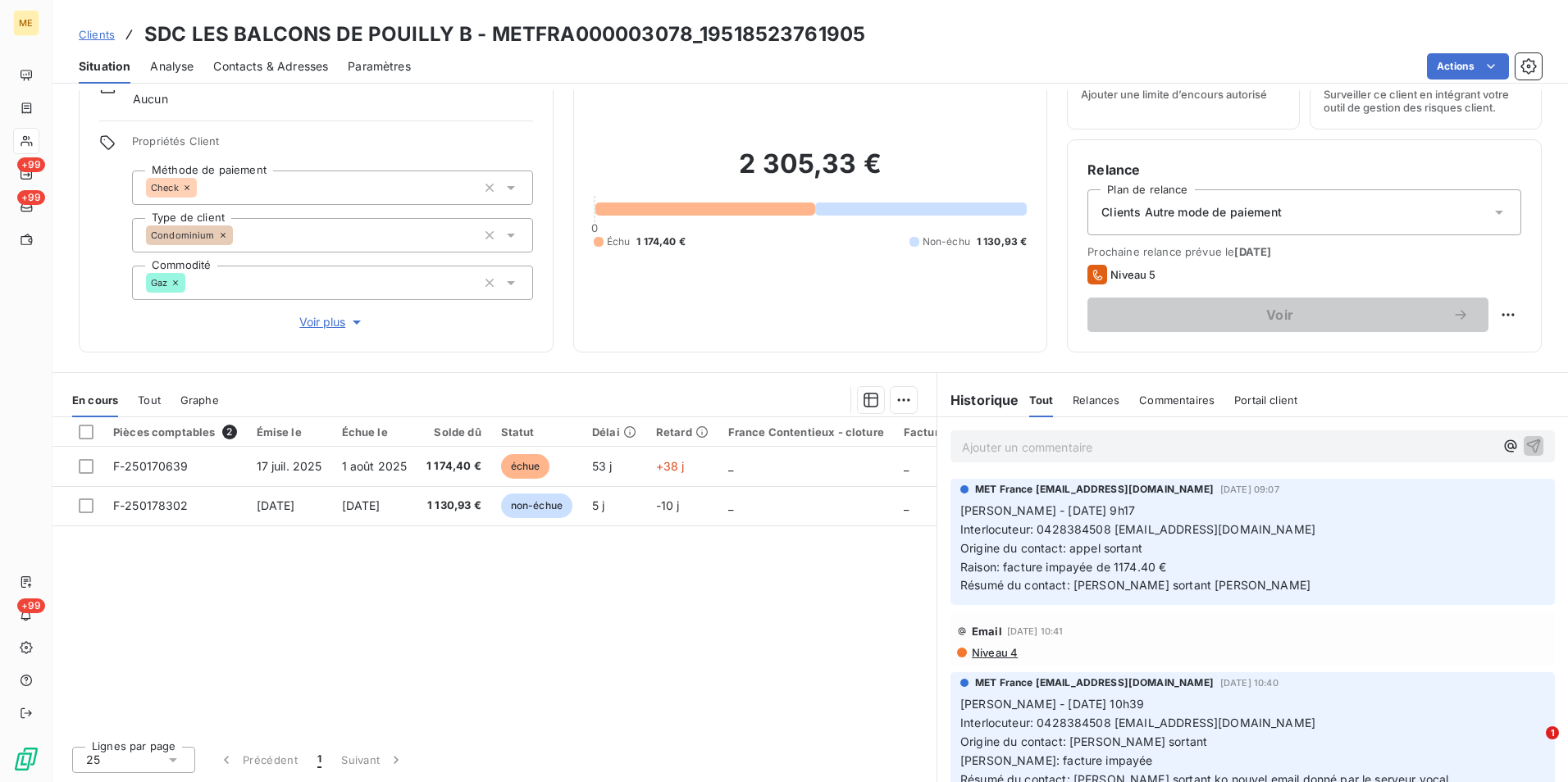
click at [98, 32] on span "Clients" at bounding box center [97, 34] width 36 height 13
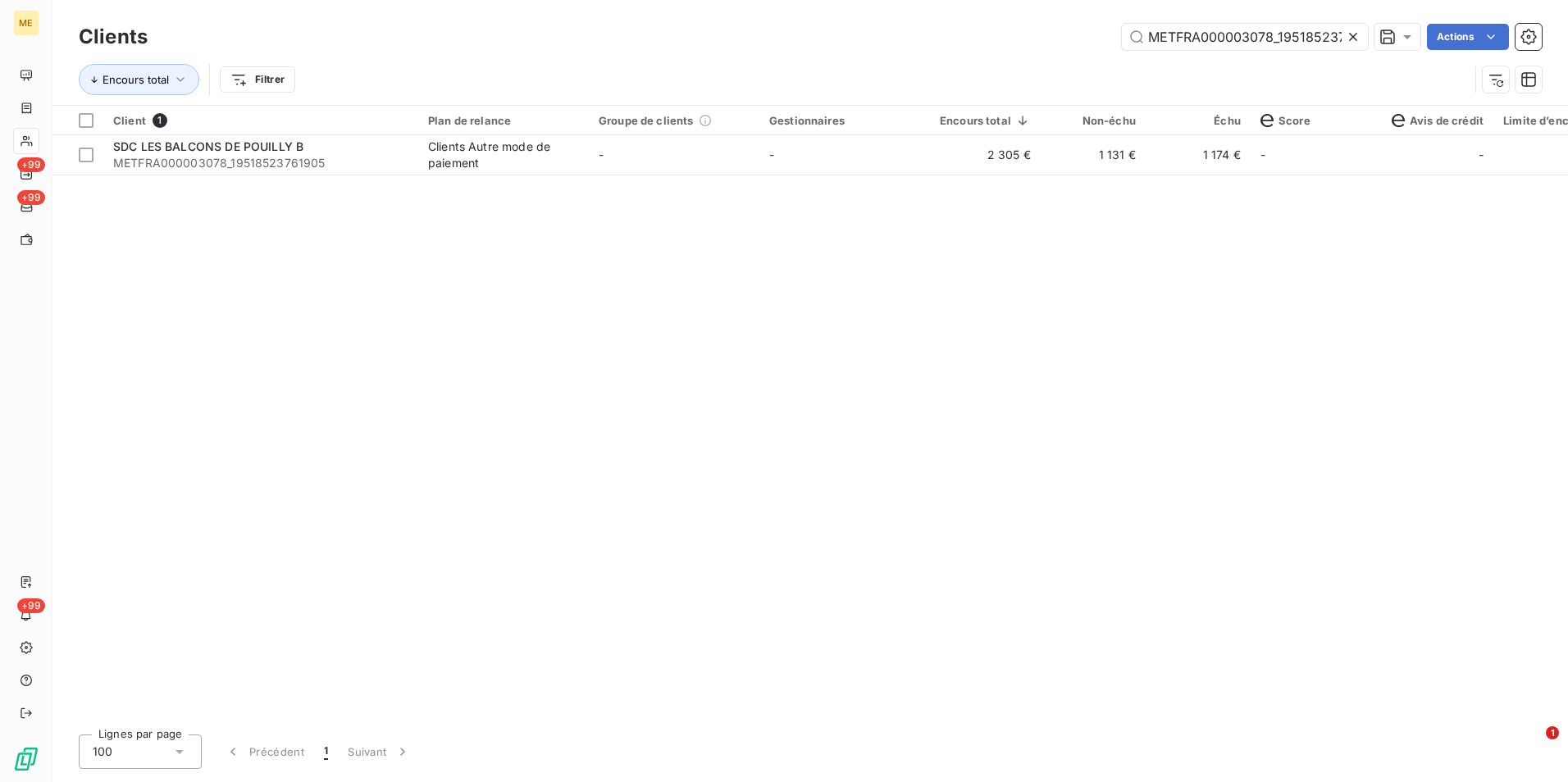
click at [1350, 29] on icon at bounding box center [1353, 37] width 16 height 16
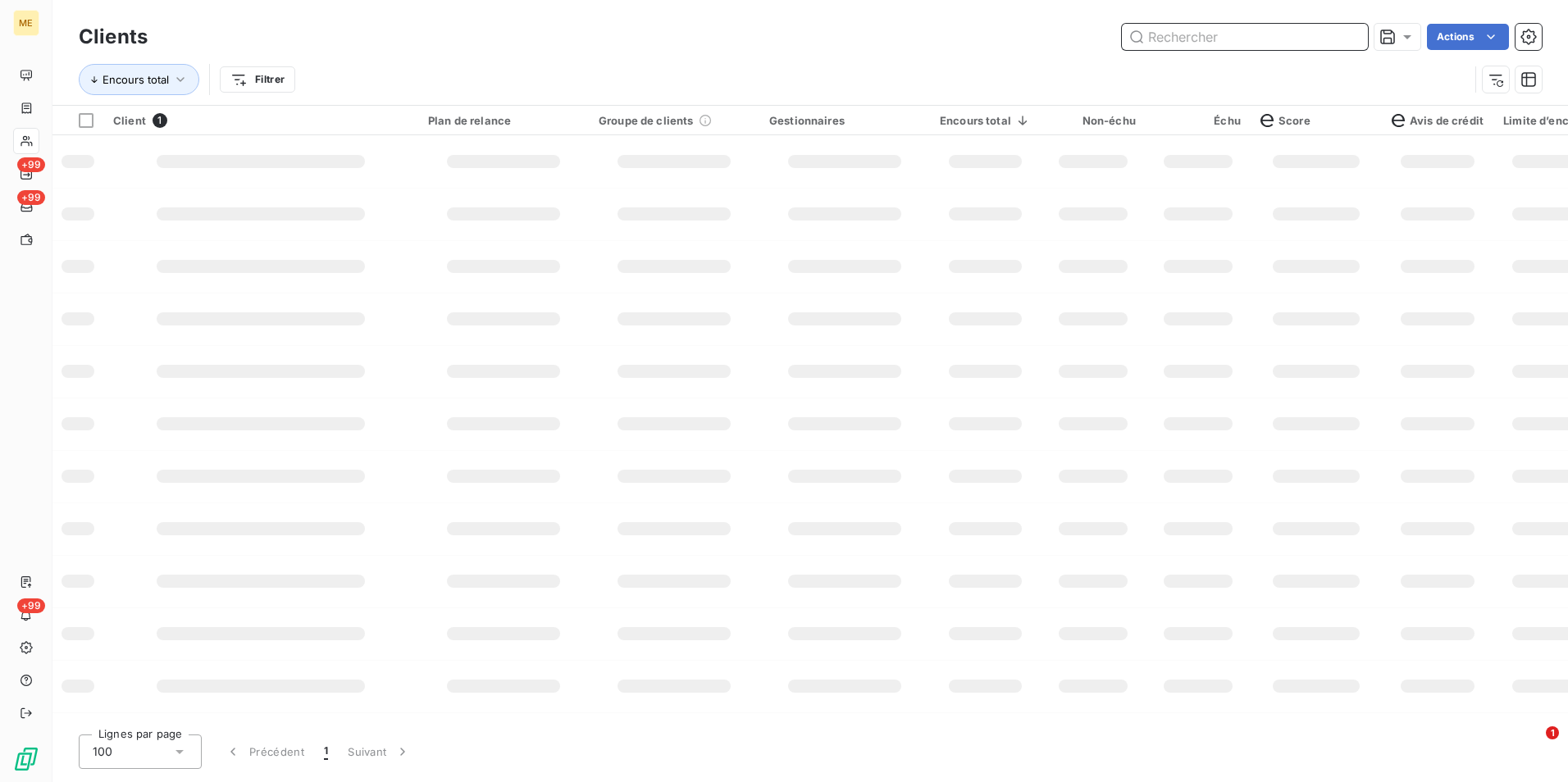
click at [1338, 38] on input "text" at bounding box center [1245, 37] width 246 height 26
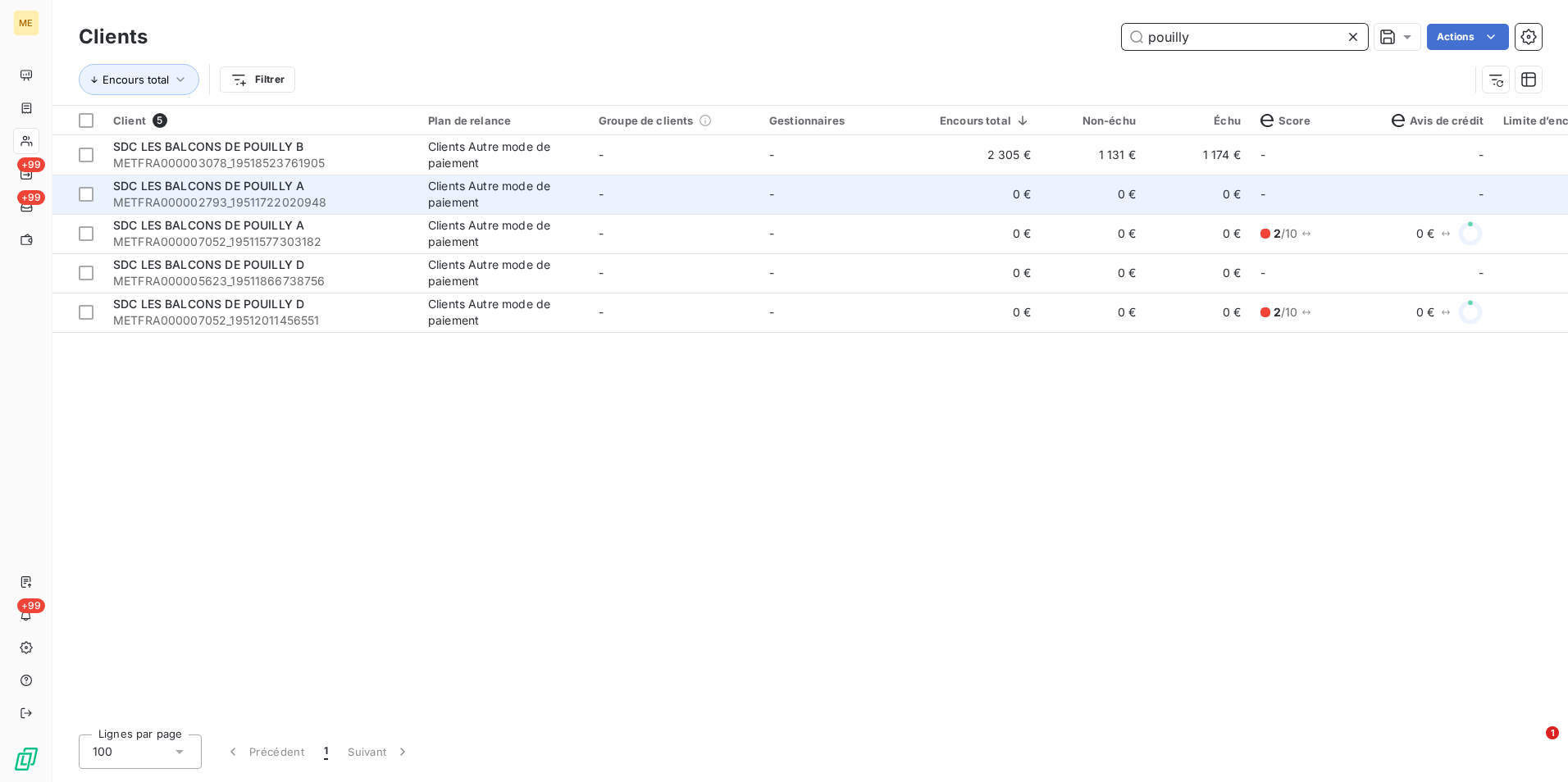
type input "pouilly"
click at [1163, 208] on td "0 €" at bounding box center [1198, 195] width 105 height 39
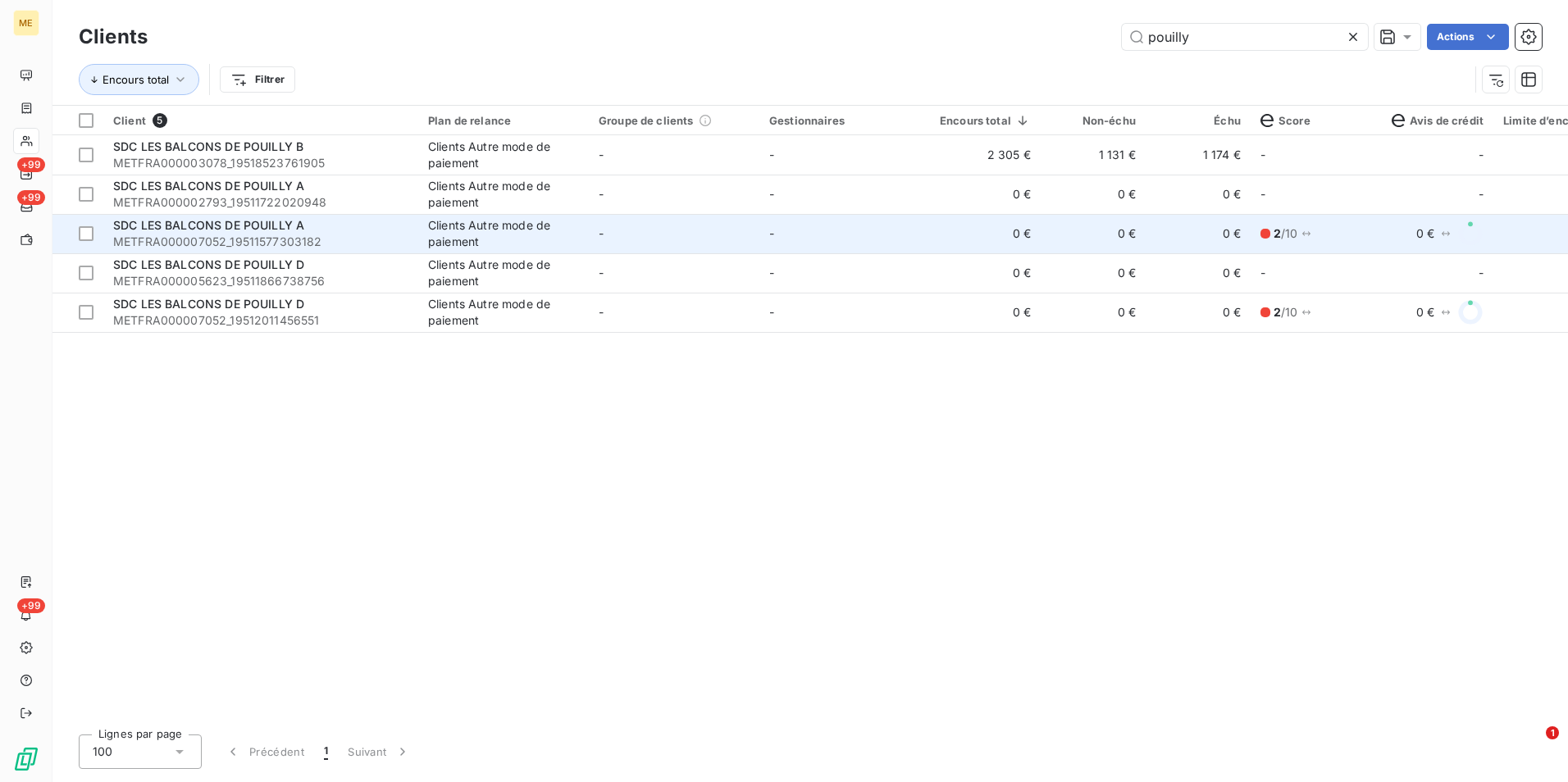
click at [277, 234] on span "METFRA000007052_19511577303182" at bounding box center [261, 242] width 295 height 16
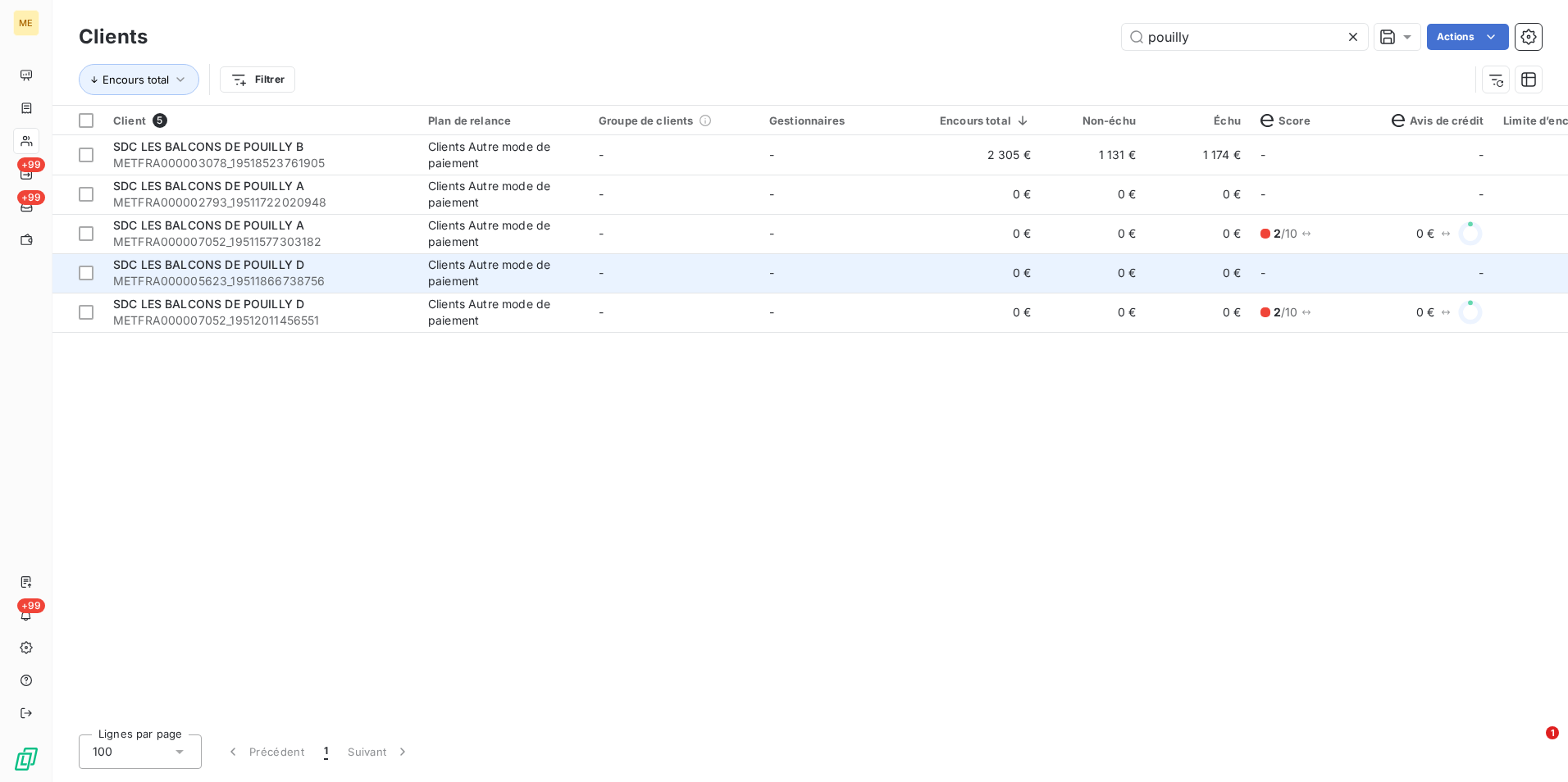
click at [313, 271] on div "SDC LES BALCONS DE POUILLY D" at bounding box center [261, 265] width 295 height 16
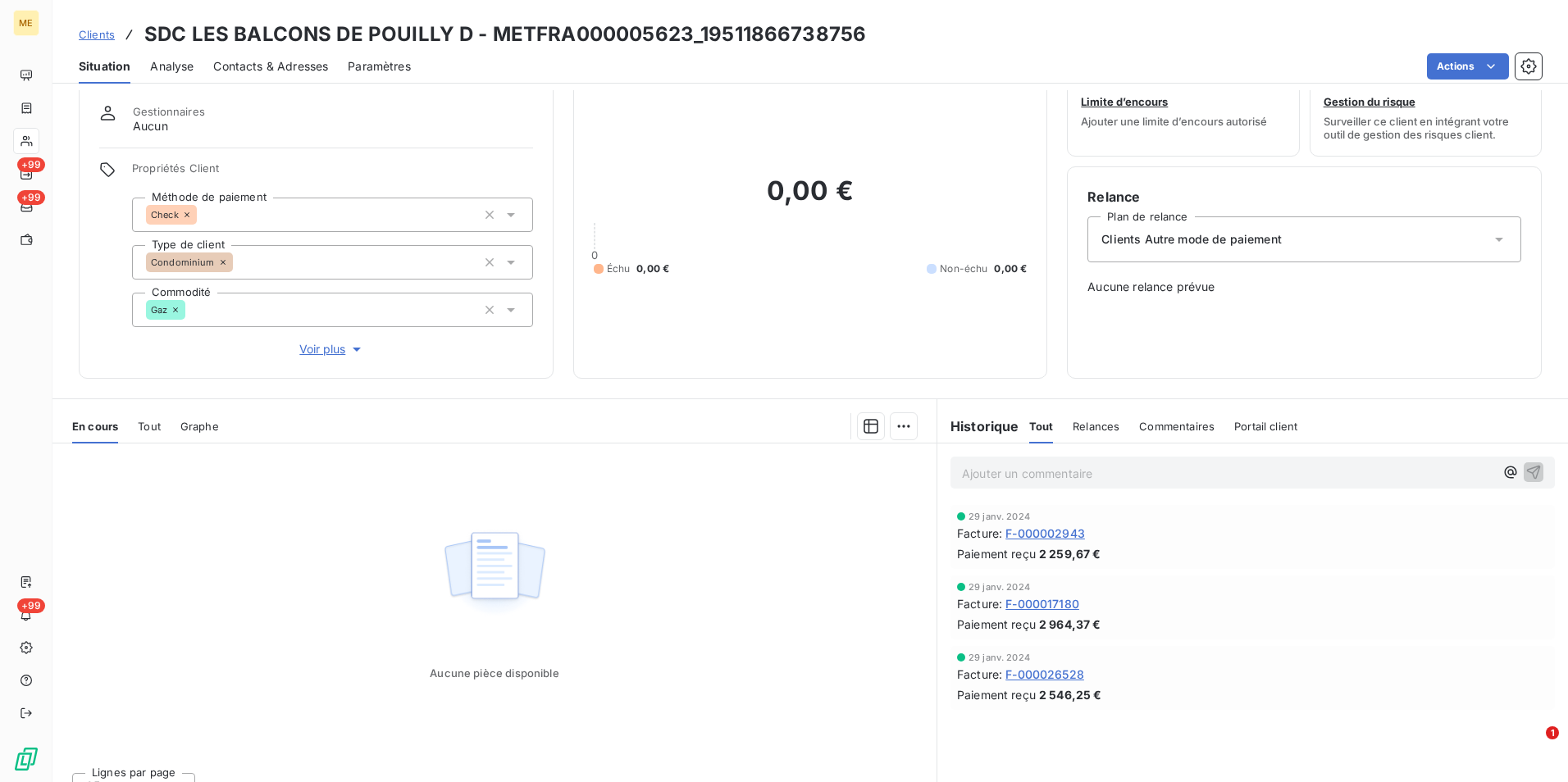
scroll to position [74, 0]
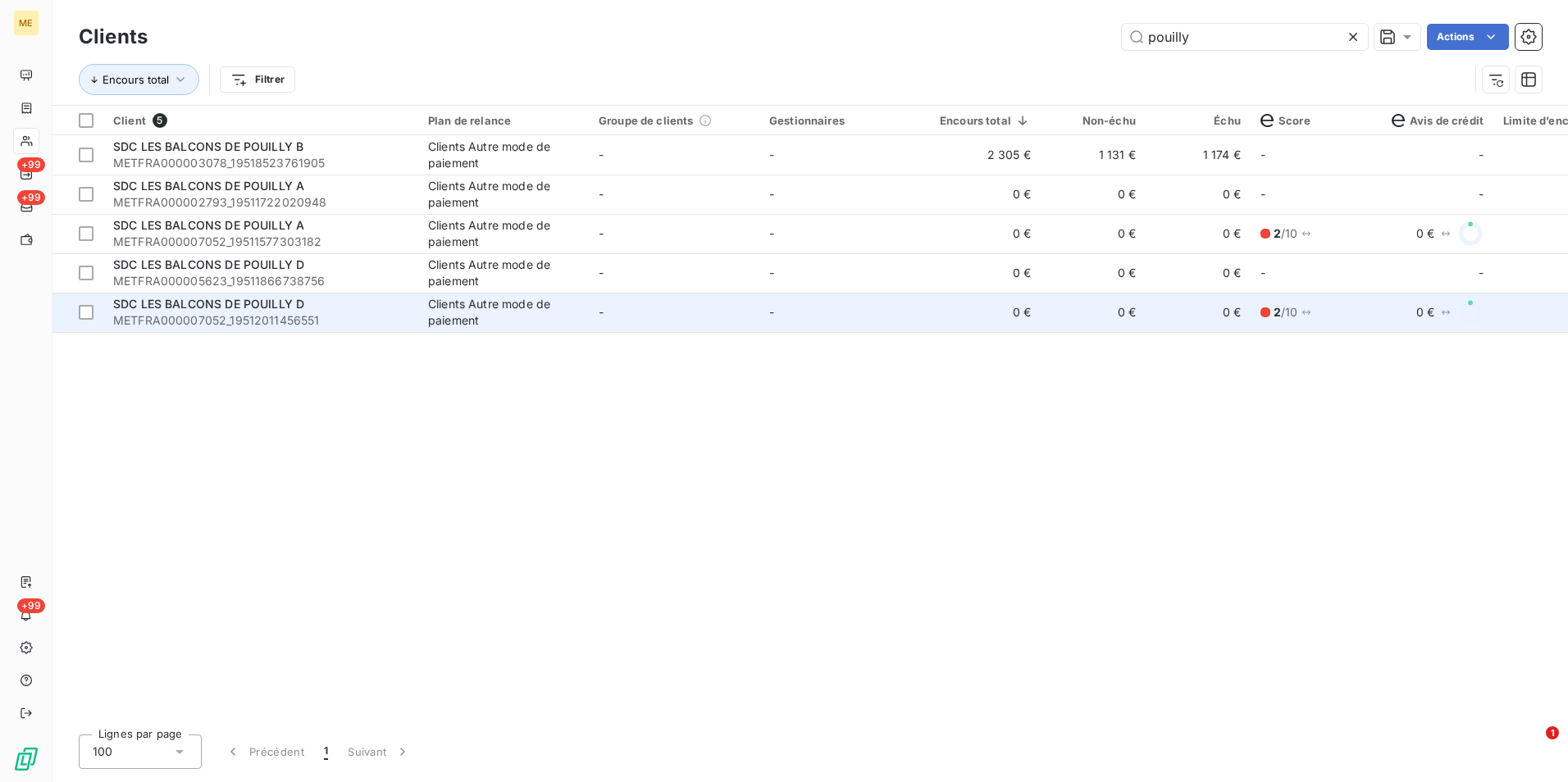
click at [394, 306] on div "SDC LES BALCONS DE POUILLY D" at bounding box center [261, 304] width 295 height 16
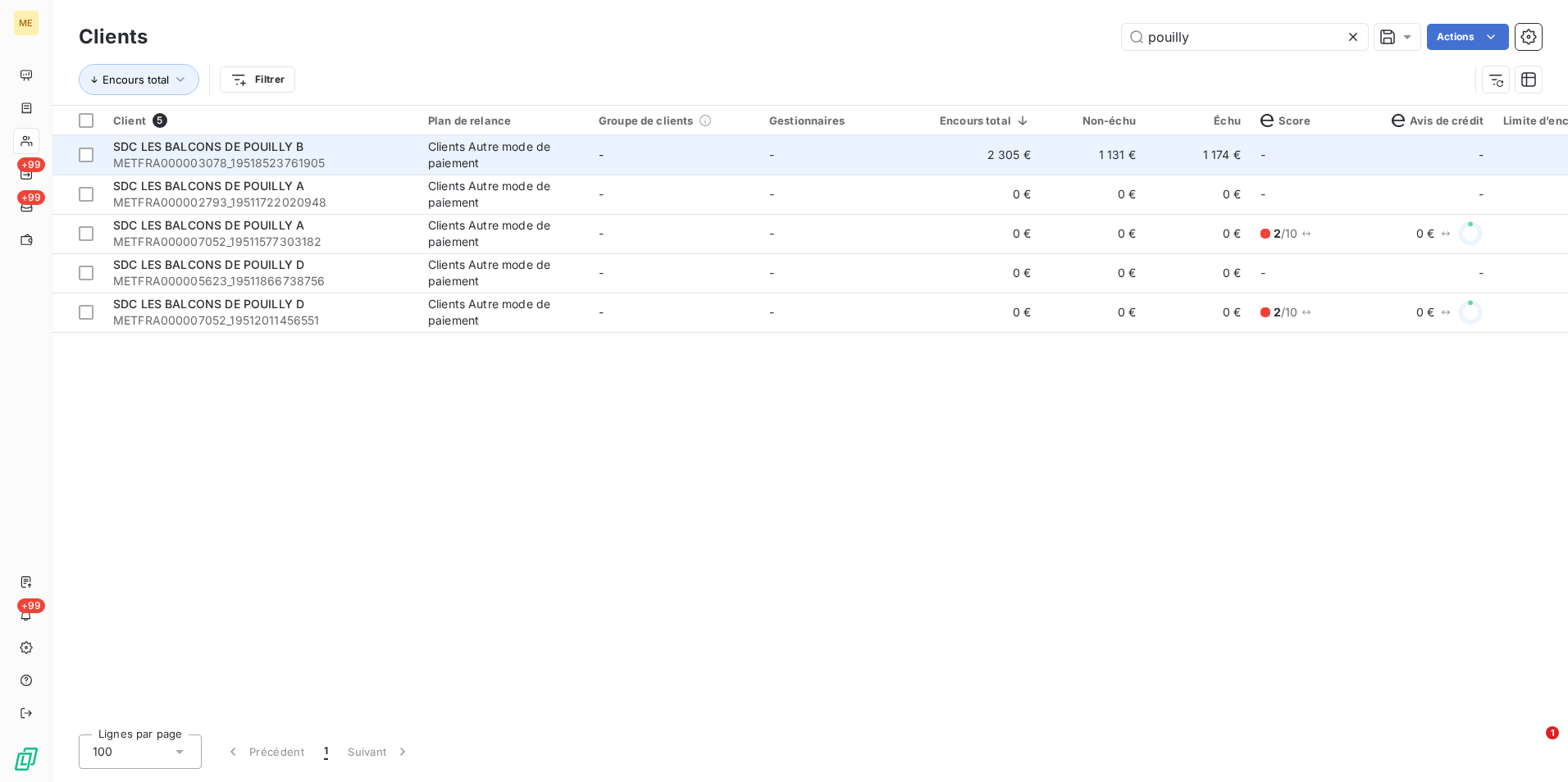
click at [302, 160] on span "METFRA000003078_19518523761905" at bounding box center [261, 163] width 295 height 16
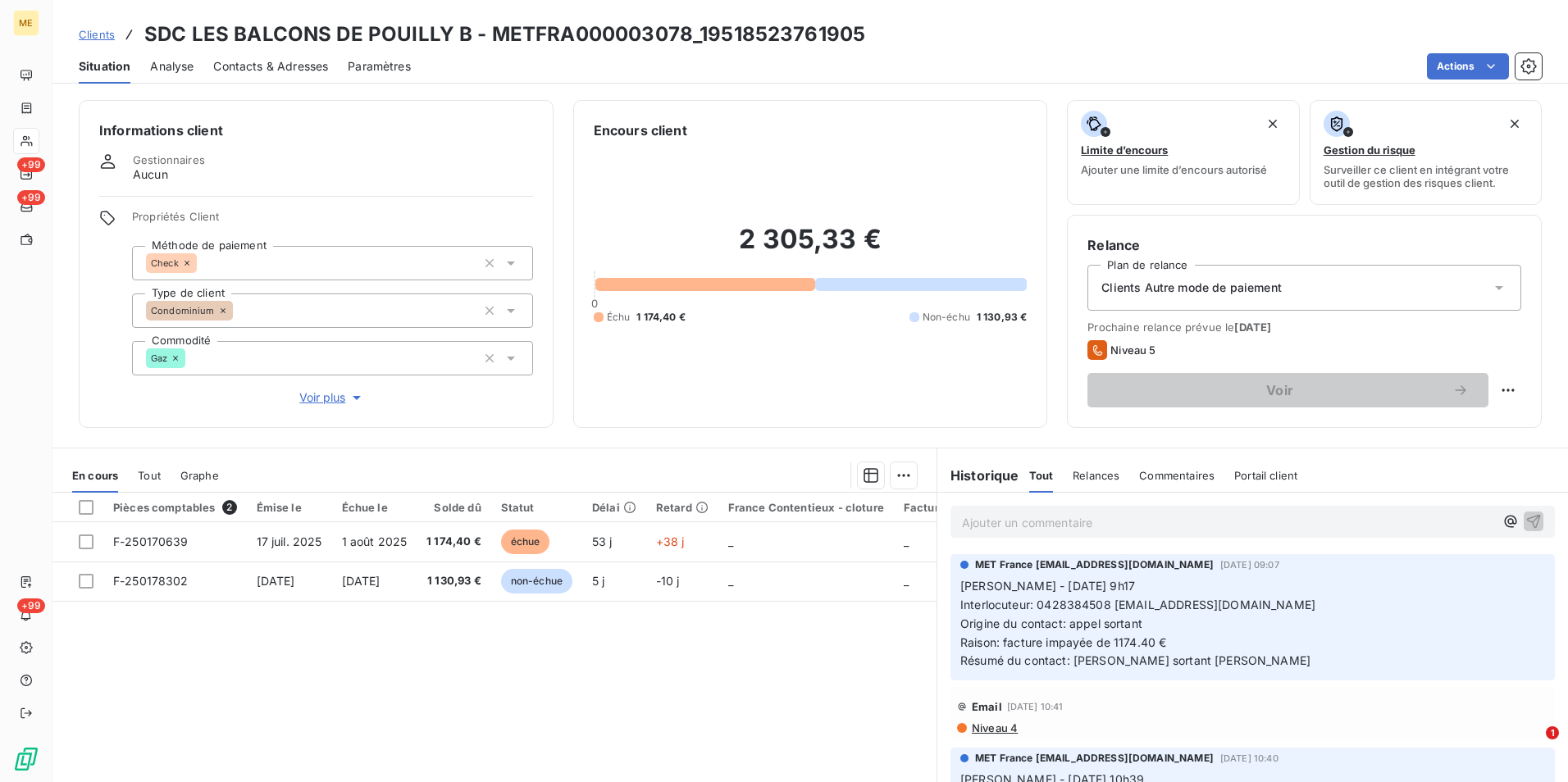
click at [276, 47] on h3 "SDC LES BALCONS DE POUILLY B - METFRA000003078_19518523761905" at bounding box center [505, 34] width 721 height 30
click at [277, 67] on span "Contacts & Adresses" at bounding box center [271, 66] width 114 height 16
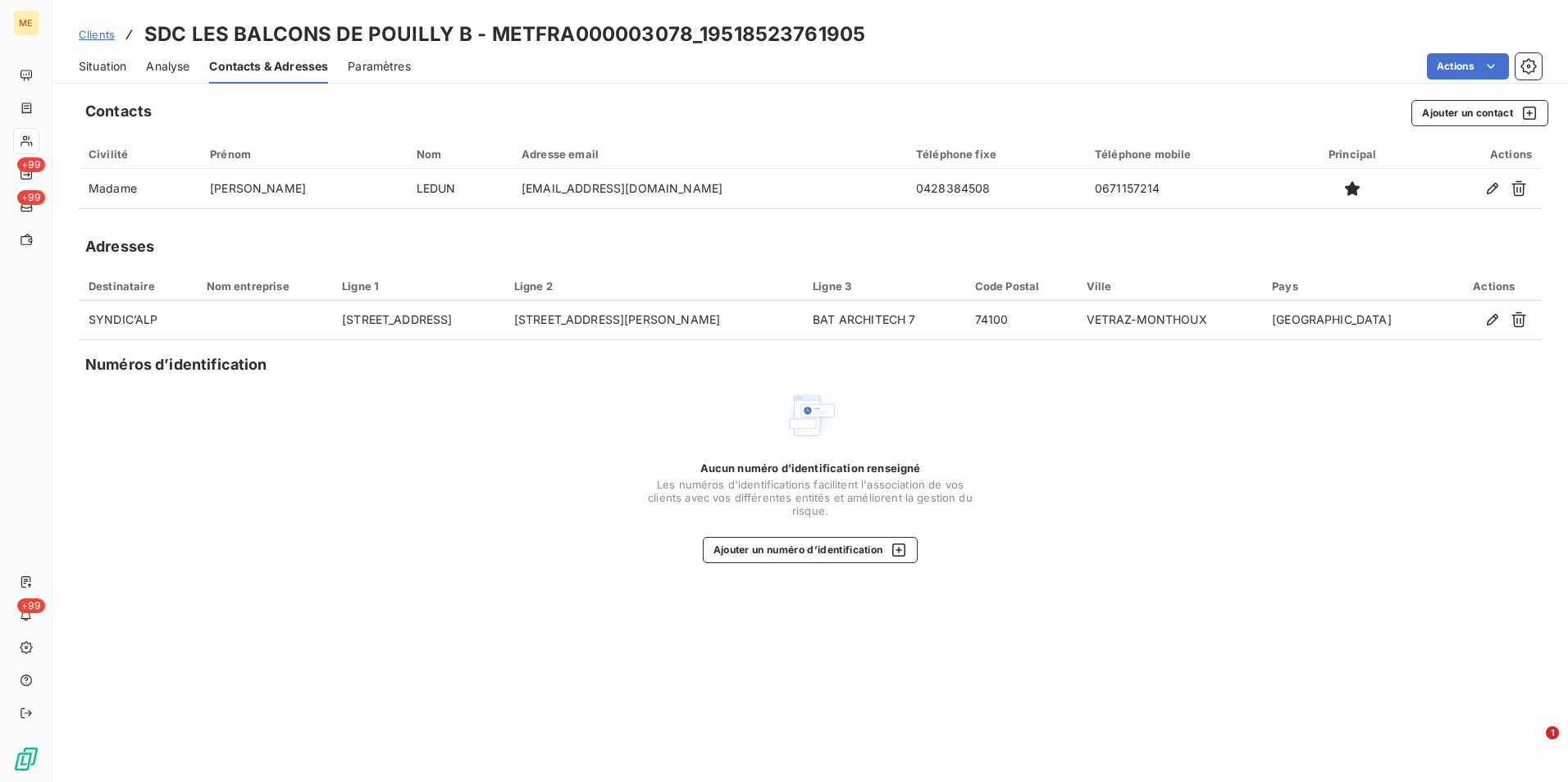
click at [100, 65] on span "Situation" at bounding box center [102, 66] width 48 height 16
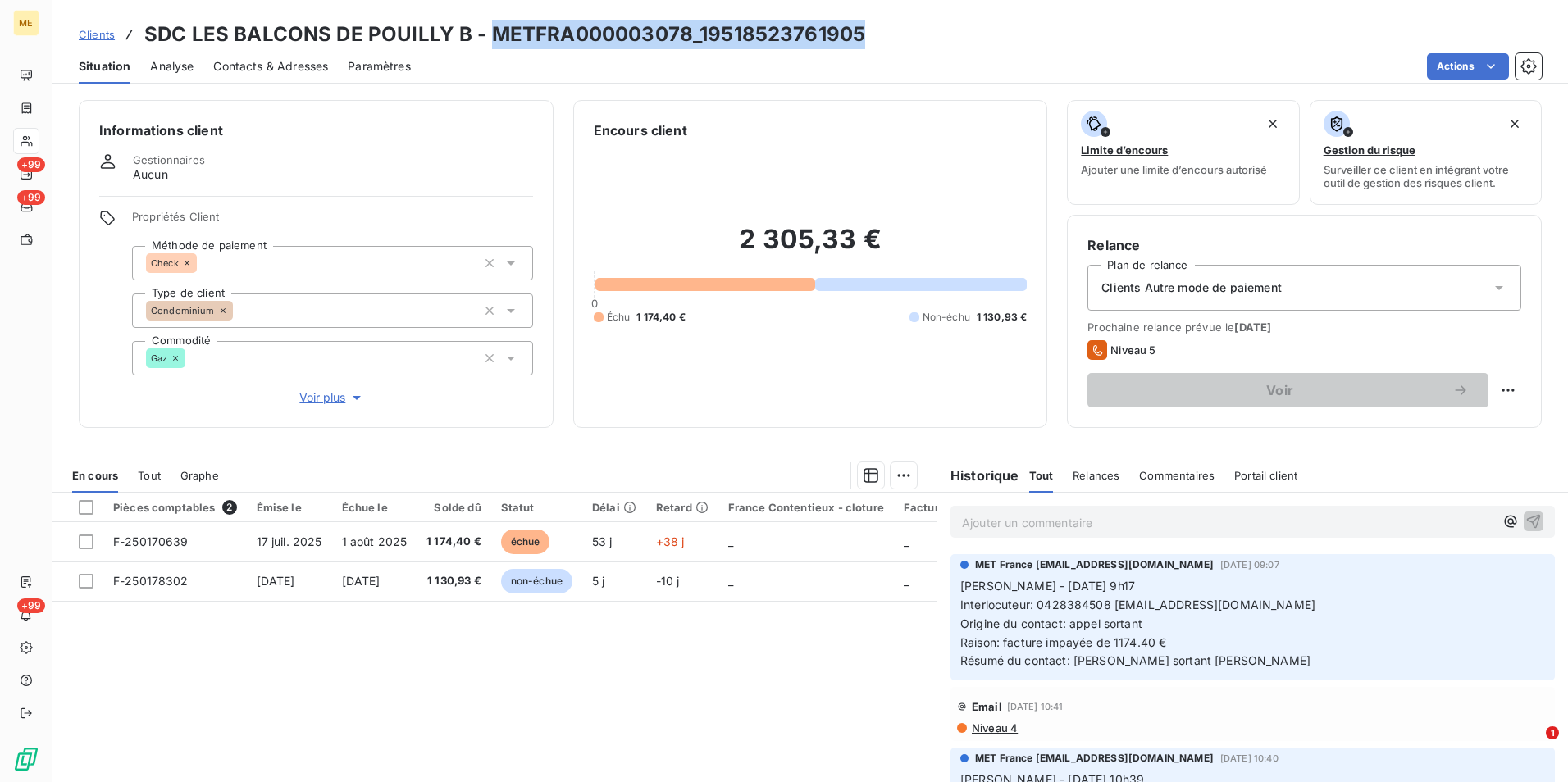
drag, startPoint x: 750, startPoint y: 42, endPoint x: 487, endPoint y: 32, distance: 263.2
click at [487, 32] on div "Clients SDC LES BALCONS DE POUILLY B - METFRA000003078_19518523761905" at bounding box center [810, 34] width 1516 height 30
copy h3 "METFRA000003078_19518523761905"
click at [103, 31] on span "Clients" at bounding box center [97, 34] width 36 height 13
click at [91, 34] on span "Clients" at bounding box center [97, 34] width 36 height 13
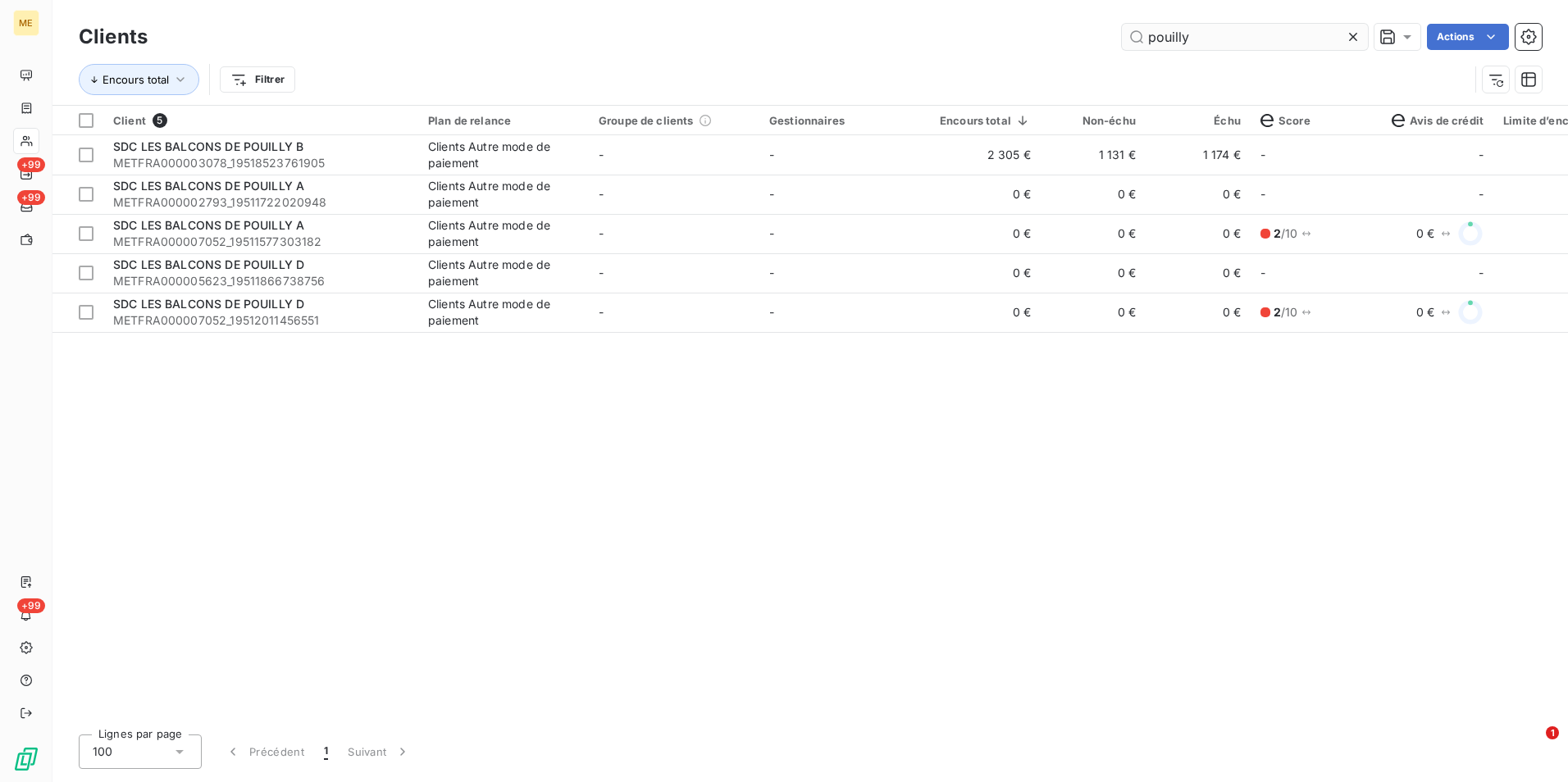
click at [1363, 41] on div at bounding box center [1356, 37] width 23 height 26
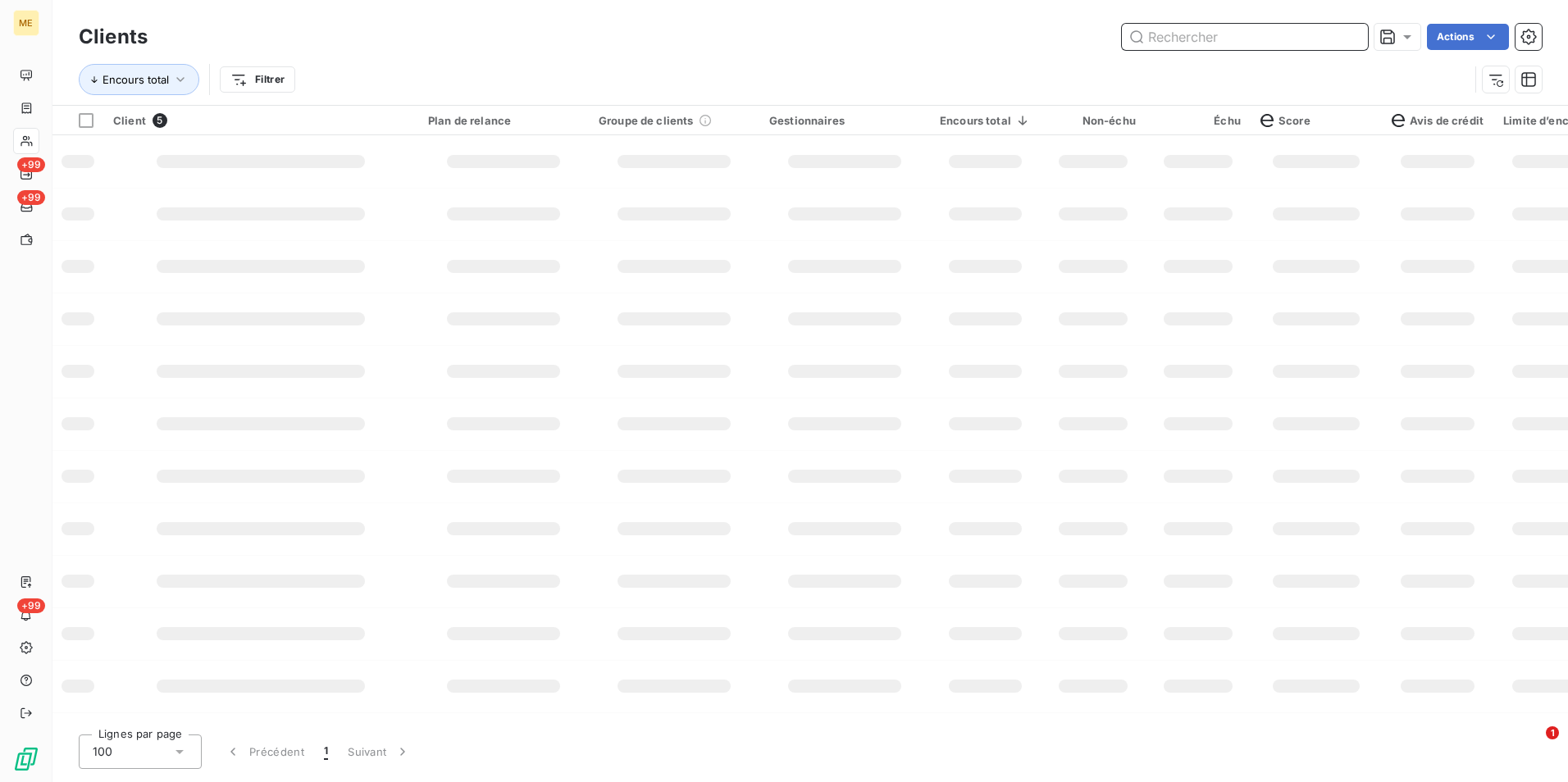
click at [1354, 38] on input "text" at bounding box center [1245, 37] width 246 height 26
type input "[PERSON_NAME] d'"
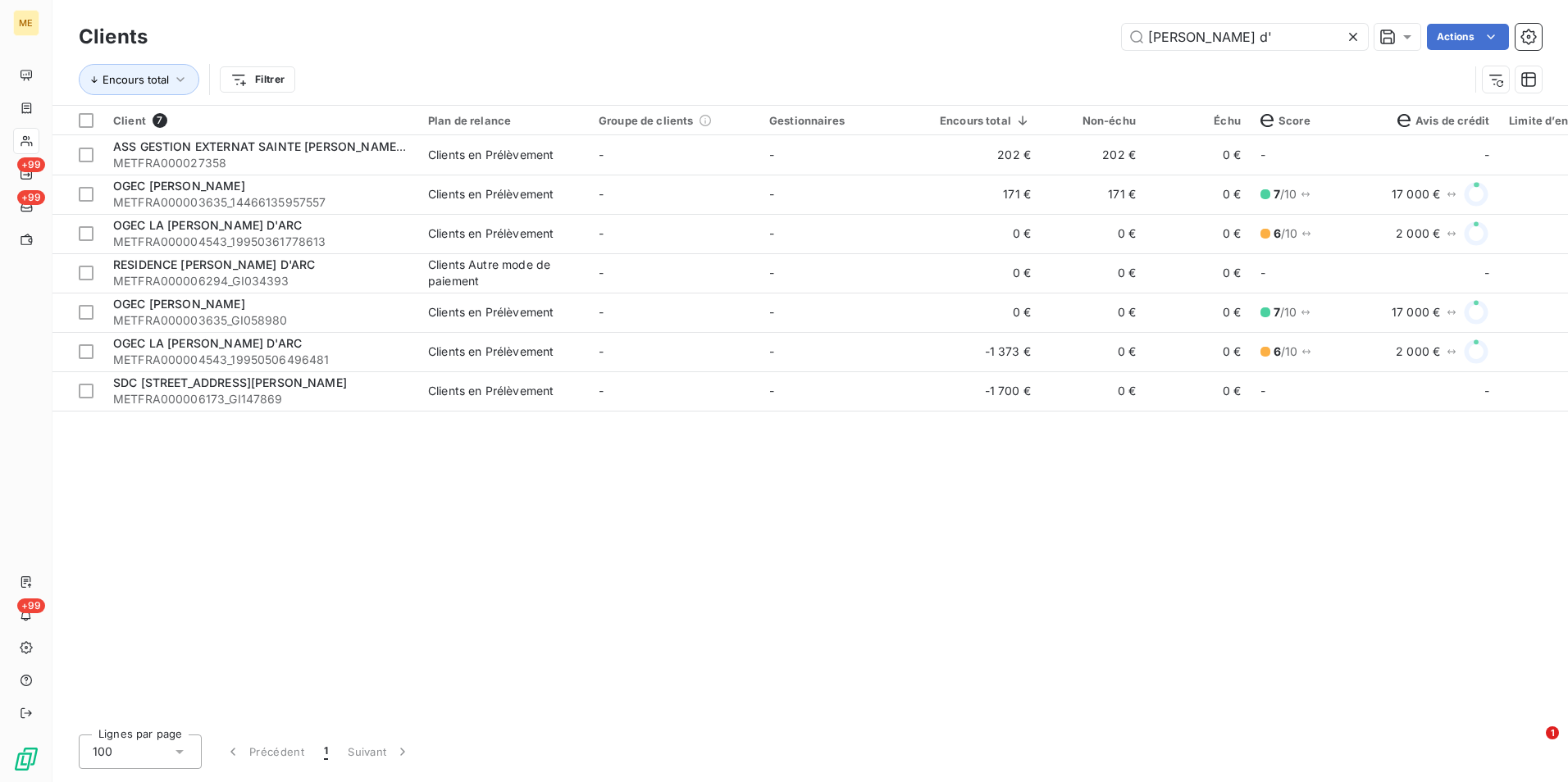
click at [775, 513] on div "Client 7 Plan de relance Groupe de clients Gestionnaires Encours total Non-échu…" at bounding box center [810, 413] width 1516 height 616
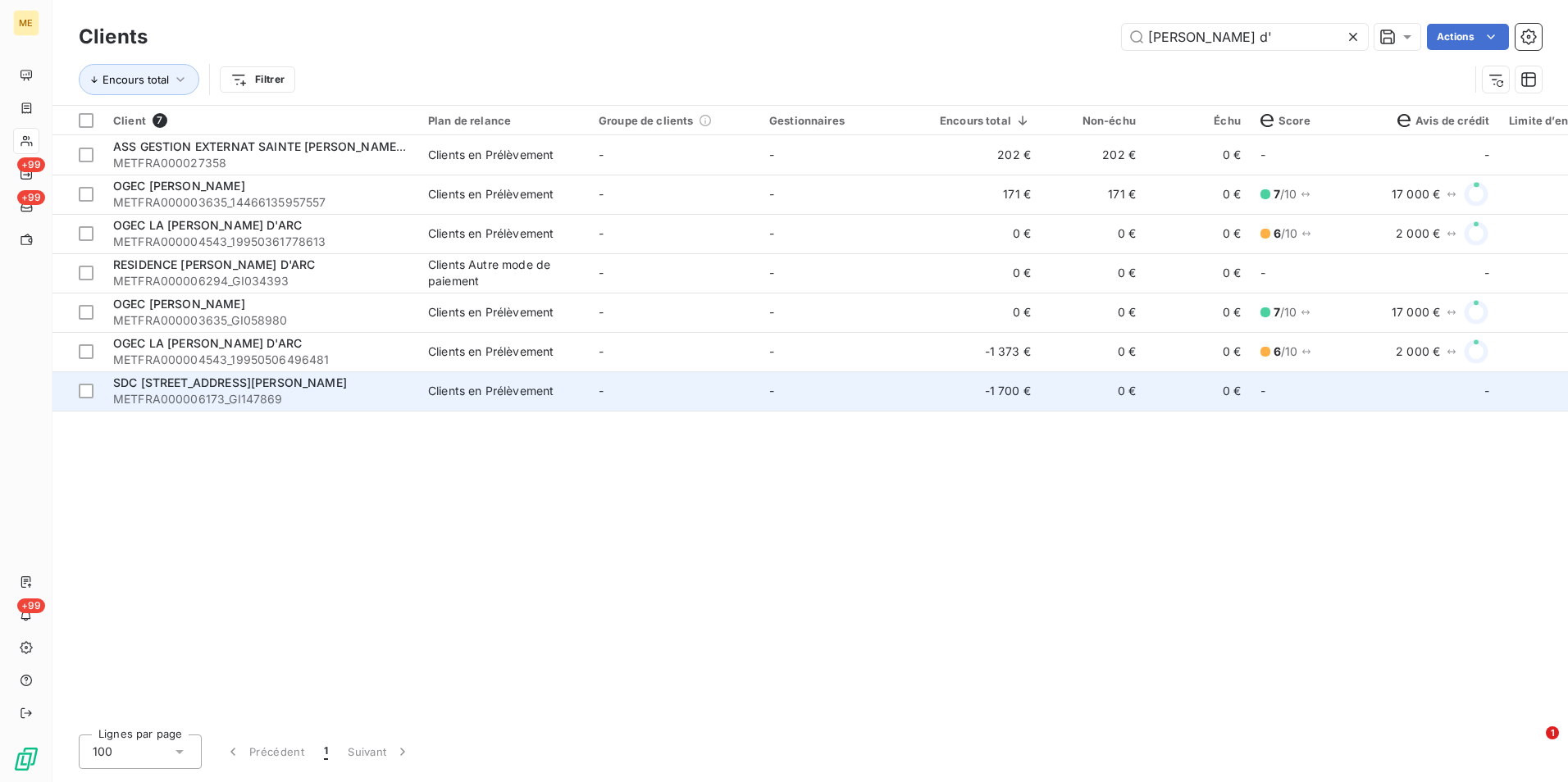
click at [370, 395] on span "METFRA000006173_GI147869" at bounding box center [261, 399] width 295 height 16
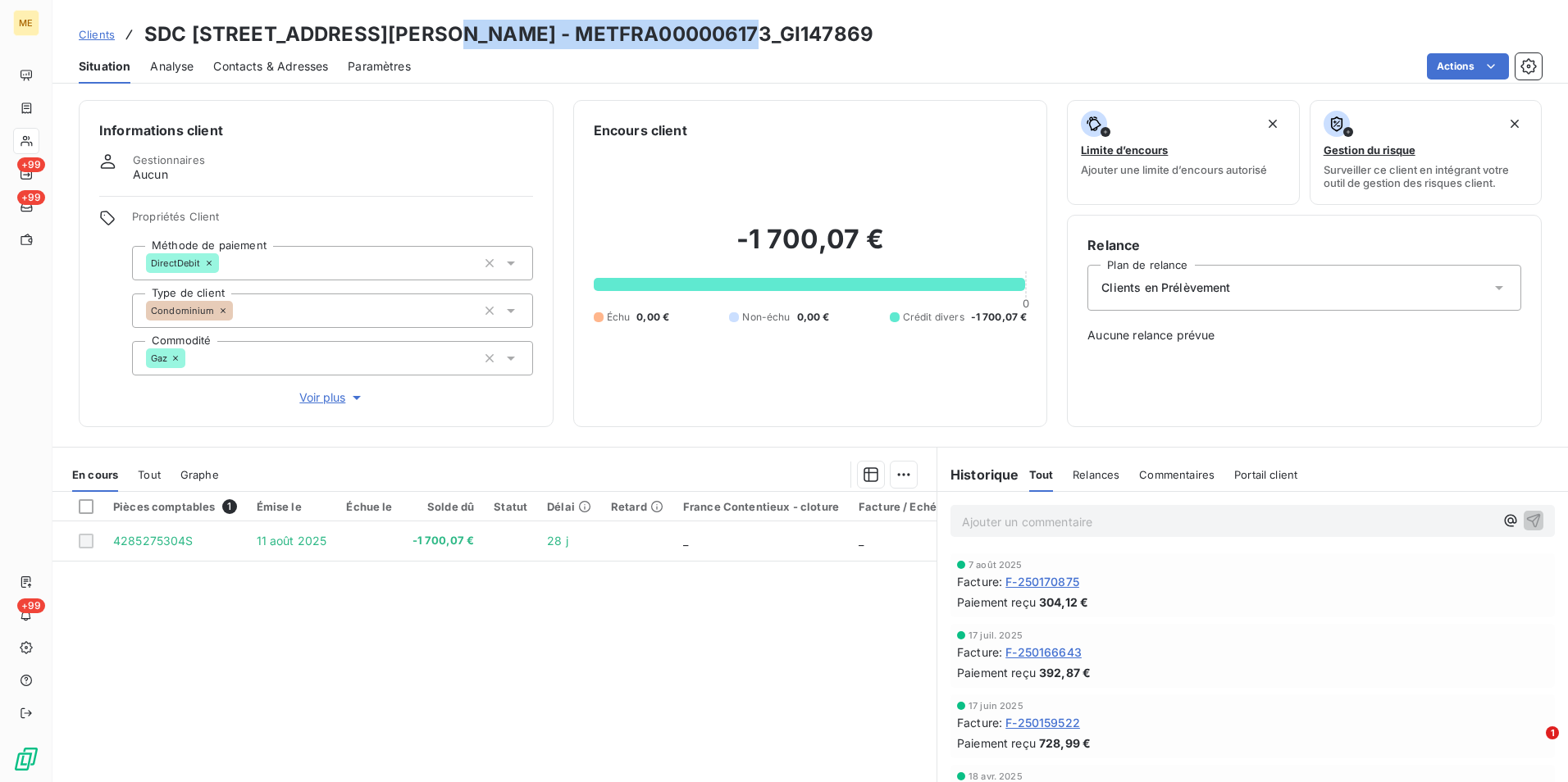
drag, startPoint x: 731, startPoint y: 39, endPoint x: 436, endPoint y: 26, distance: 295.3
click at [436, 26] on div "Clients SDC [STREET_ADDRESS][PERSON_NAME] - METFRA000006173_GI147869" at bounding box center [810, 34] width 1516 height 30
copy h3 "METFRA000006173_GI147869"
click at [91, 32] on span "Clients" at bounding box center [97, 34] width 36 height 13
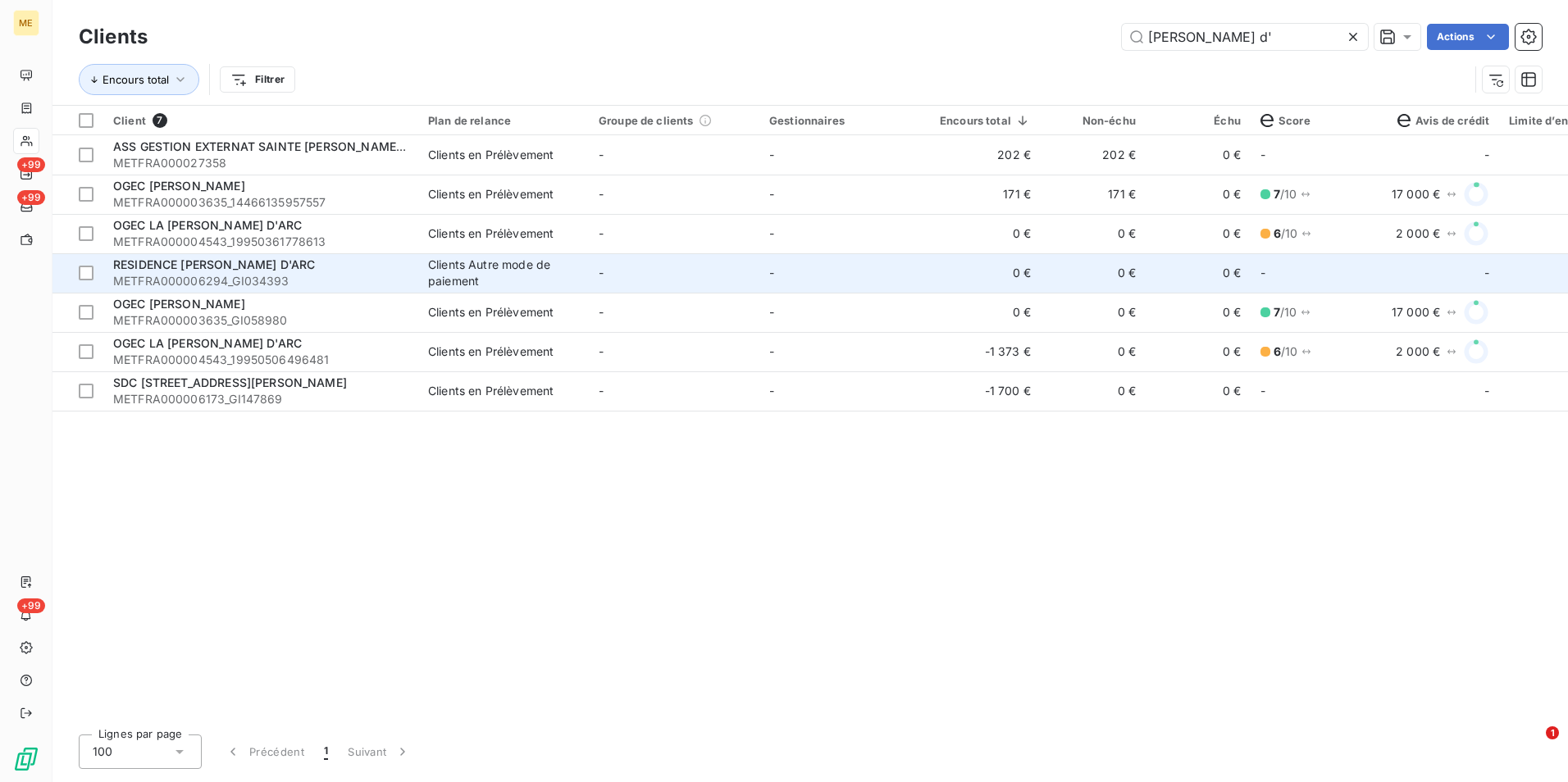
click at [442, 271] on div "Clients Autre mode de paiement" at bounding box center [503, 273] width 151 height 32
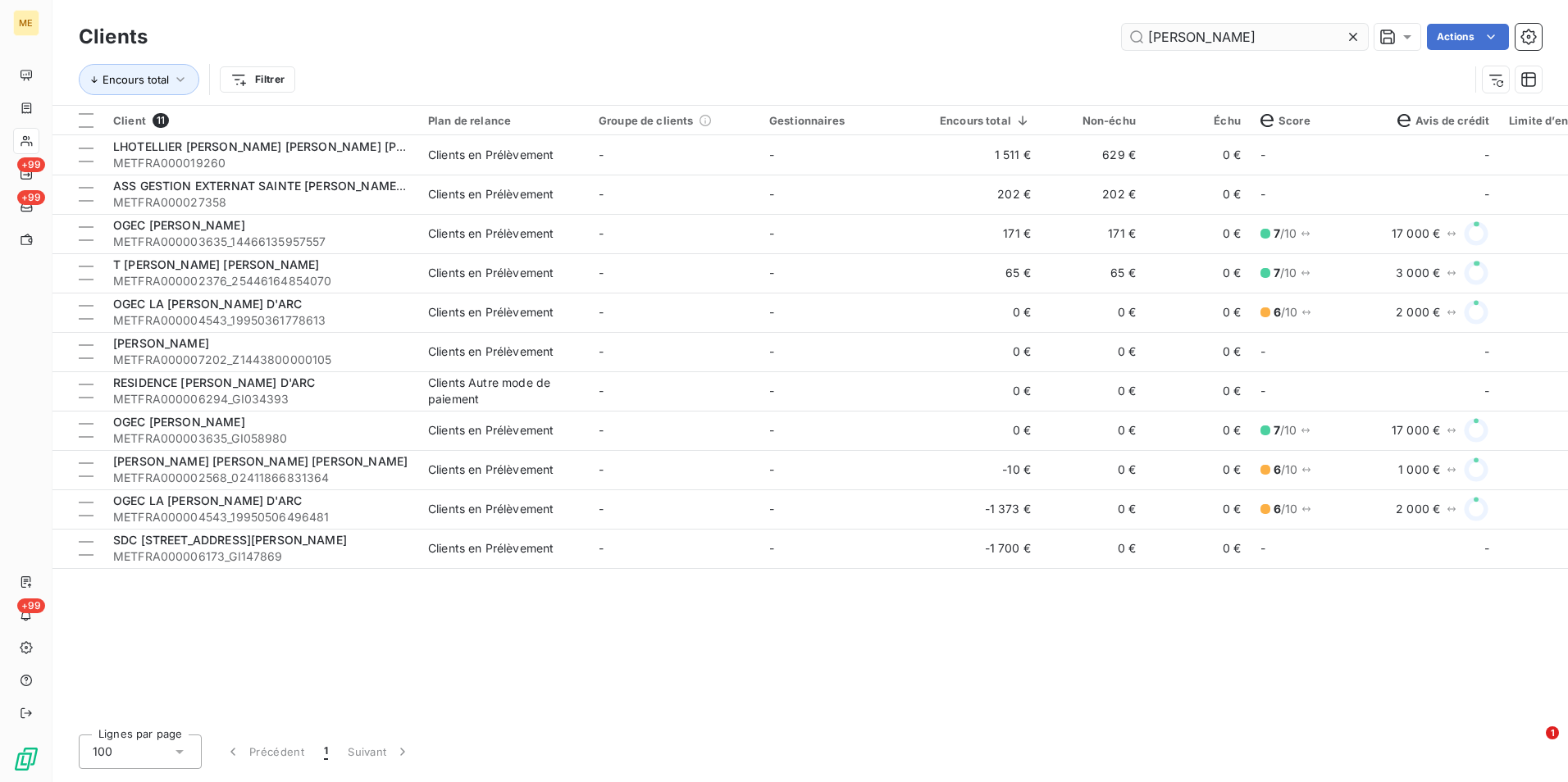
drag, startPoint x: 1360, startPoint y: 33, endPoint x: 1342, endPoint y: 32, distance: 18.0
click at [1347, 32] on div at bounding box center [1356, 37] width 23 height 26
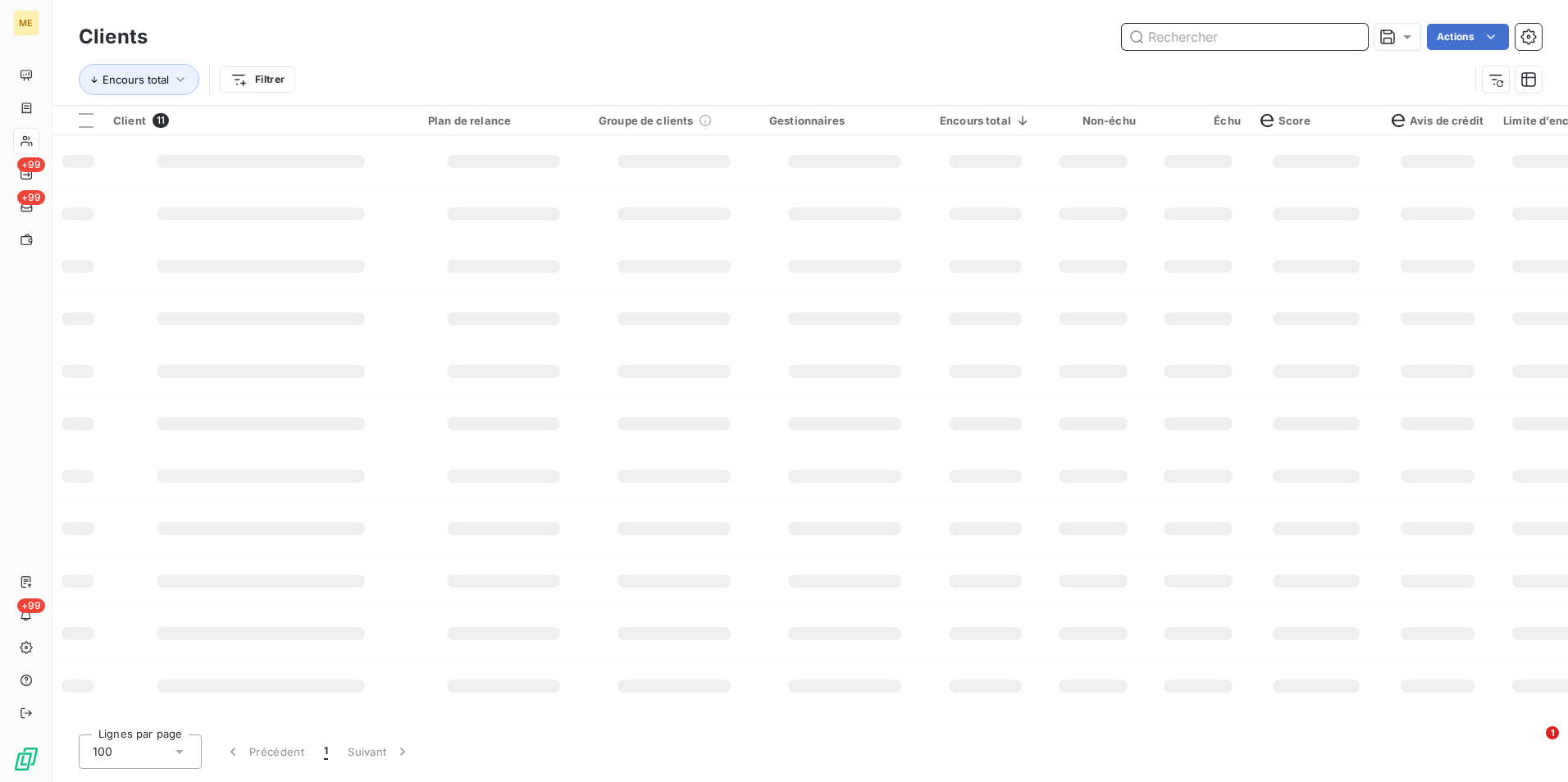
click at [1342, 32] on input "text" at bounding box center [1245, 37] width 246 height 26
paste input "LE TRUCK D'ALDO"
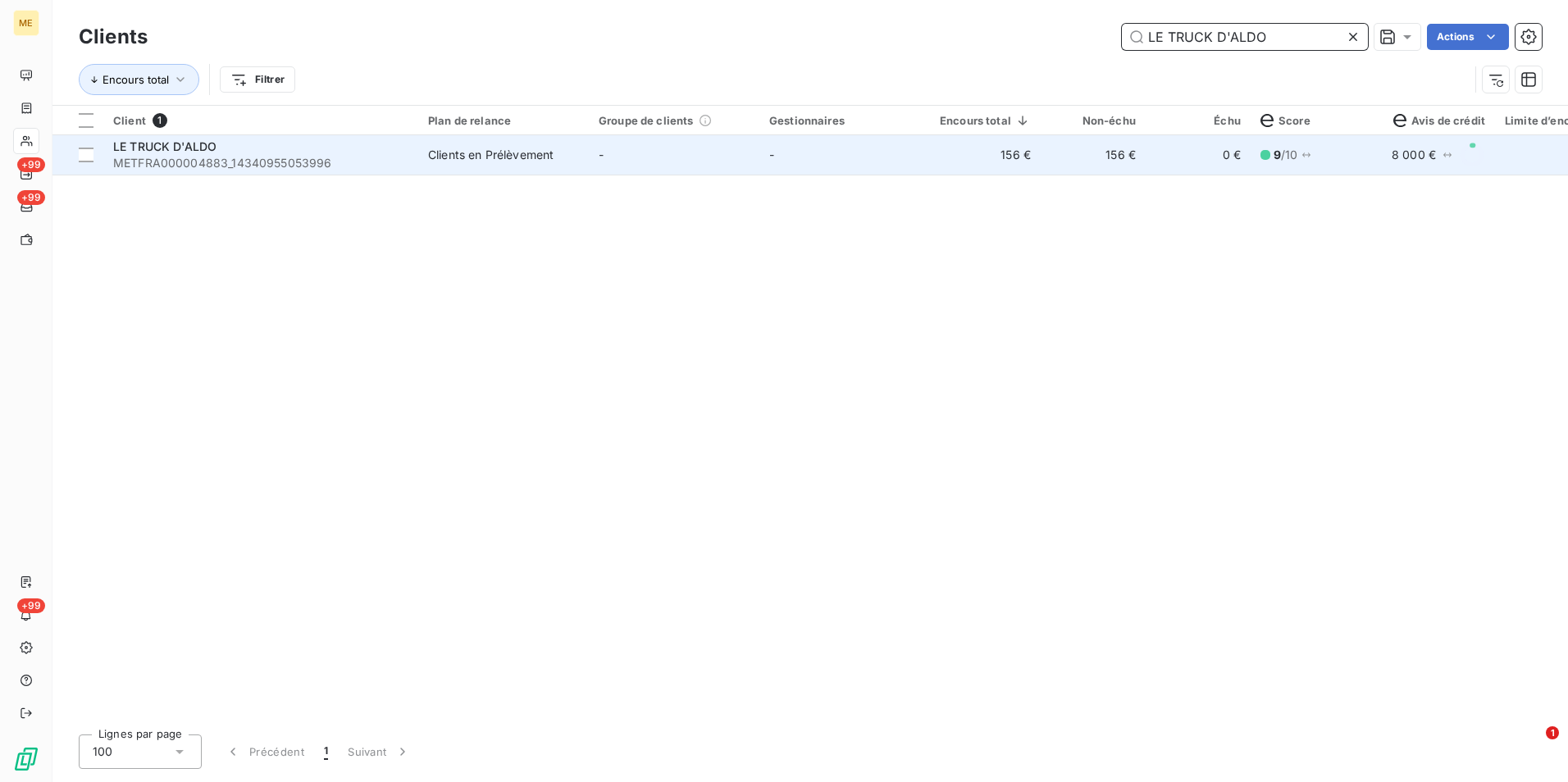
type input "LE TRUCK D'ALDO"
click at [953, 161] on td "156 €" at bounding box center [986, 155] width 111 height 39
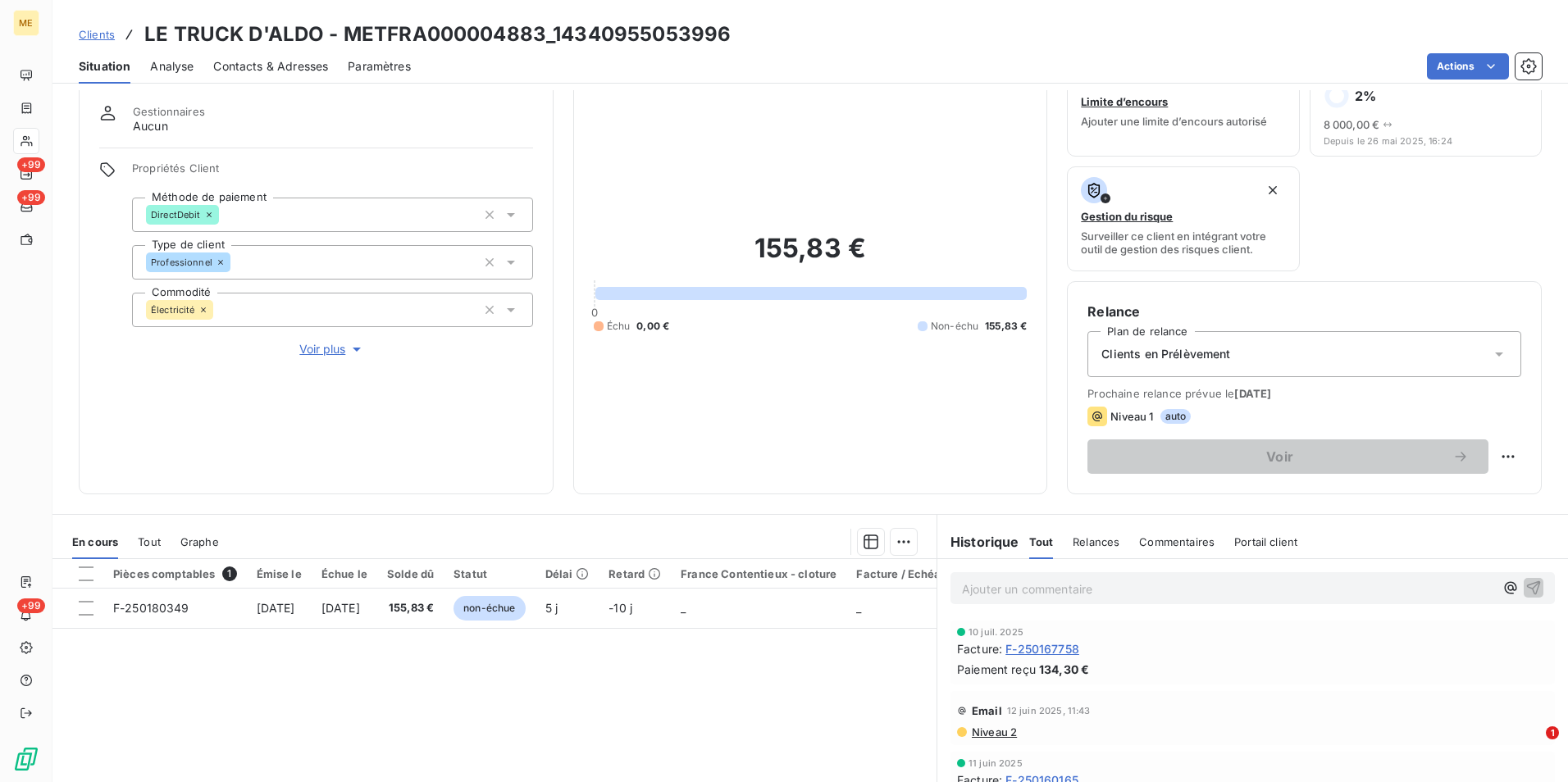
scroll to position [164, 0]
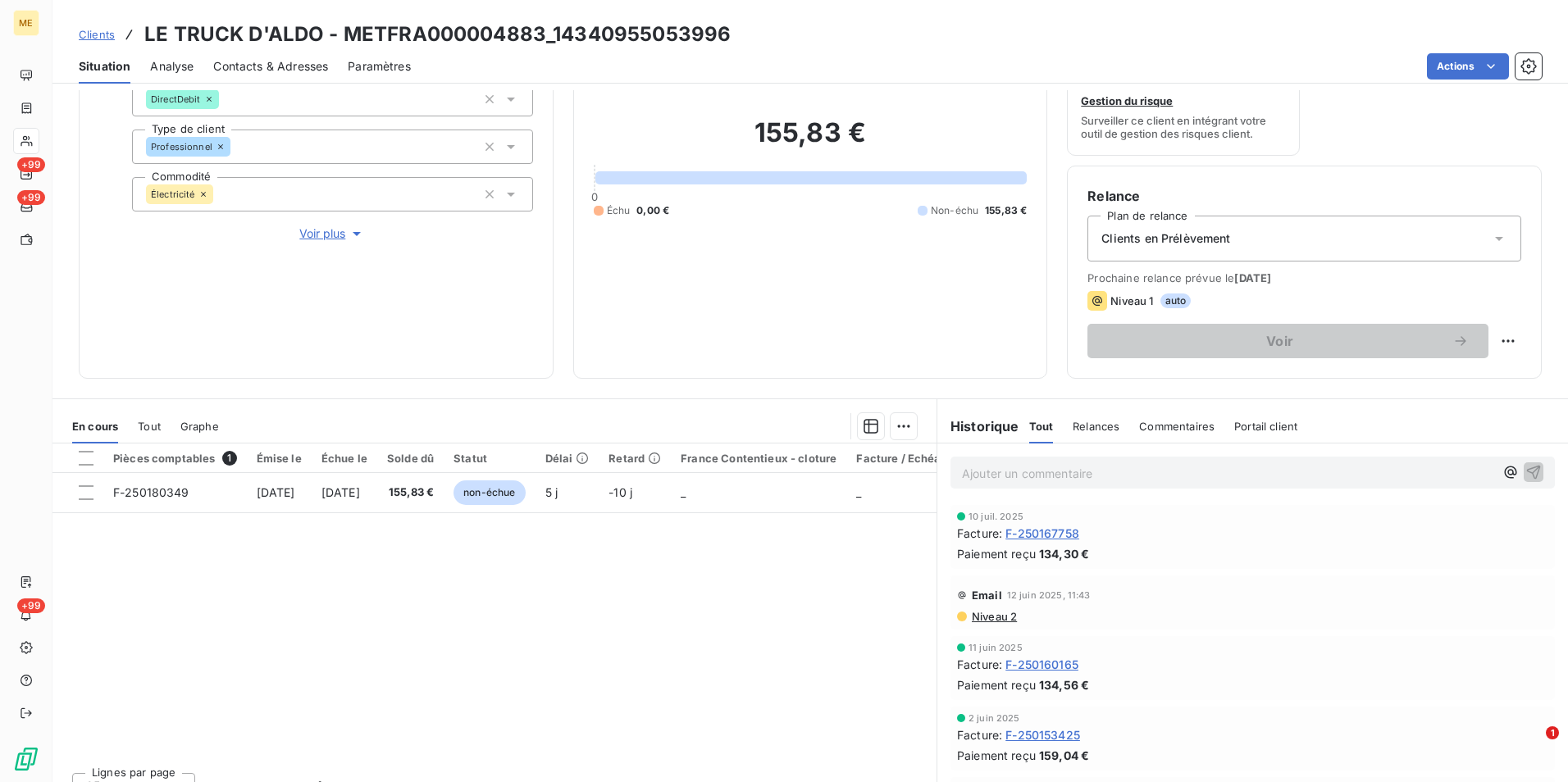
click at [305, 62] on span "Contacts & Adresses" at bounding box center [271, 66] width 114 height 16
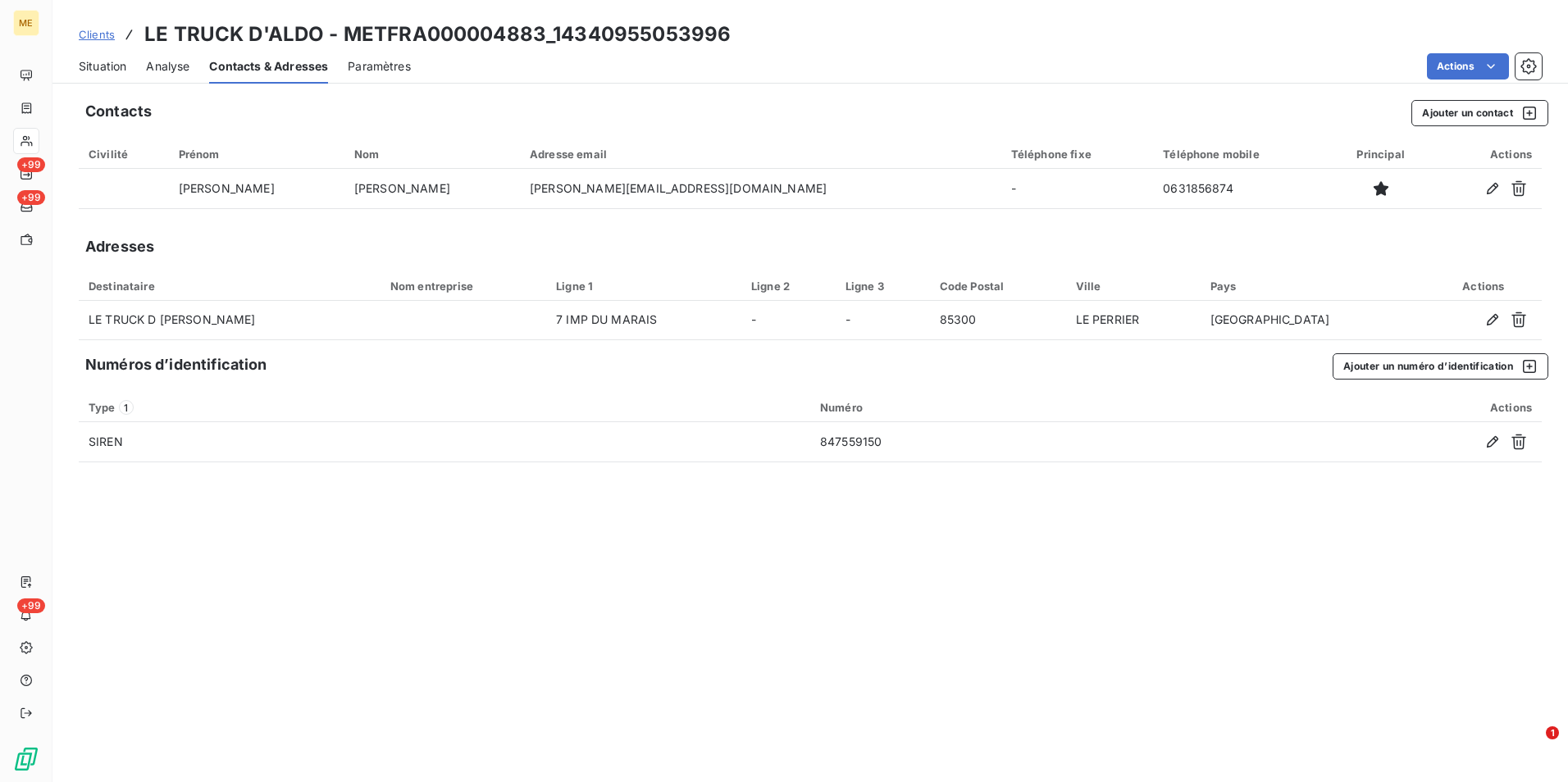
click at [120, 61] on span "Situation" at bounding box center [102, 66] width 48 height 16
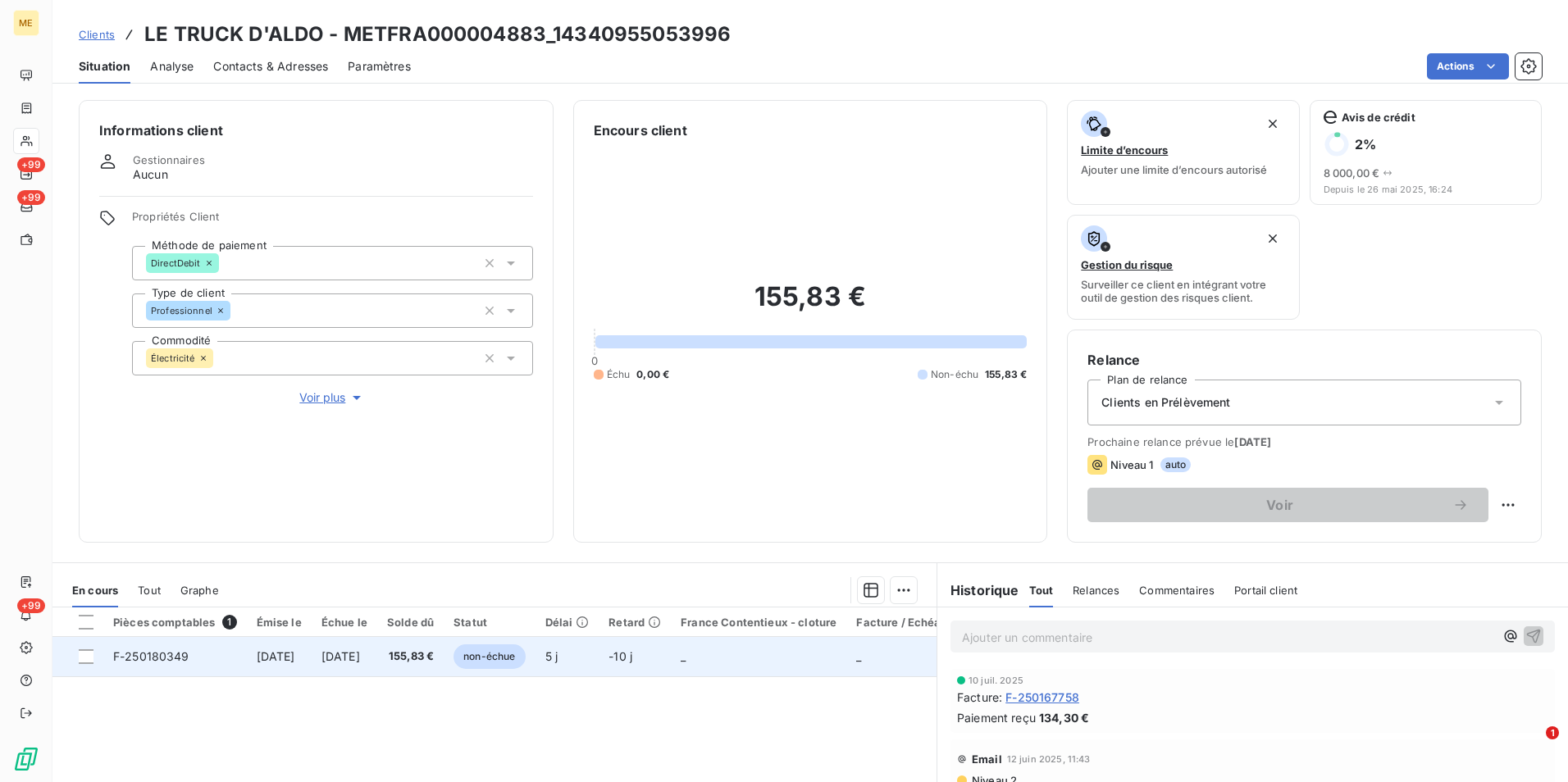
click at [278, 660] on span "[DATE]" at bounding box center [276, 657] width 38 height 14
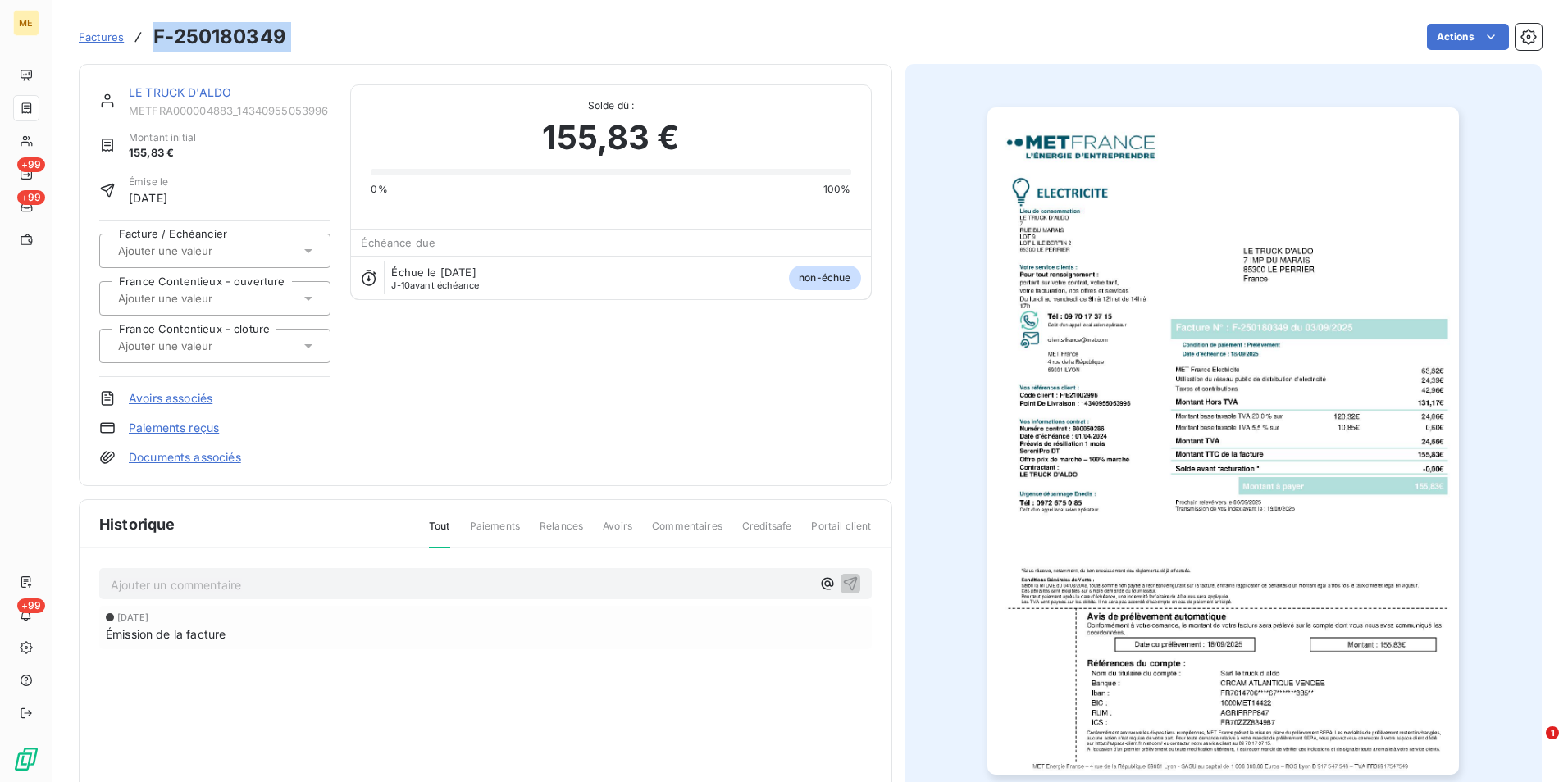
drag, startPoint x: 305, startPoint y: 26, endPoint x: 149, endPoint y: 39, distance: 156.5
click at [149, 39] on div "Factures F-250180349 Actions" at bounding box center [810, 37] width 1464 height 34
copy section "F-250180349 Actions"
